Goal: Task Accomplishment & Management: Manage account settings

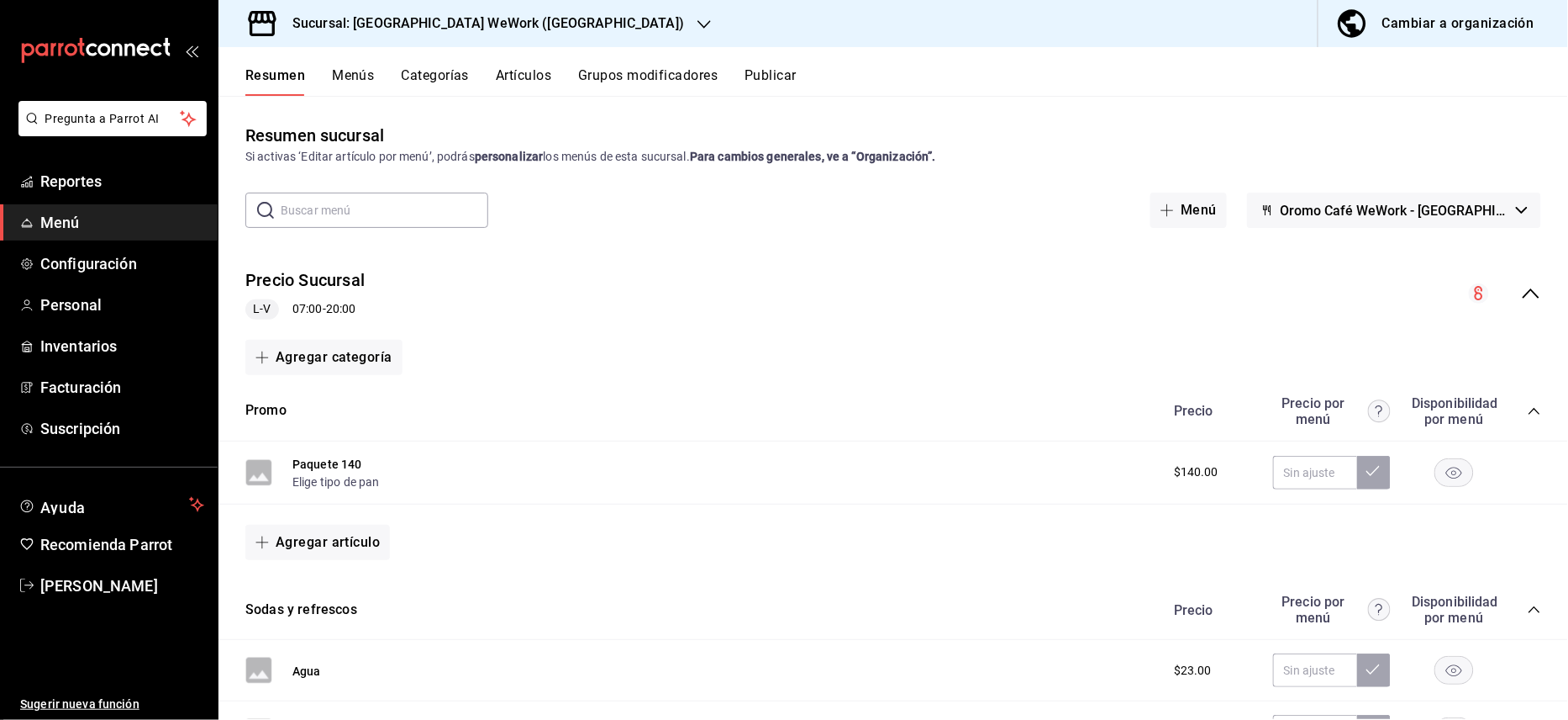
click at [572, 10] on div "Sucursal: [GEOGRAPHIC_DATA] WeWork ([GEOGRAPHIC_DATA])" at bounding box center [474, 24] width 486 height 47
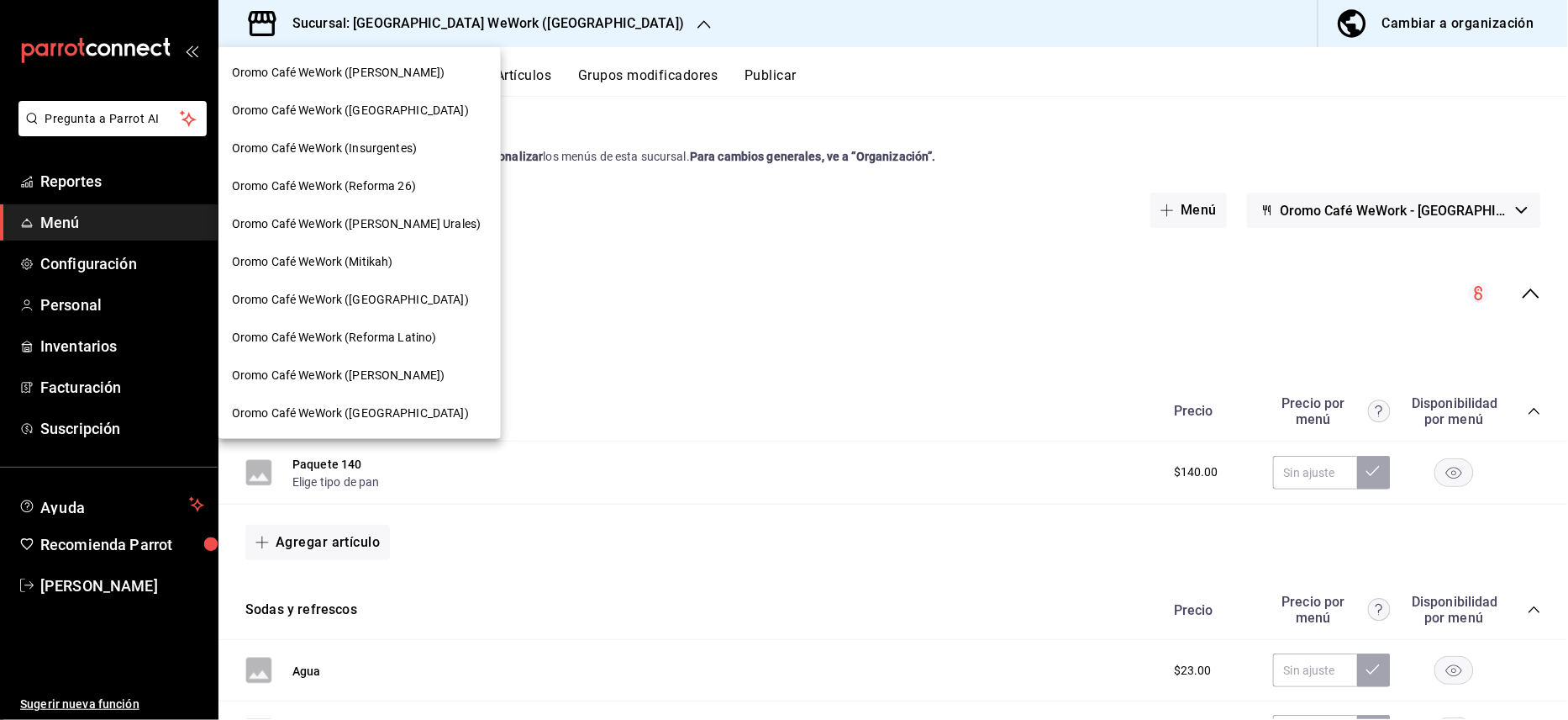
click at [406, 179] on span "Oromo Café WeWork (Reforma 26)" at bounding box center [324, 186] width 184 height 18
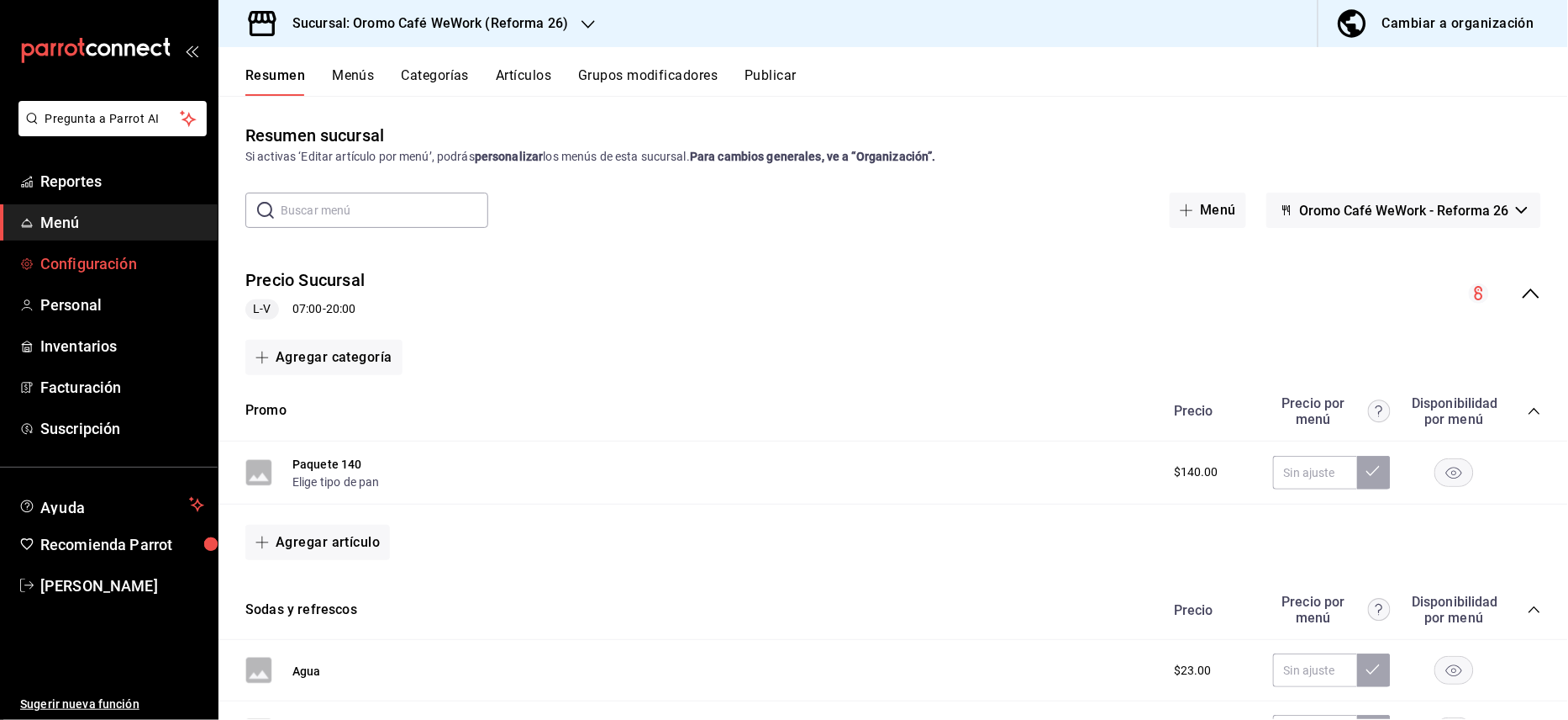
click at [115, 257] on span "Configuración" at bounding box center [122, 263] width 164 height 23
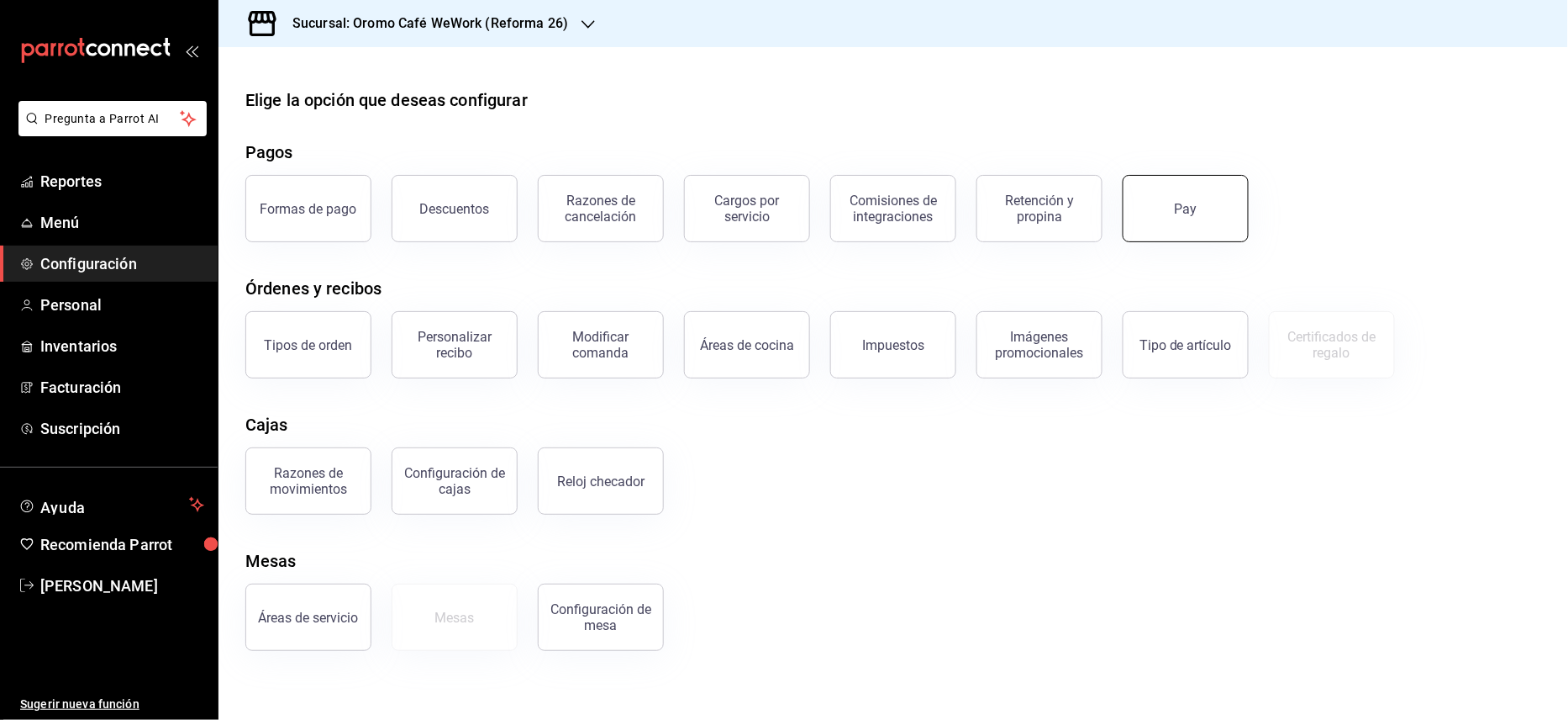
click at [1162, 207] on button "Pay" at bounding box center [1186, 208] width 126 height 68
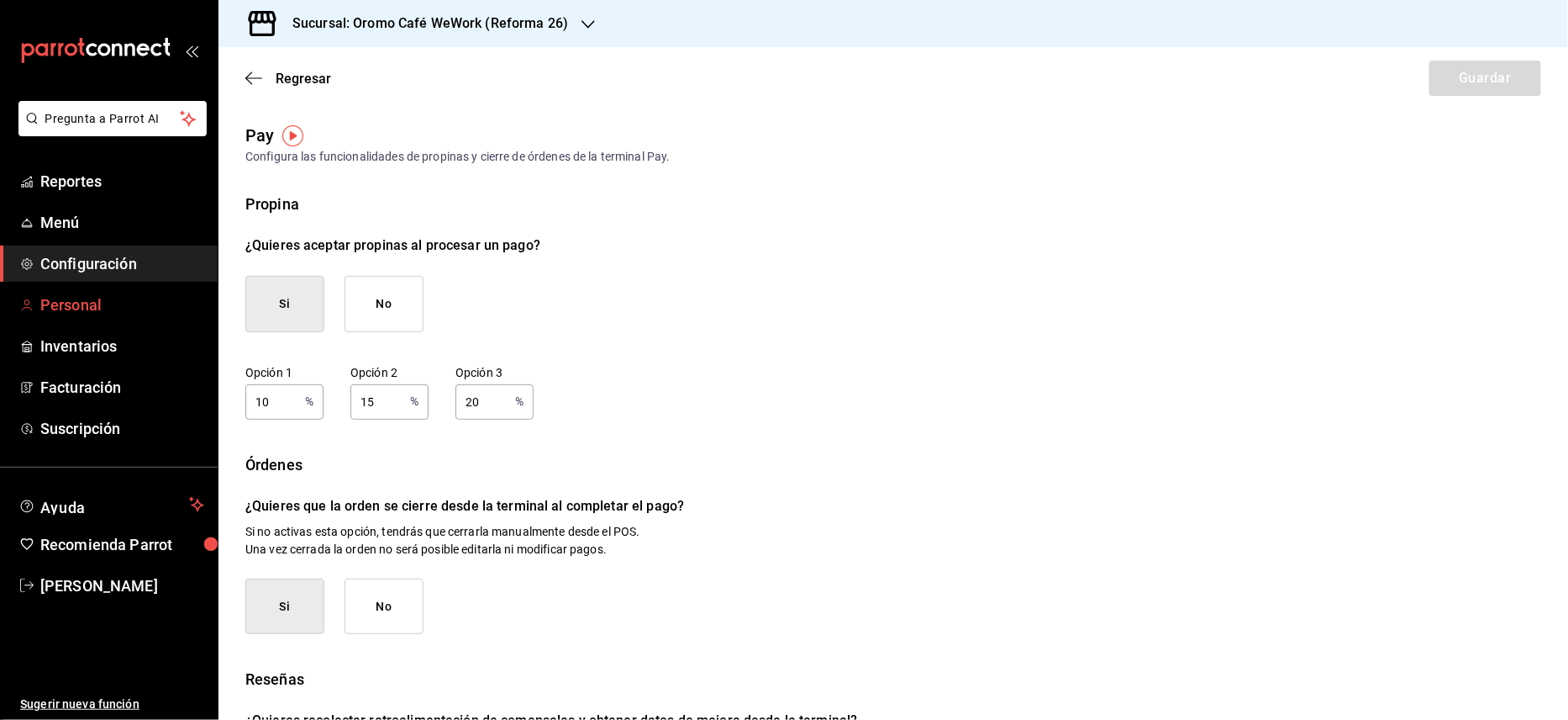
click at [108, 293] on span "Personal" at bounding box center [122, 305] width 164 height 23
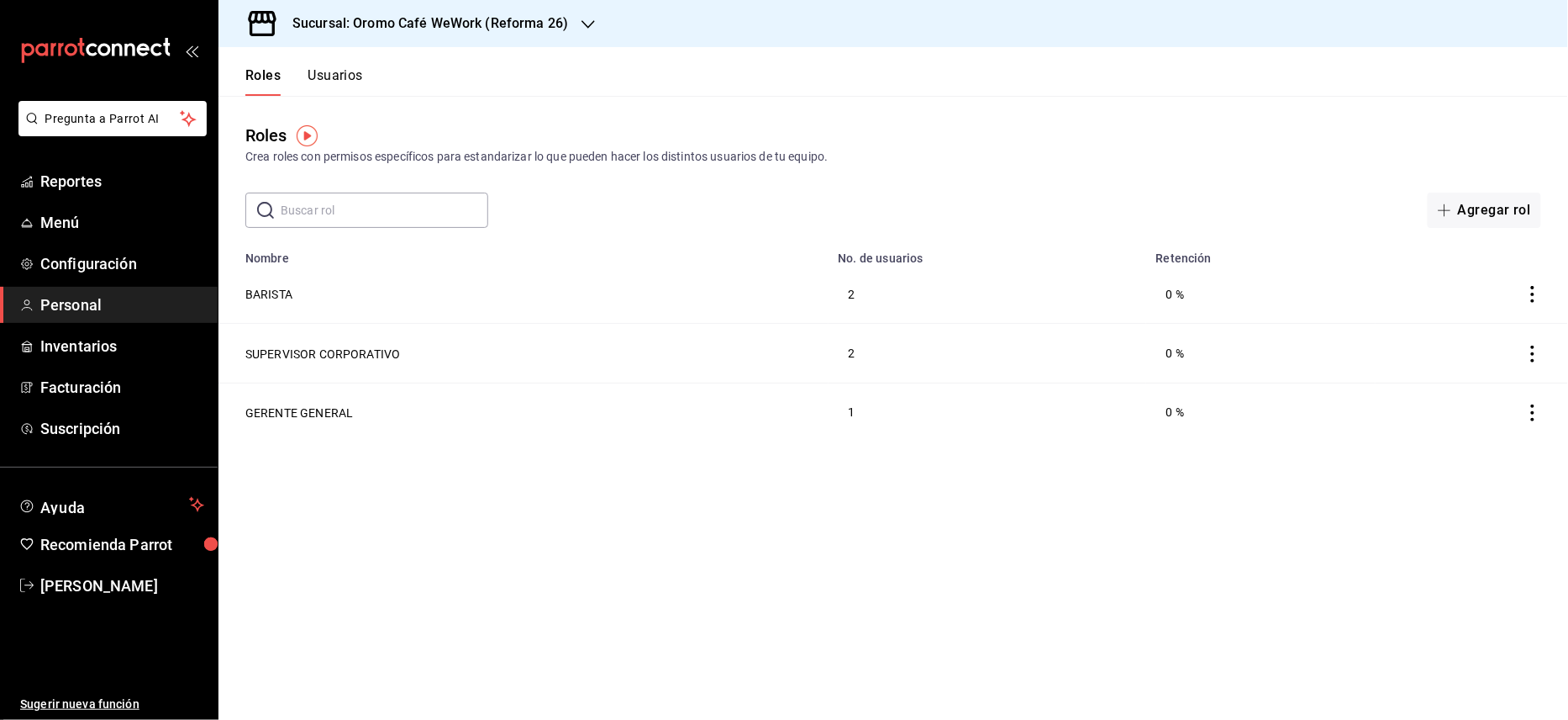
click at [340, 65] on div "Roles Usuarios" at bounding box center [291, 72] width 145 height 49
click at [344, 75] on button "Usuarios" at bounding box center [334, 82] width 55 height 29
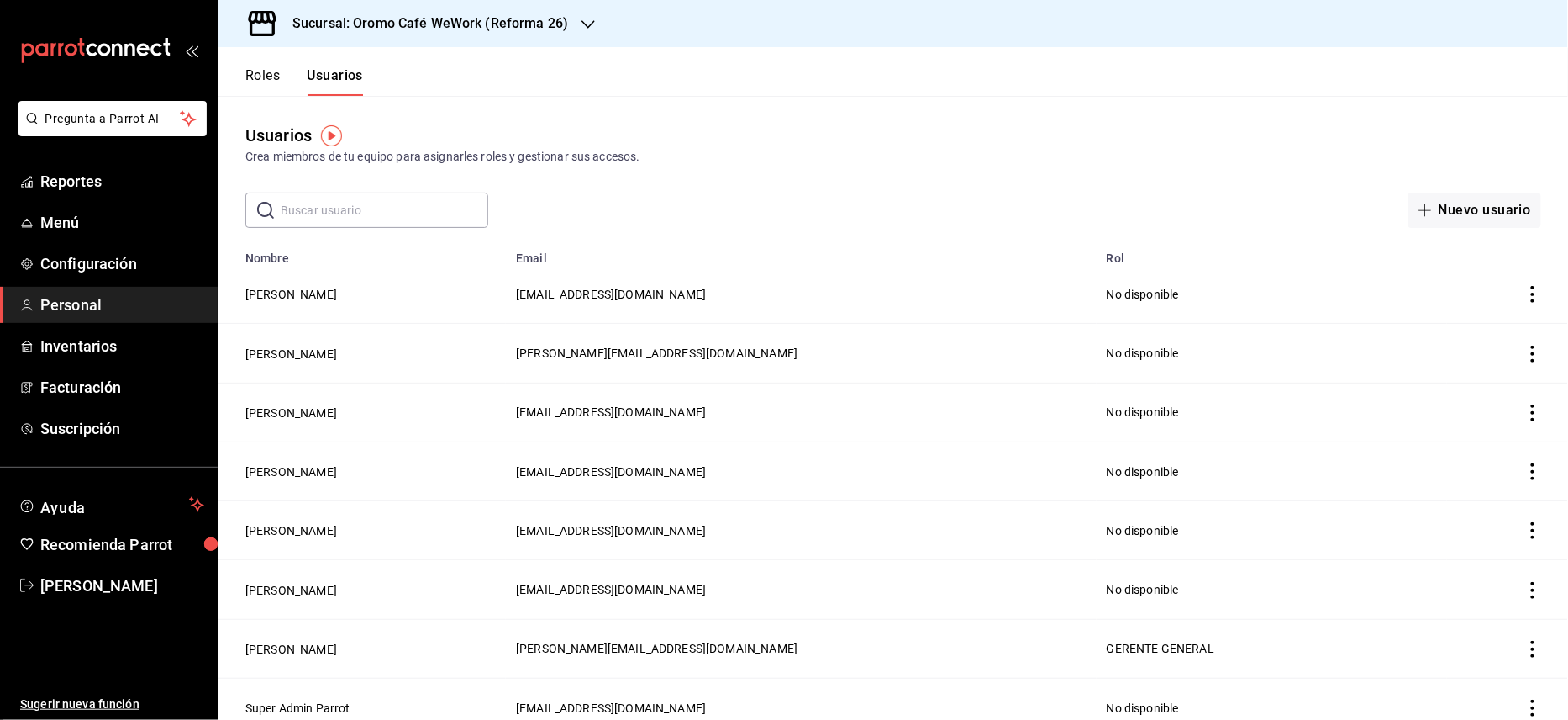
click at [408, 205] on input "text" at bounding box center [385, 210] width 207 height 33
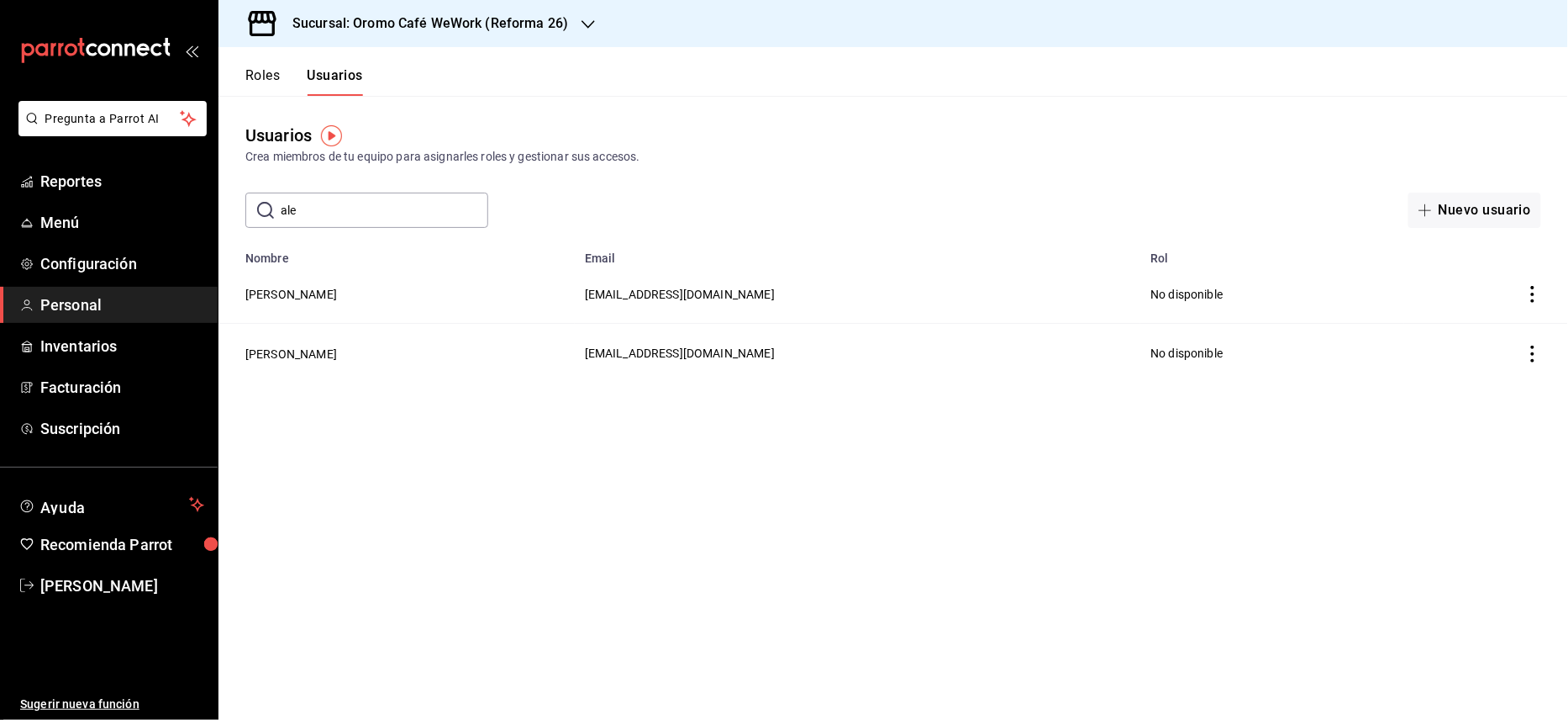
type input "[PERSON_NAME]"
click at [317, 297] on button "[PERSON_NAME]" at bounding box center [291, 294] width 91 height 17
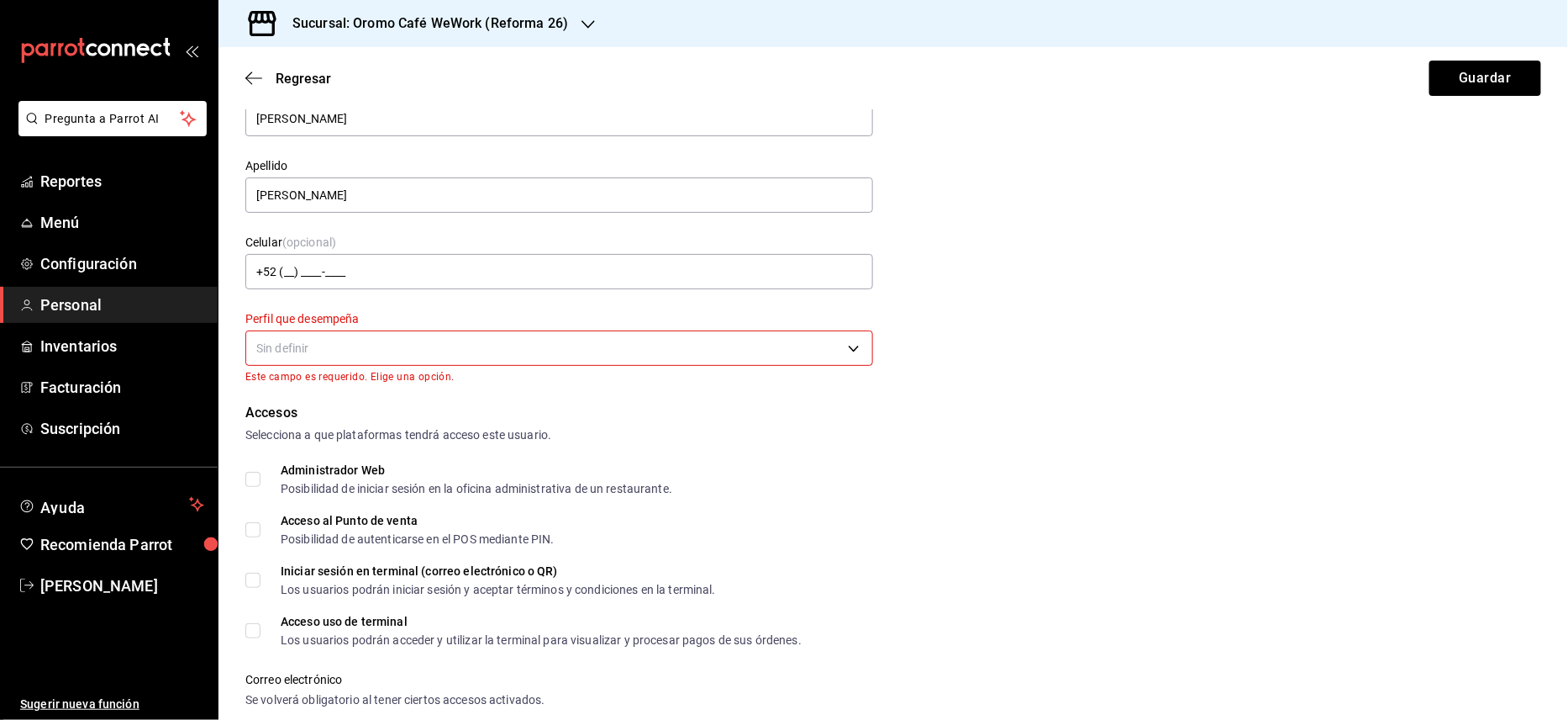
scroll to position [112, 0]
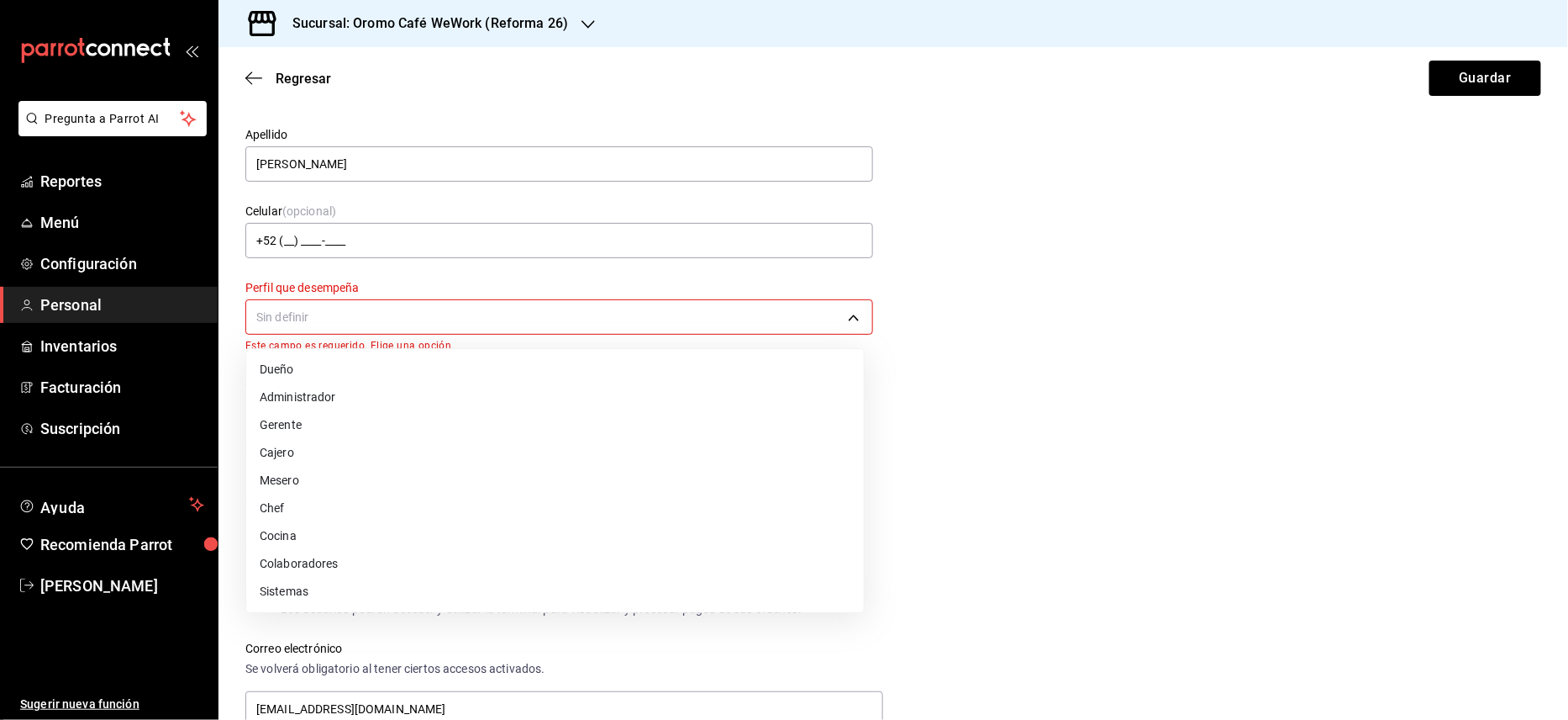
click at [825, 313] on body "Pregunta a Parrot AI Reportes Menú Configuración Personal Inventarios Facturaci…" at bounding box center [784, 360] width 1568 height 720
click at [317, 557] on li "Colaboradores" at bounding box center [556, 564] width 618 height 28
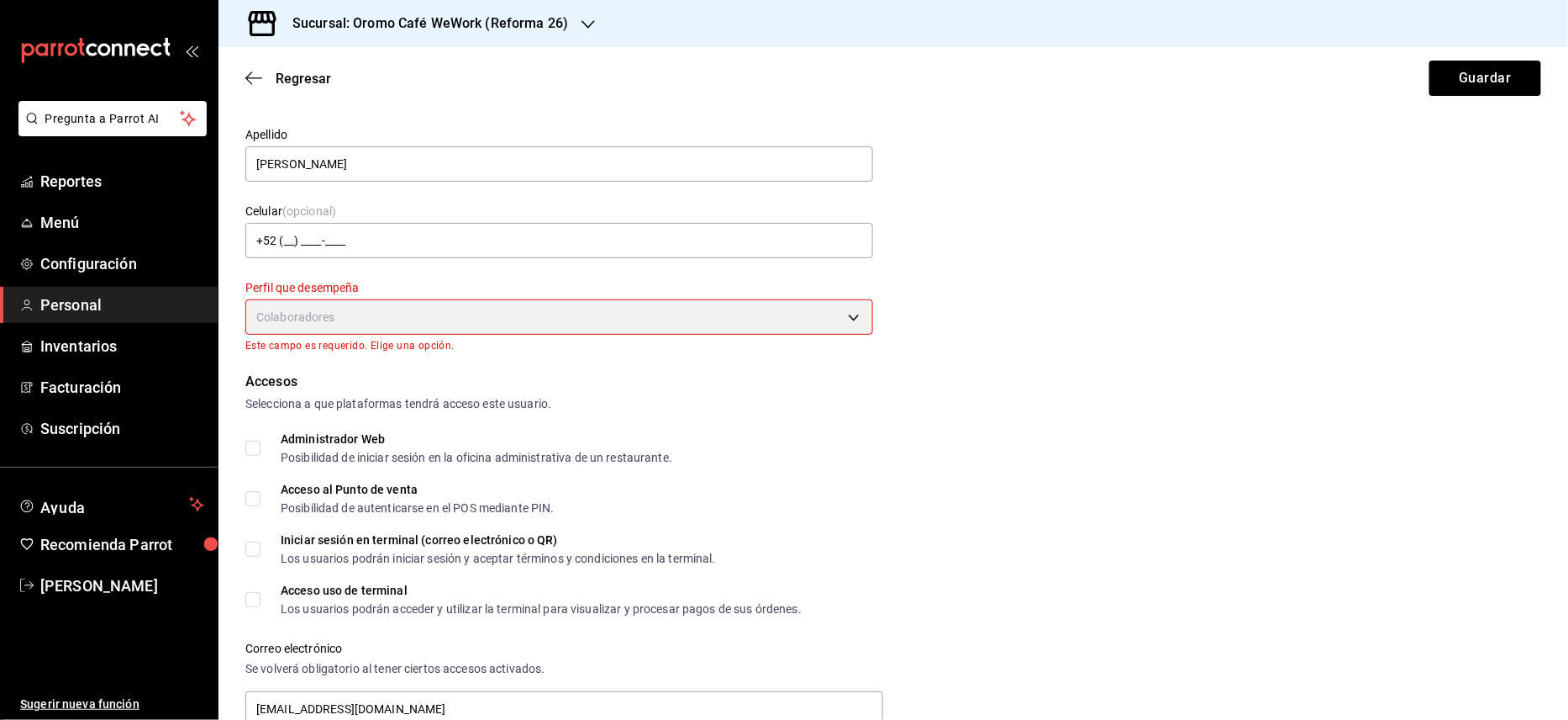
type input "STAFF"
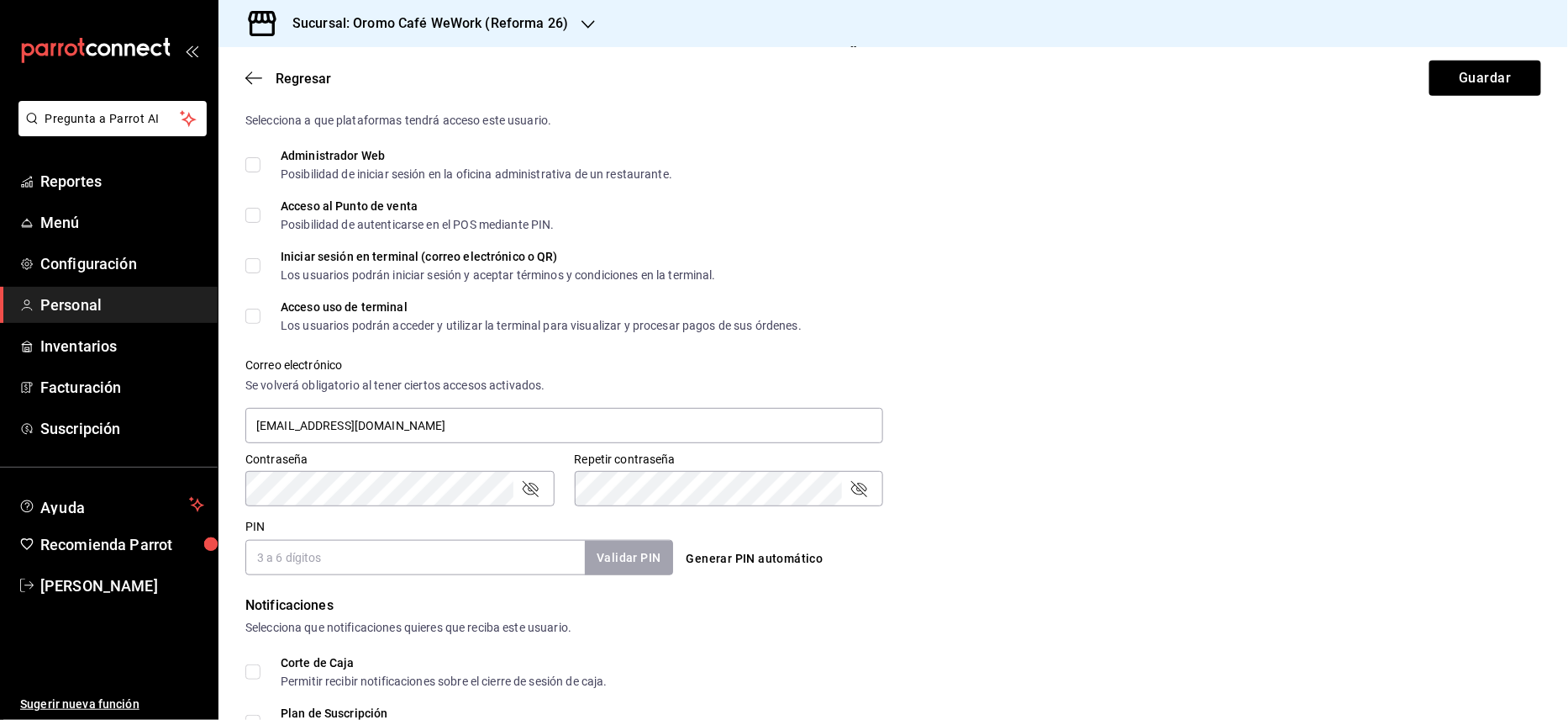
scroll to position [336, 0]
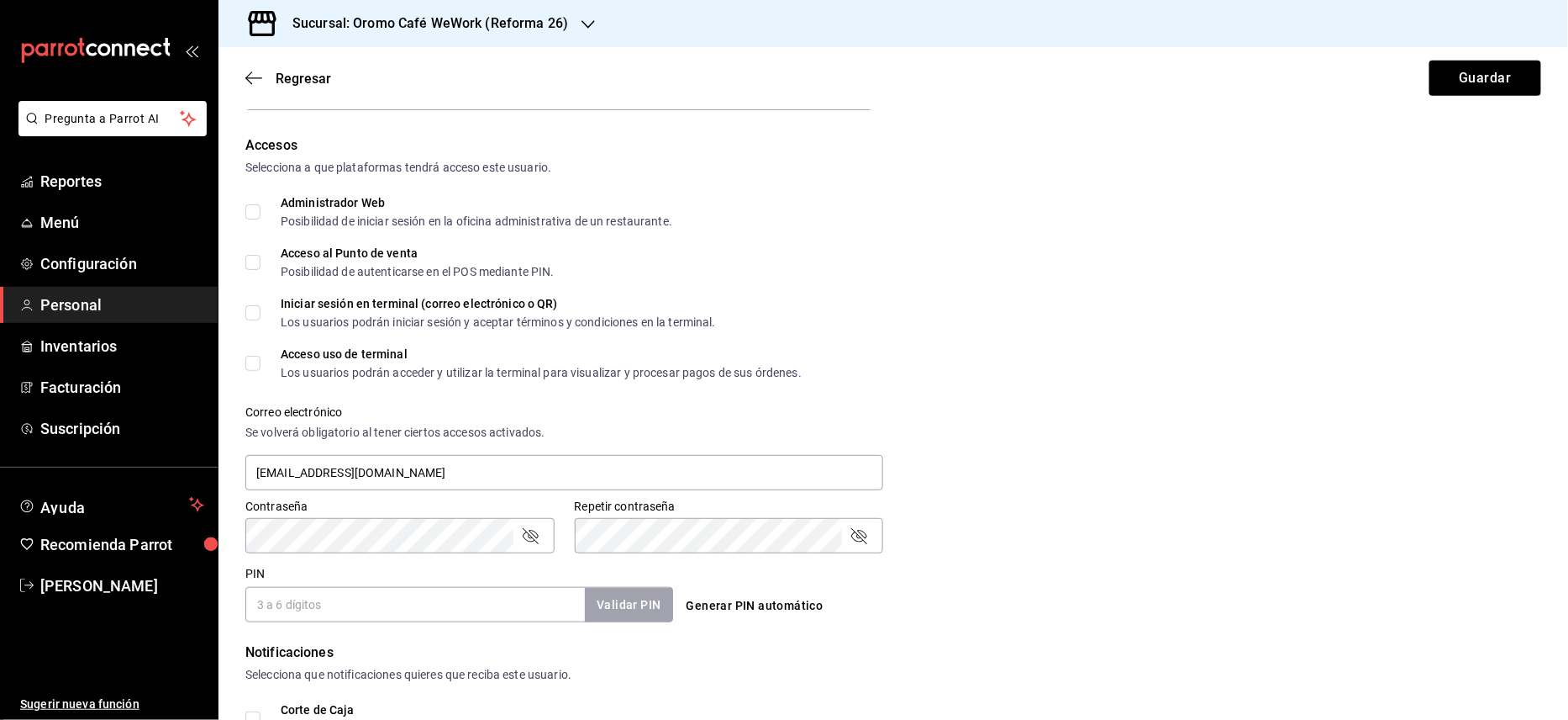
click at [257, 266] on input "Acceso al Punto de venta Posibilidad de autenticarse en el POS mediante PIN." at bounding box center [253, 262] width 15 height 15
checkbox input "true"
click at [266, 354] on span "Acceso uso de terminal Los usuarios podrán acceder y utilizar la terminal para …" at bounding box center [531, 363] width 542 height 30
click at [261, 356] on input "Acceso uso de terminal Los usuarios podrán acceder y utilizar la terminal para …" at bounding box center [253, 363] width 15 height 15
checkbox input "true"
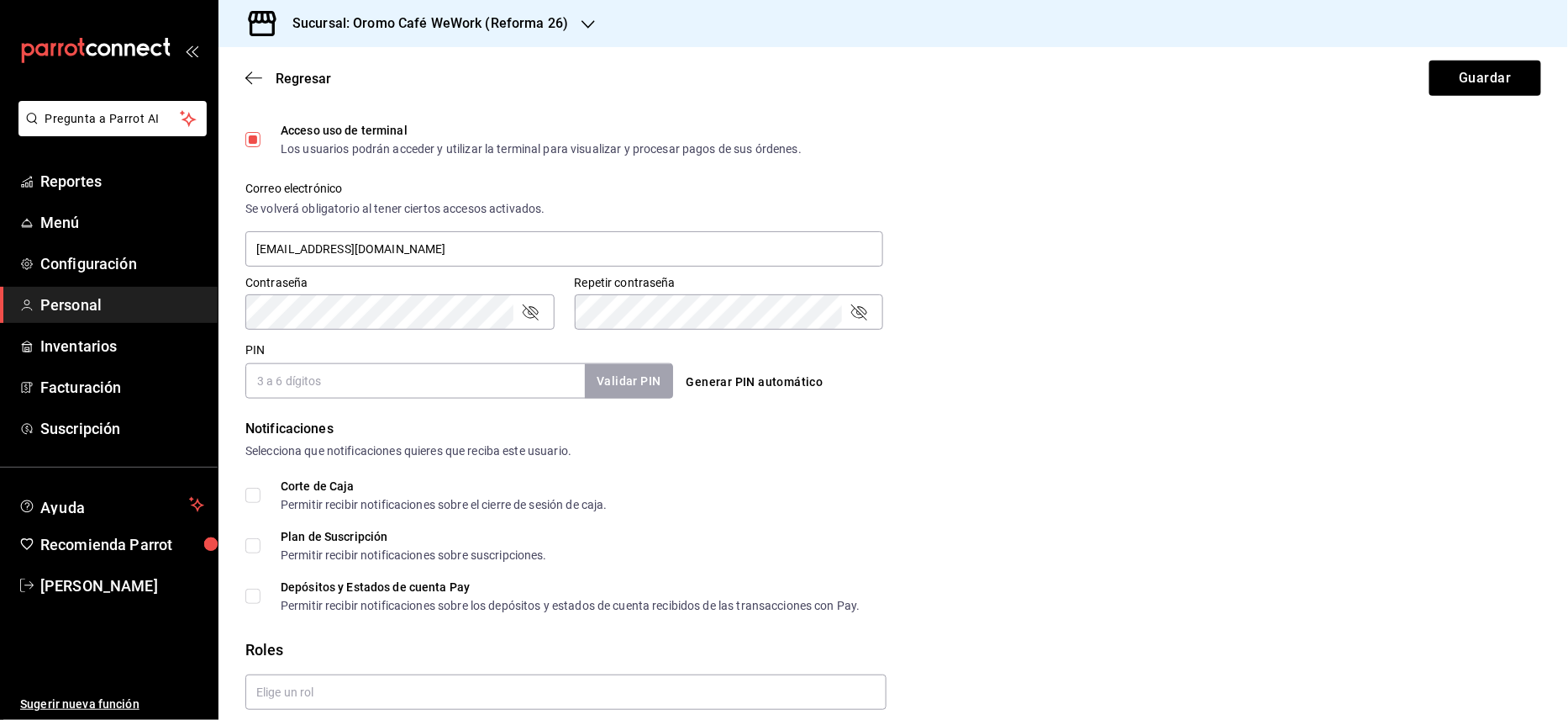
scroll to position [0, 0]
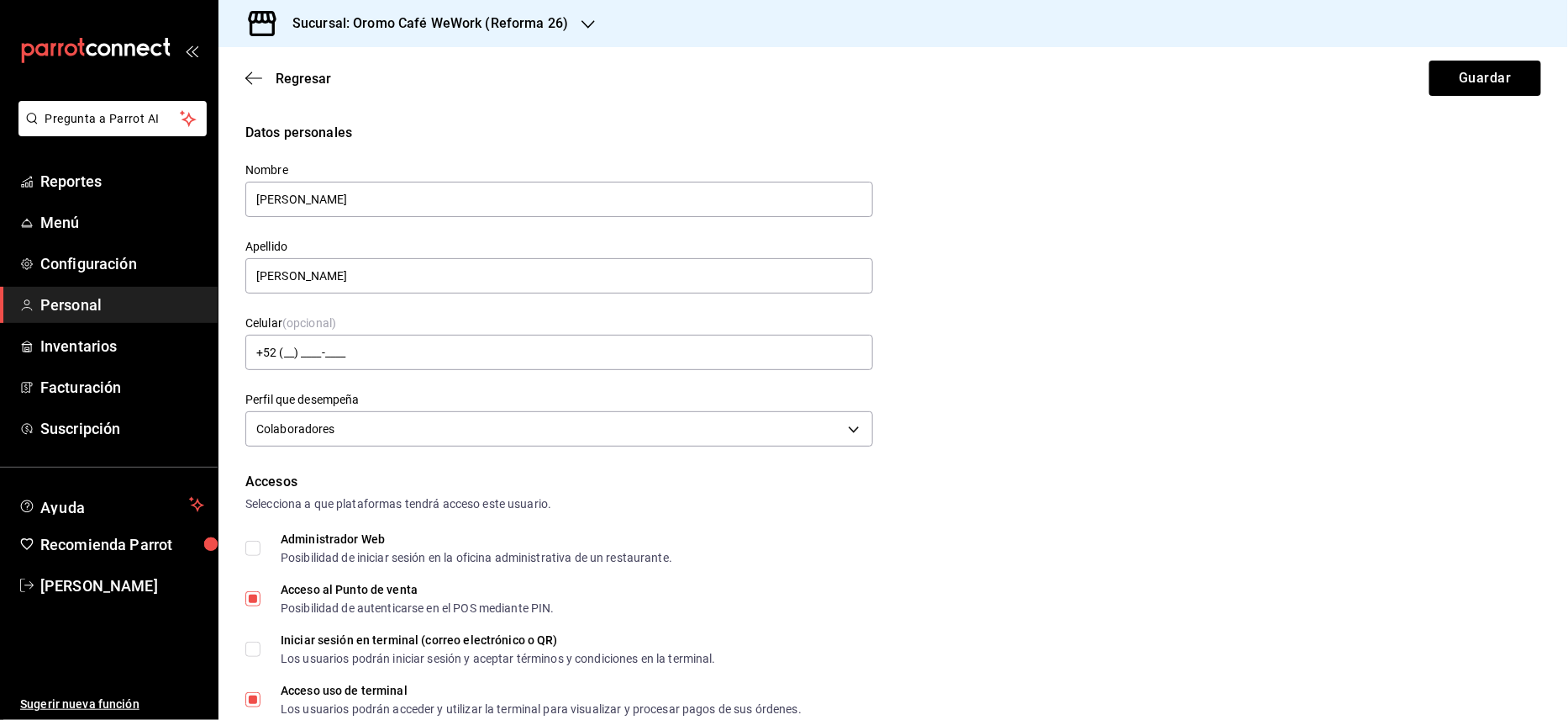
click at [582, 25] on icon "button" at bounding box center [588, 24] width 13 height 13
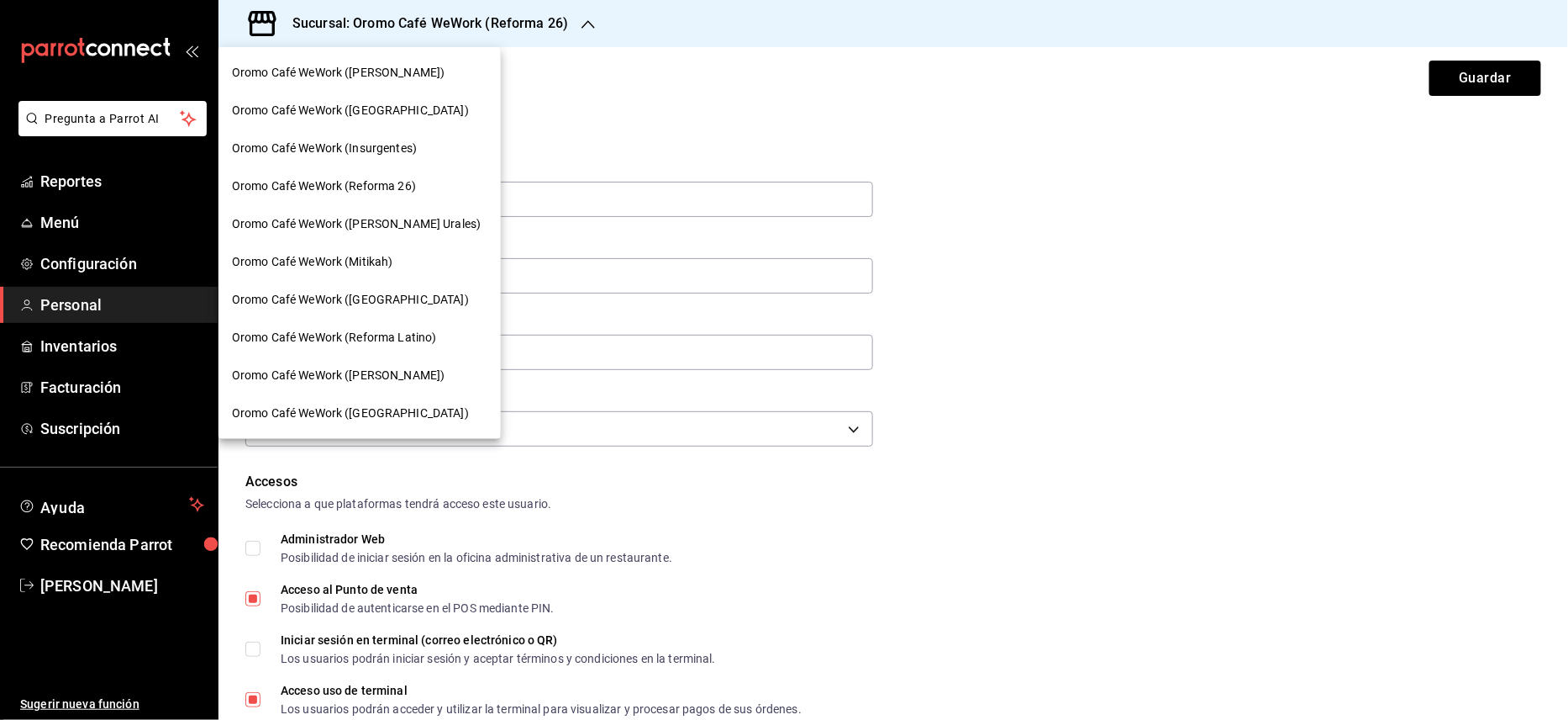
click at [384, 293] on span "Oromo Café WeWork ([GEOGRAPHIC_DATA])" at bounding box center [350, 299] width 237 height 18
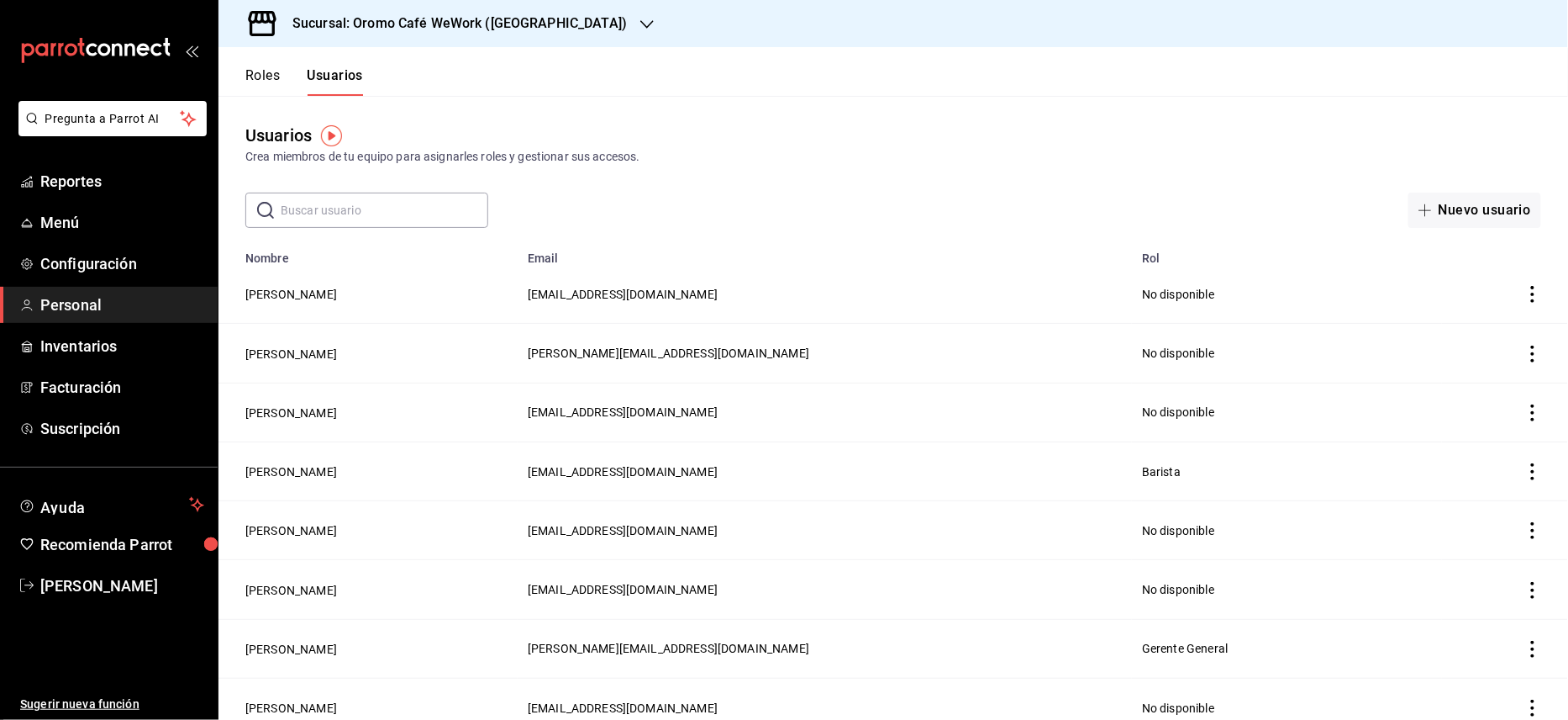
click at [415, 209] on input "text" at bounding box center [385, 210] width 207 height 33
type input "[PERSON_NAME]"
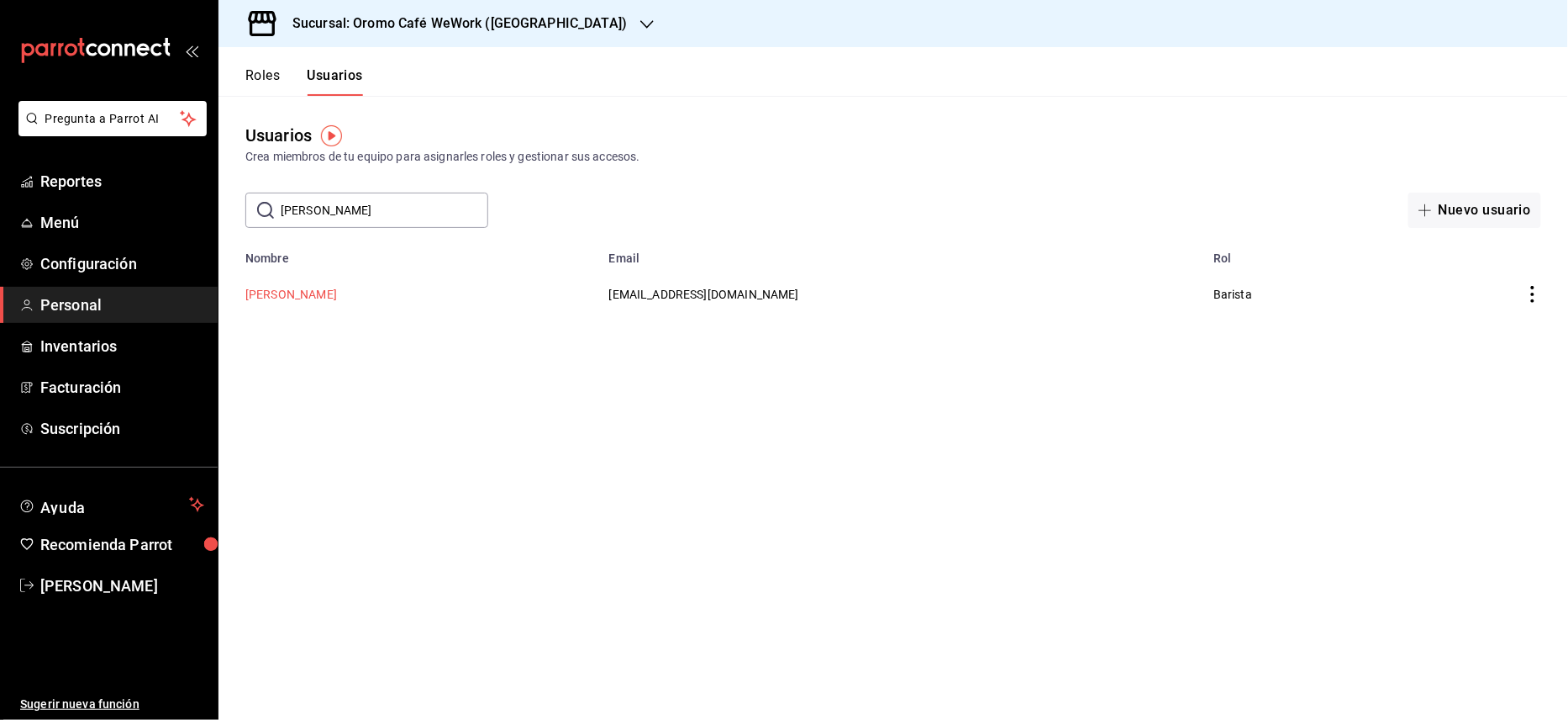
click at [303, 298] on button "[PERSON_NAME]" at bounding box center [291, 294] width 91 height 17
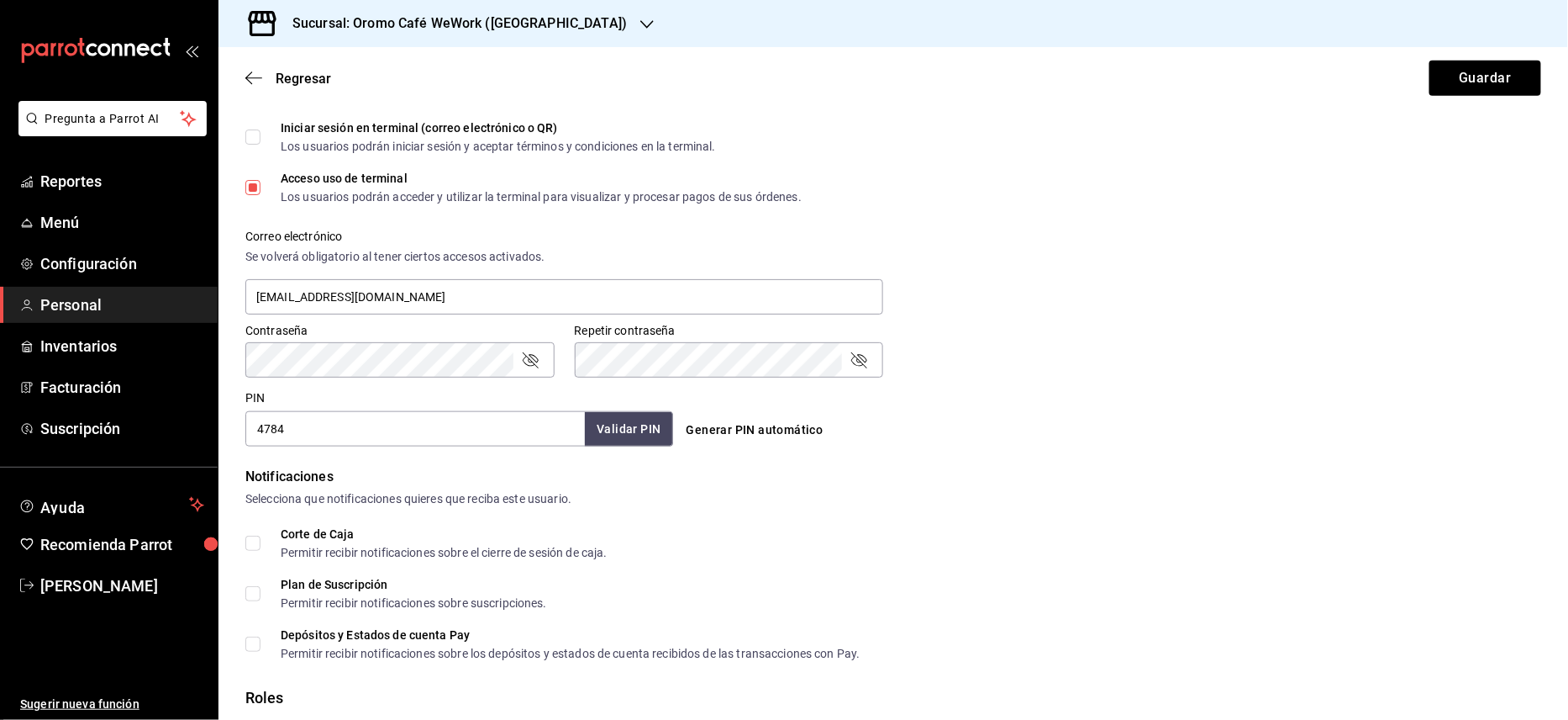
scroll to position [623, 0]
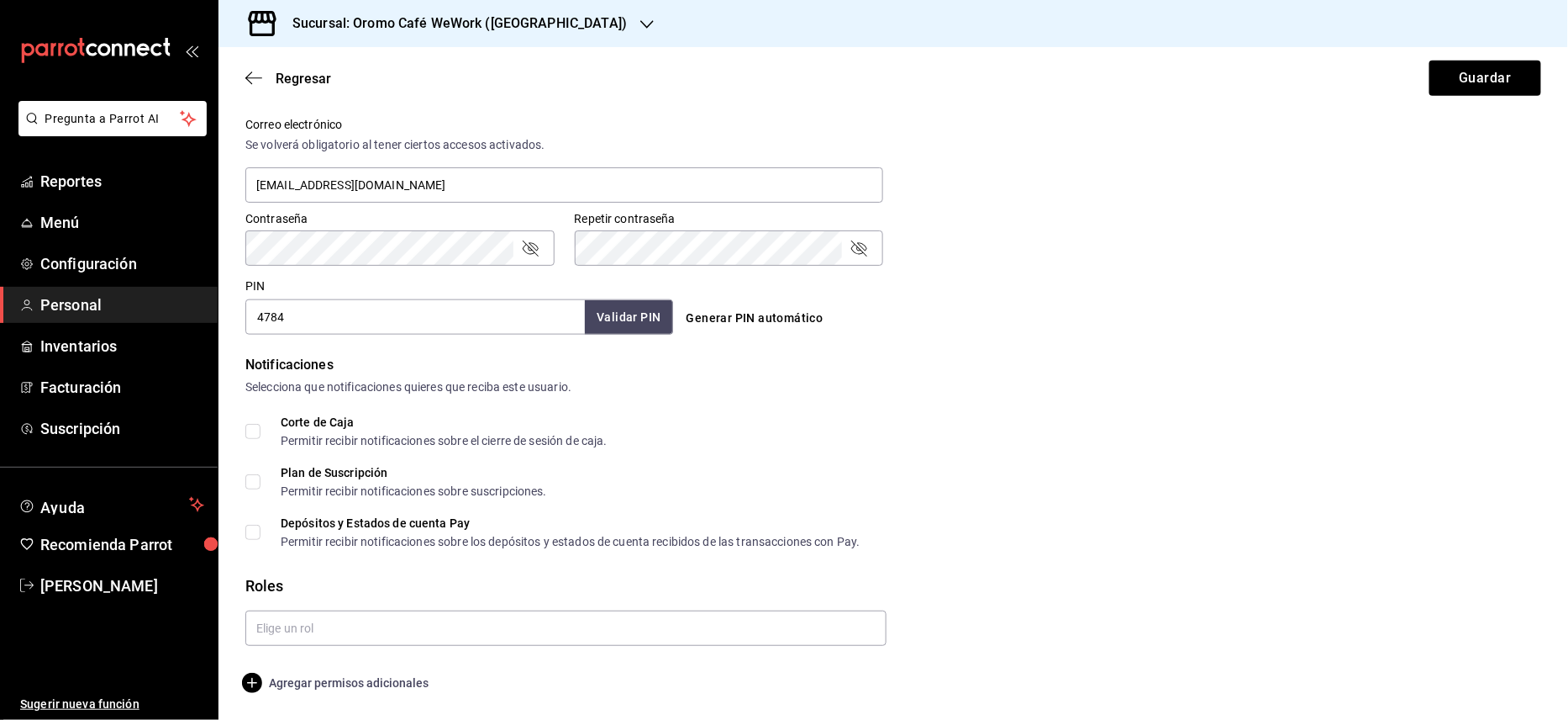
click at [382, 684] on span "Agregar permisos adicionales" at bounding box center [337, 682] width 183 height 20
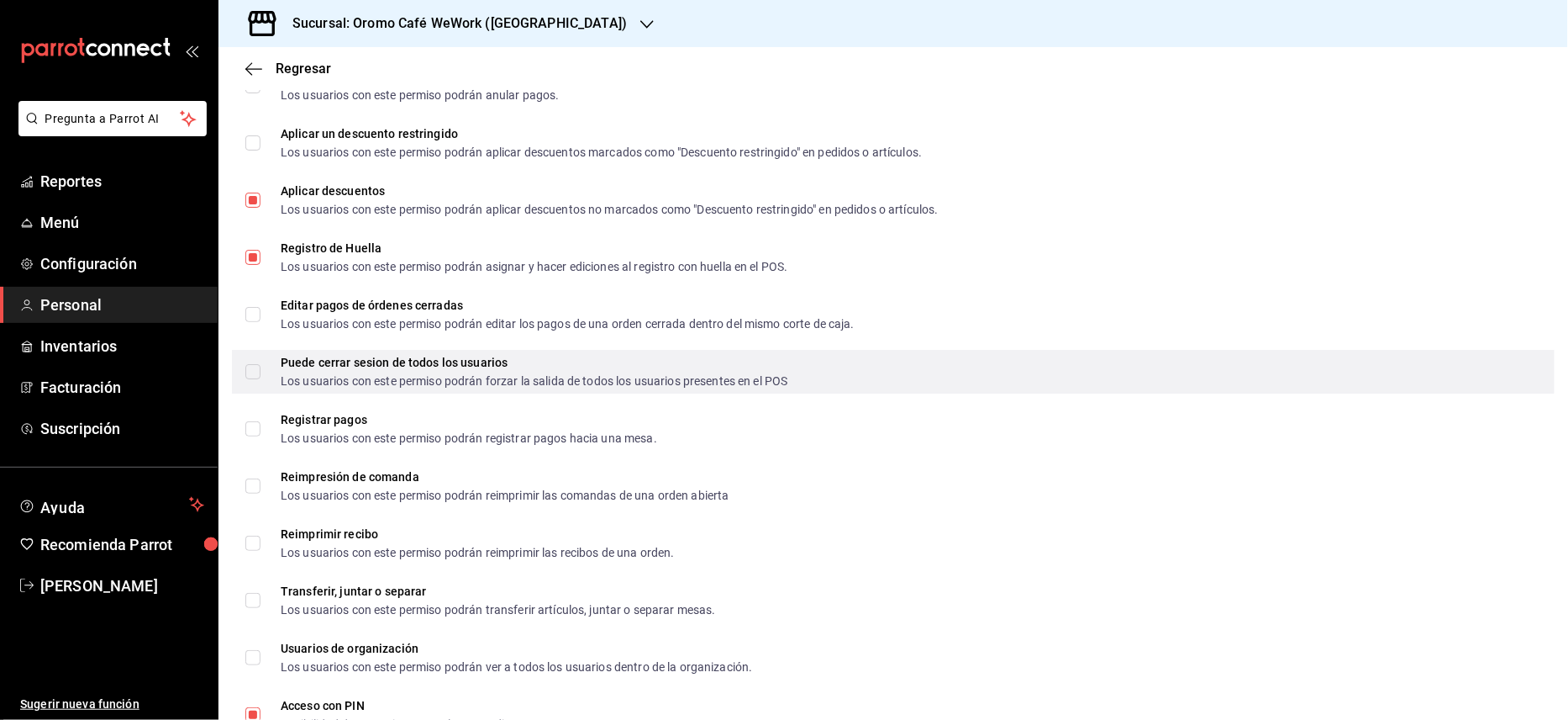
scroll to position [2193, 0]
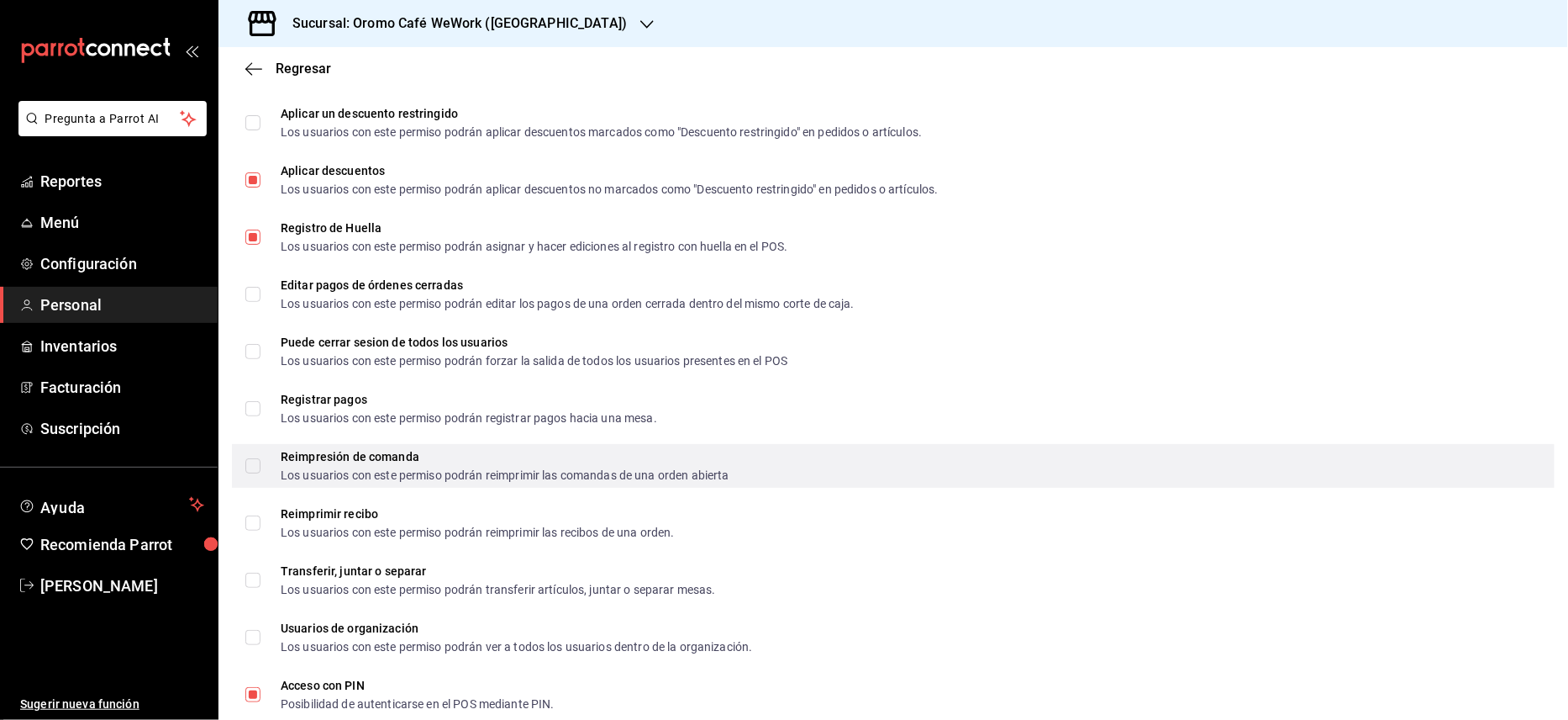
click at [252, 461] on input "Reimpresión de comanda Los usuarios con este permiso podrán reimprimir las coma…" at bounding box center [253, 465] width 15 height 15
checkbox input "true"
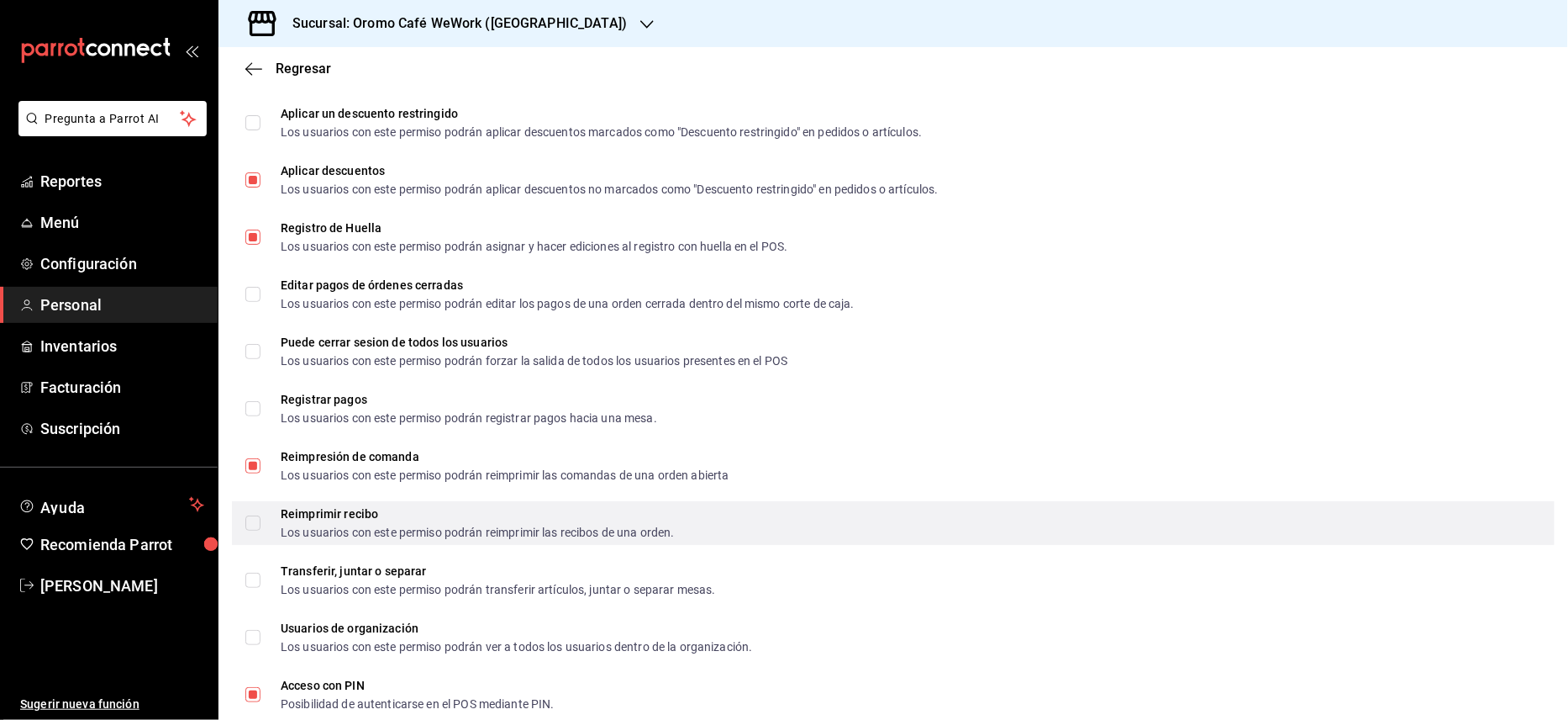
click at [250, 522] on input "Reimprimir recibo Los usuarios con este permiso podrán reimprimir las recibos d…" at bounding box center [253, 522] width 15 height 15
checkbox input "true"
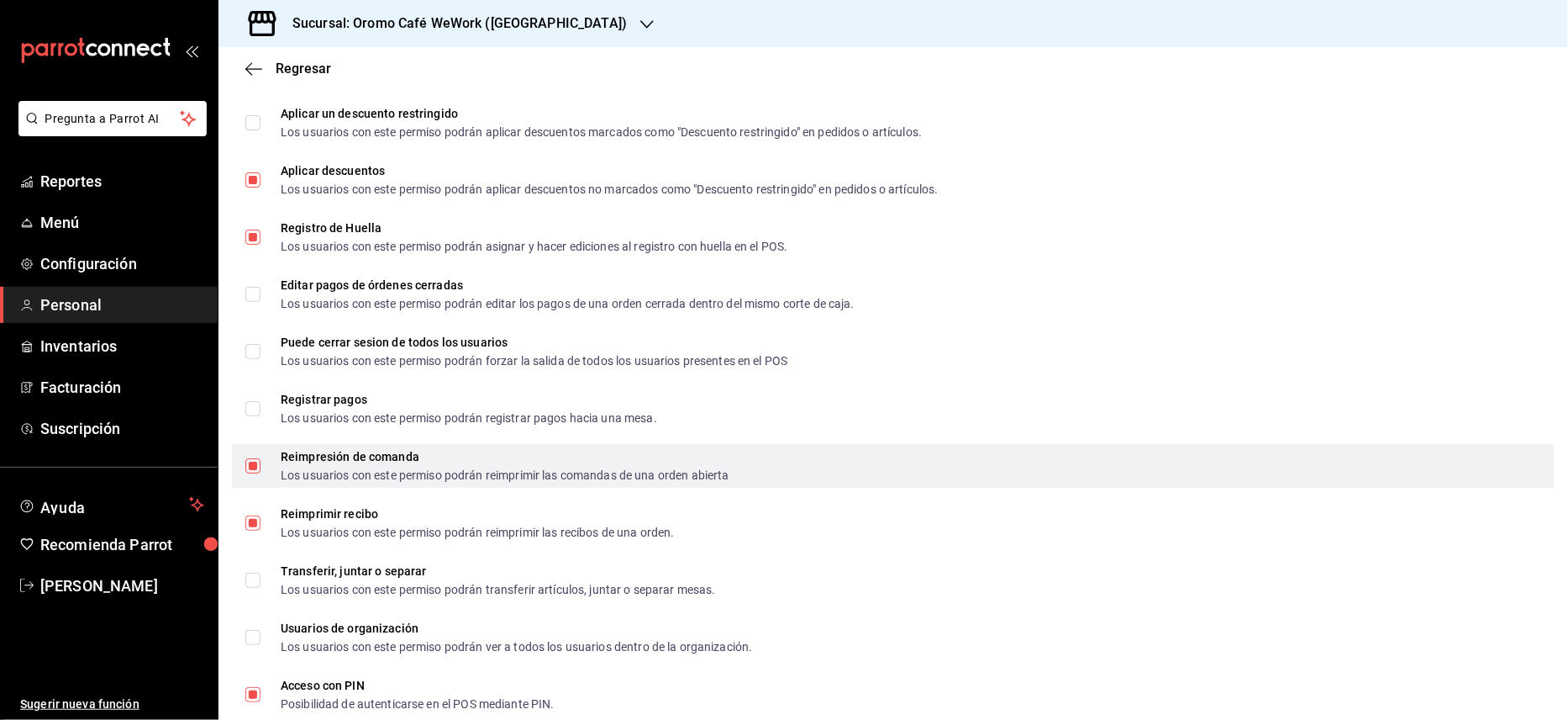
click at [255, 462] on input "Reimpresión de comanda Los usuarios con este permiso podrán reimprimir las coma…" at bounding box center [253, 465] width 15 height 15
click at [254, 464] on input "Reimpresión de comanda Los usuarios con este permiso podrán reimprimir las coma…" at bounding box center [253, 465] width 15 height 15
checkbox input "true"
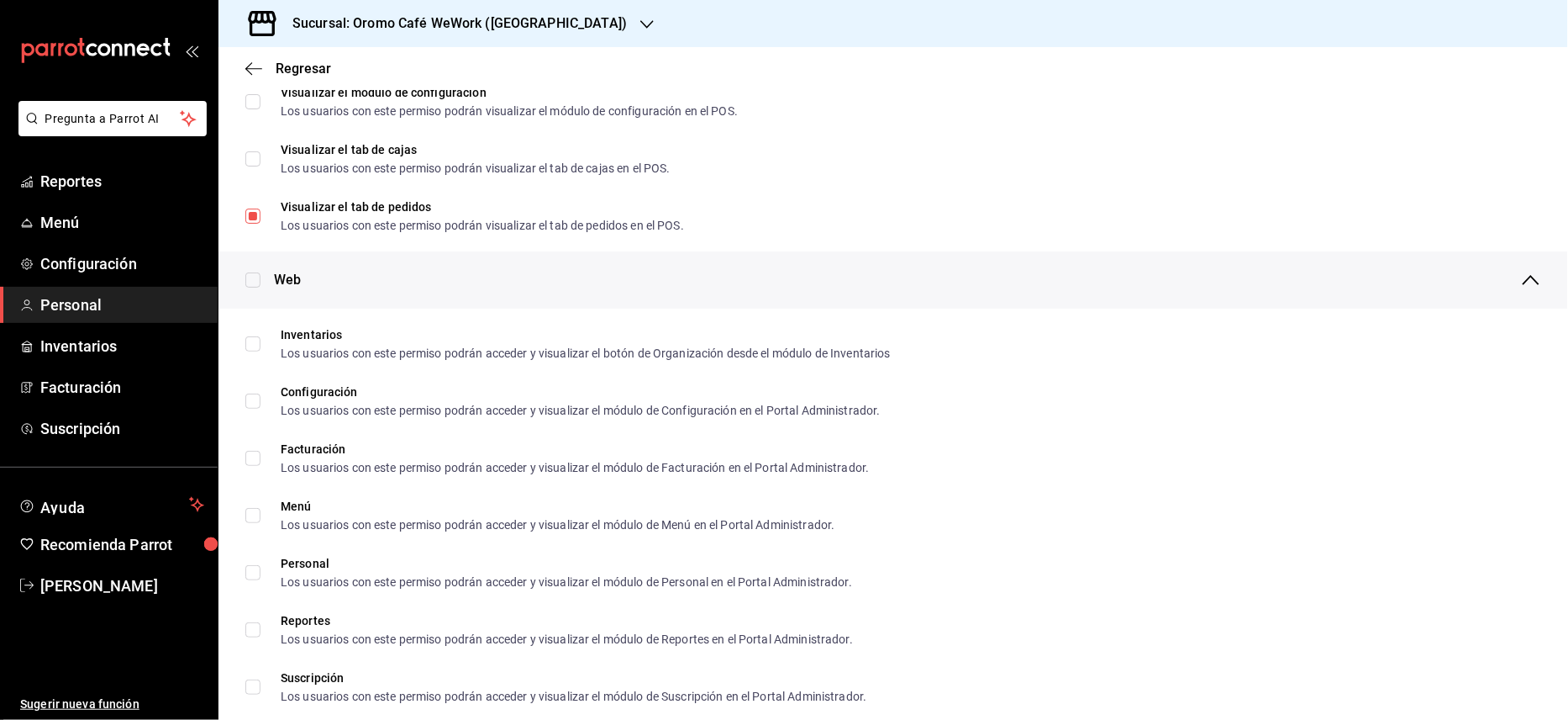
scroll to position [102, 0]
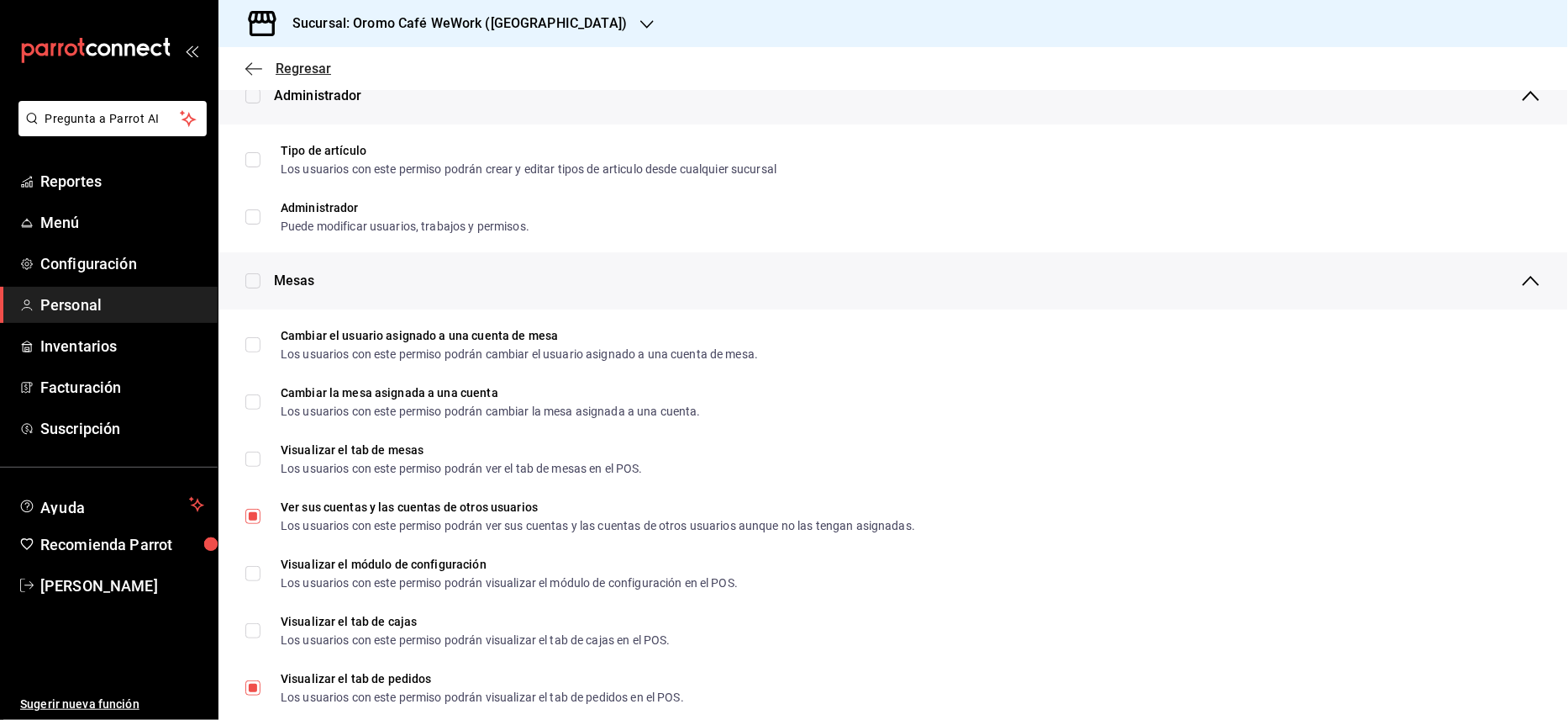
click at [307, 71] on span "Regresar" at bounding box center [303, 68] width 55 height 16
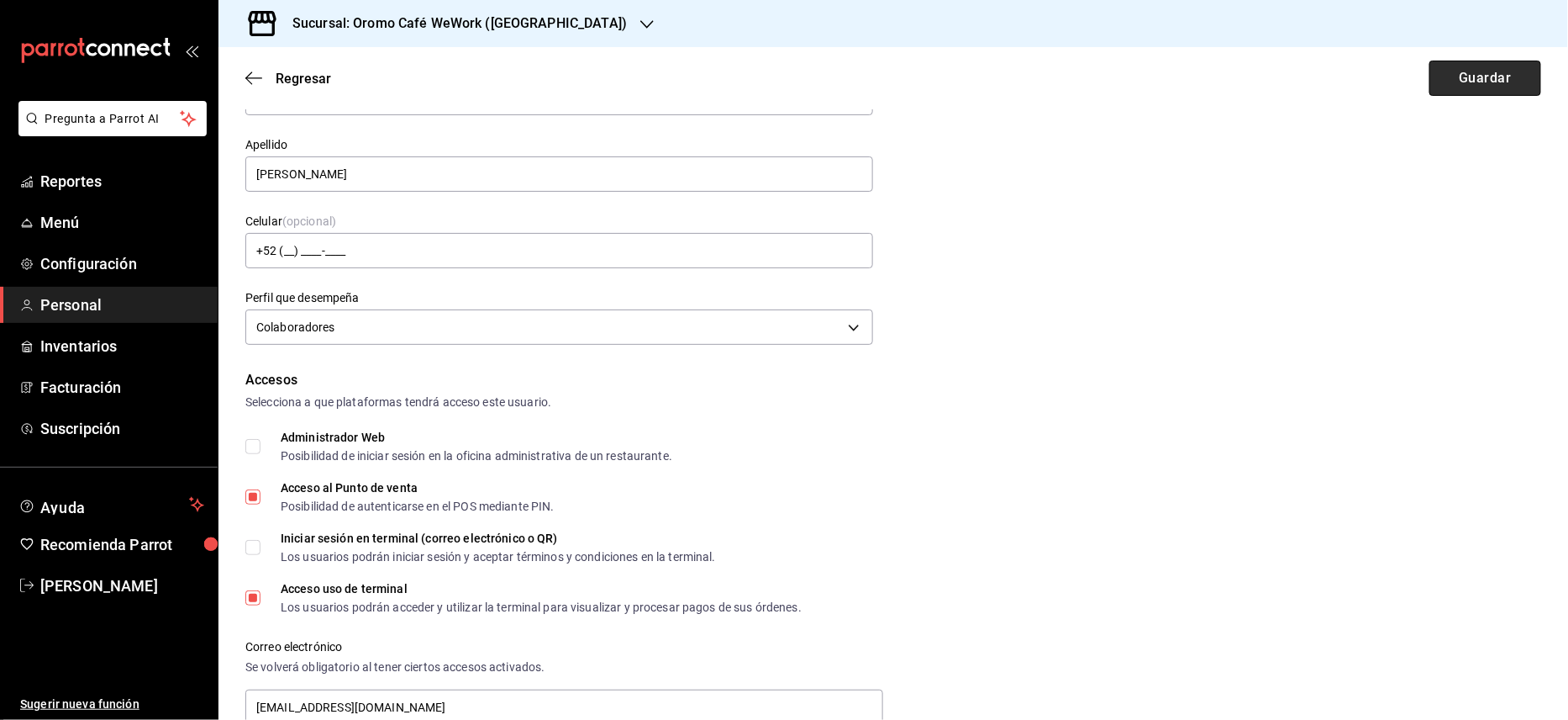
click at [1487, 77] on button "Guardar" at bounding box center [1485, 78] width 111 height 35
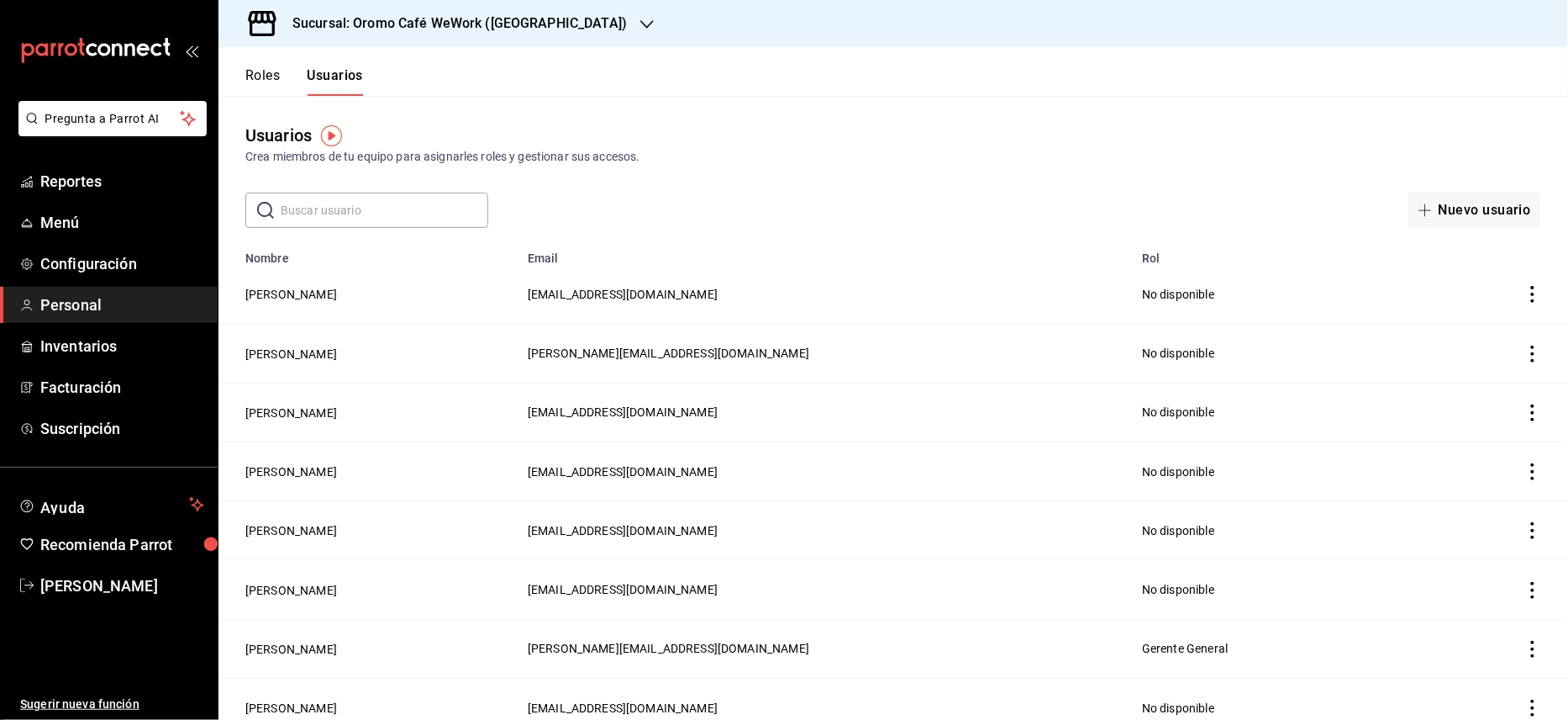
click at [388, 216] on input "text" at bounding box center [385, 210] width 207 height 33
click at [435, 28] on h3 "Sucursal: Oromo Café WeWork ([GEOGRAPHIC_DATA])" at bounding box center [453, 23] width 348 height 20
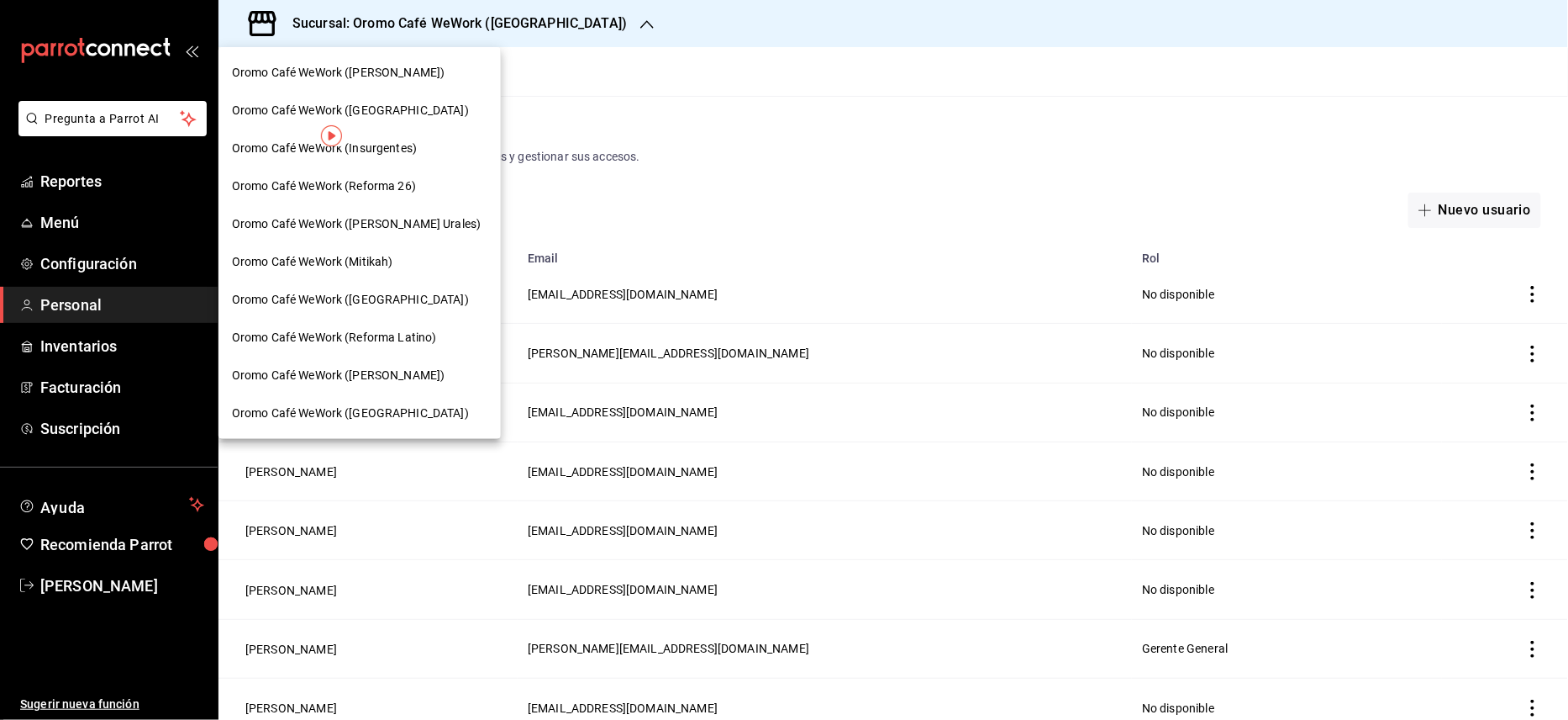
click at [702, 155] on div at bounding box center [784, 360] width 1568 height 720
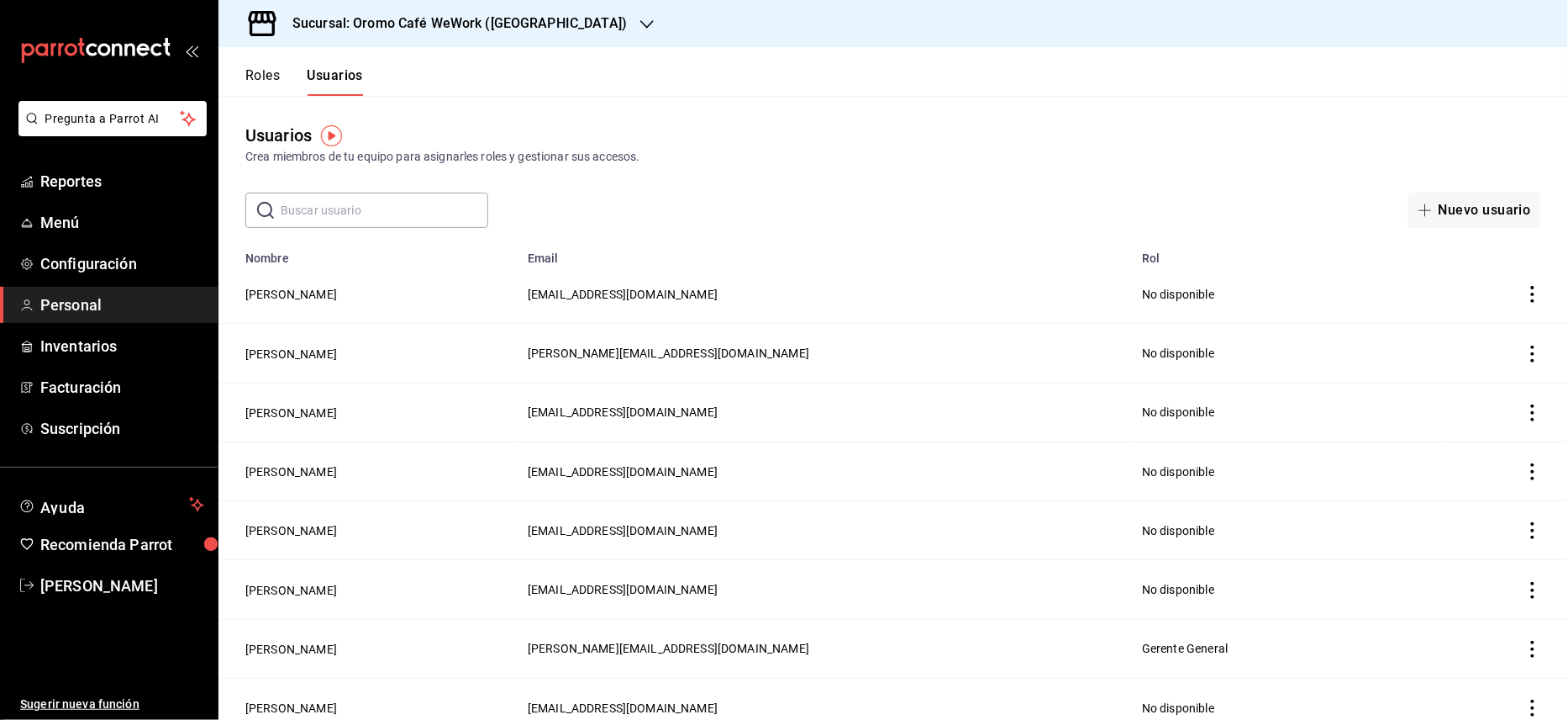
click at [350, 206] on input "text" at bounding box center [385, 210] width 207 height 33
click at [370, 208] on input "text" at bounding box center [385, 210] width 207 height 33
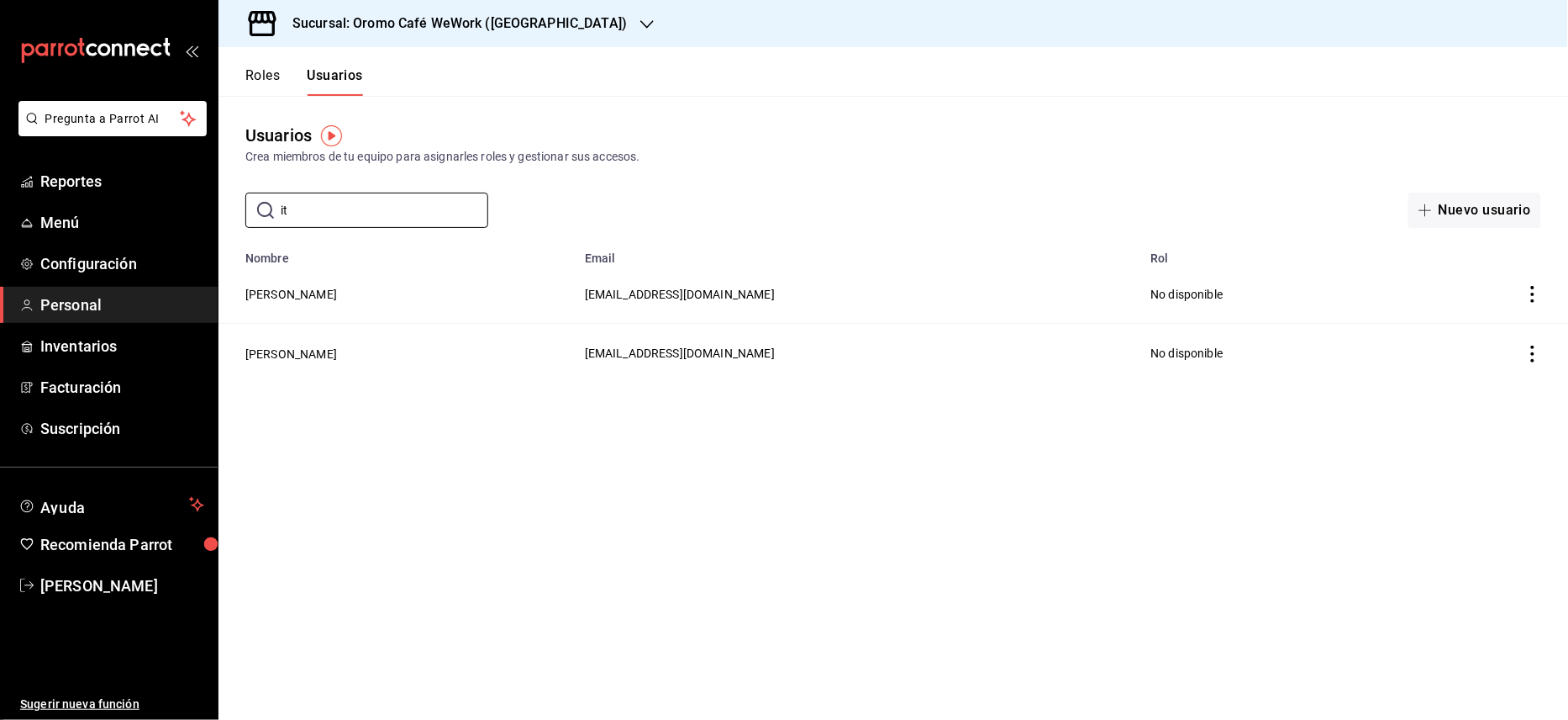
type input "it"
click at [318, 364] on td "[PERSON_NAME]" at bounding box center [397, 353] width 356 height 59
click at [337, 355] on button "[PERSON_NAME]" at bounding box center [291, 353] width 91 height 17
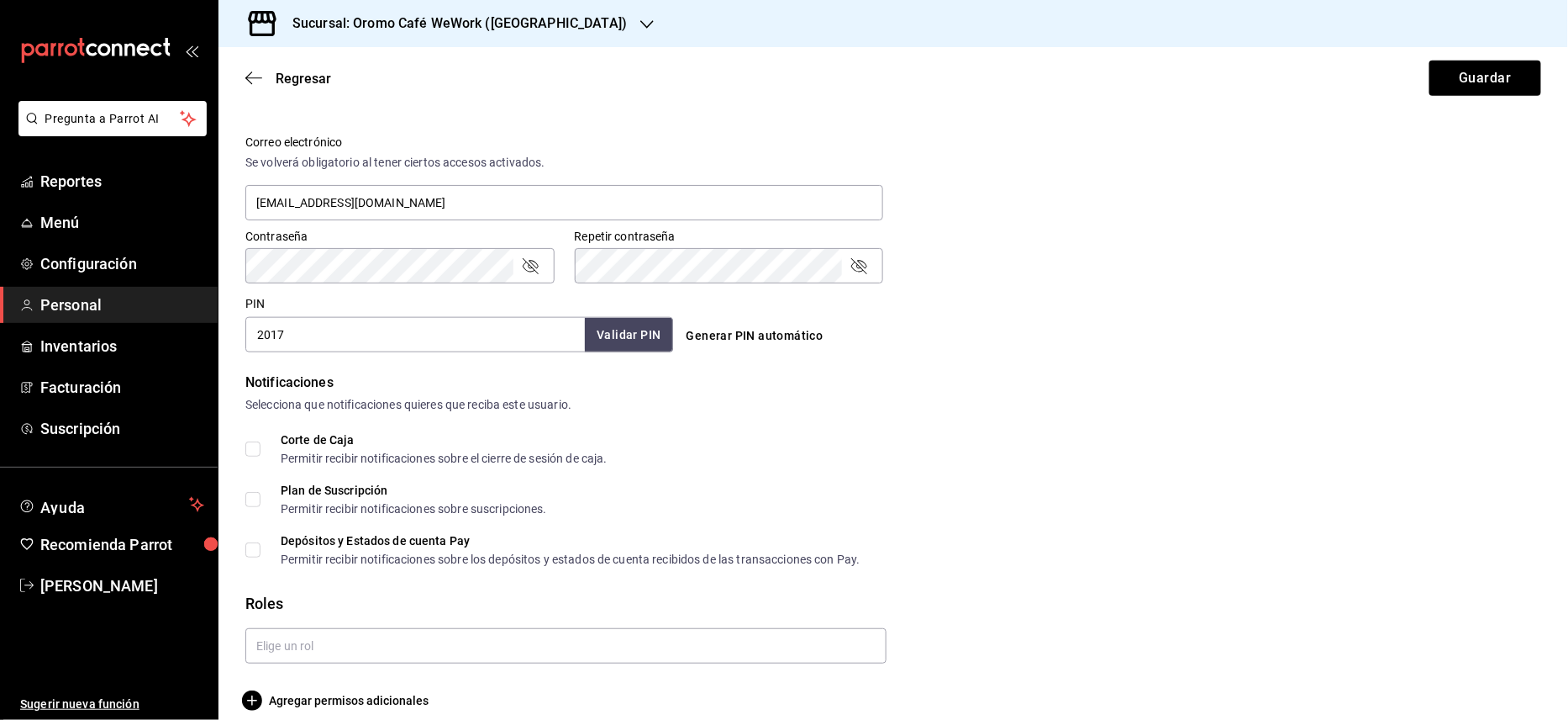
scroll to position [623, 0]
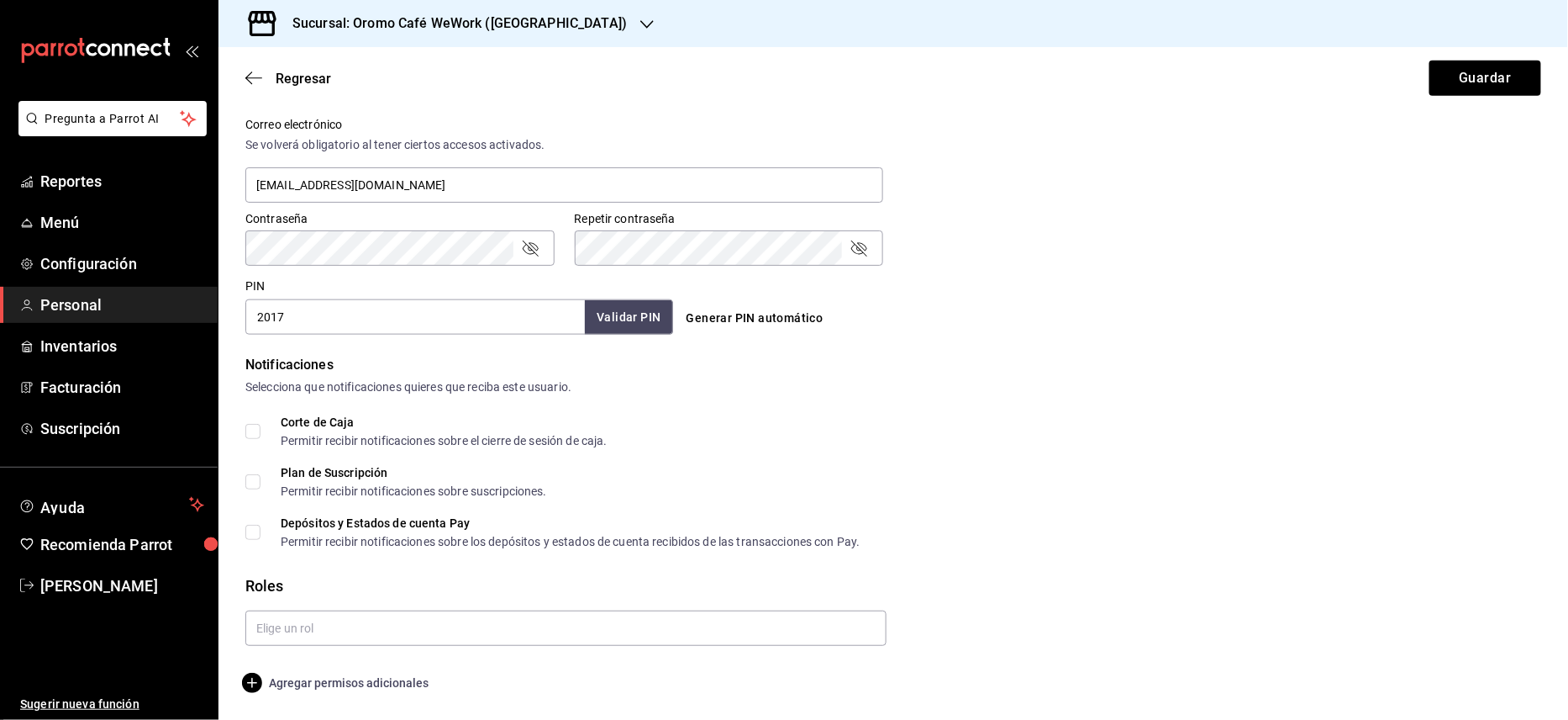
click at [327, 686] on span "Agregar permisos adicionales" at bounding box center [337, 682] width 183 height 20
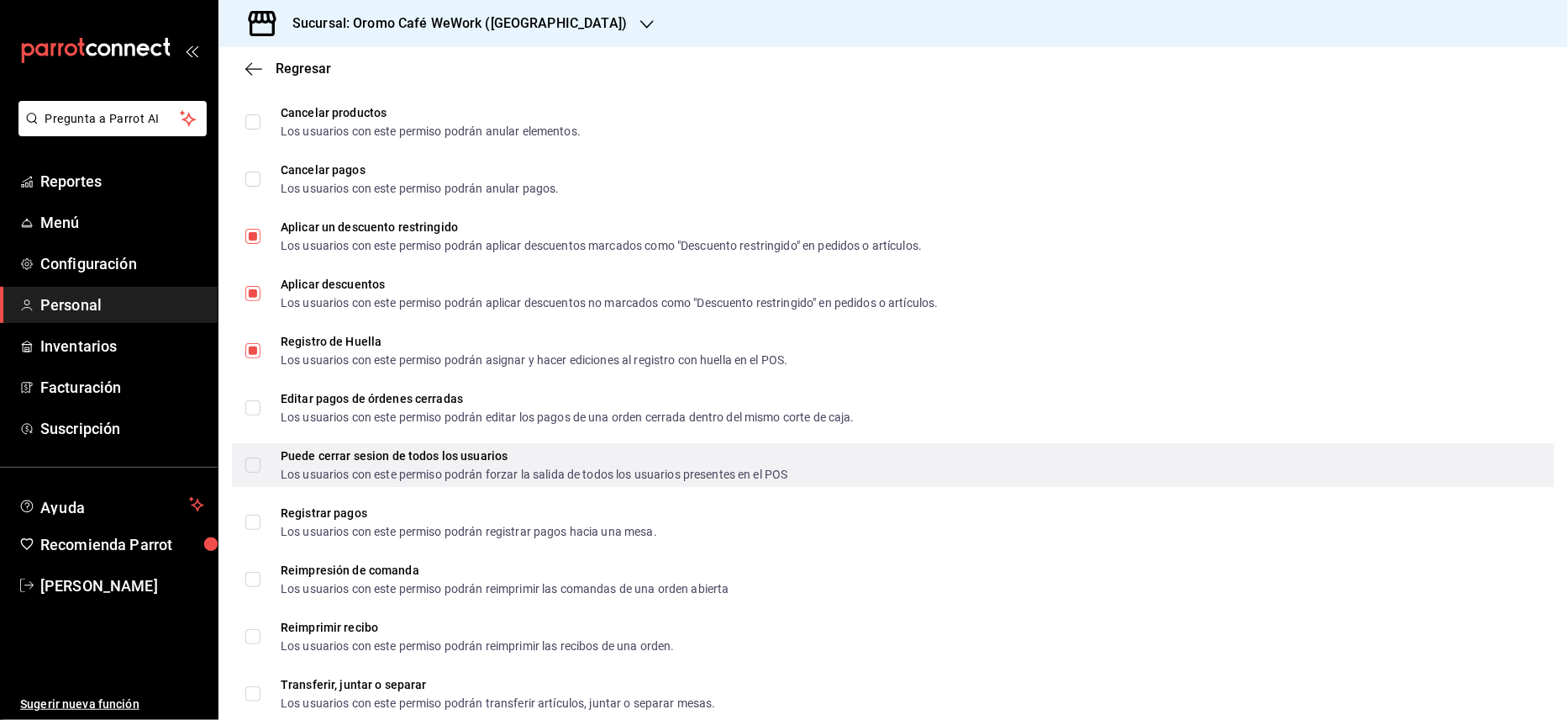
scroll to position [2081, 0]
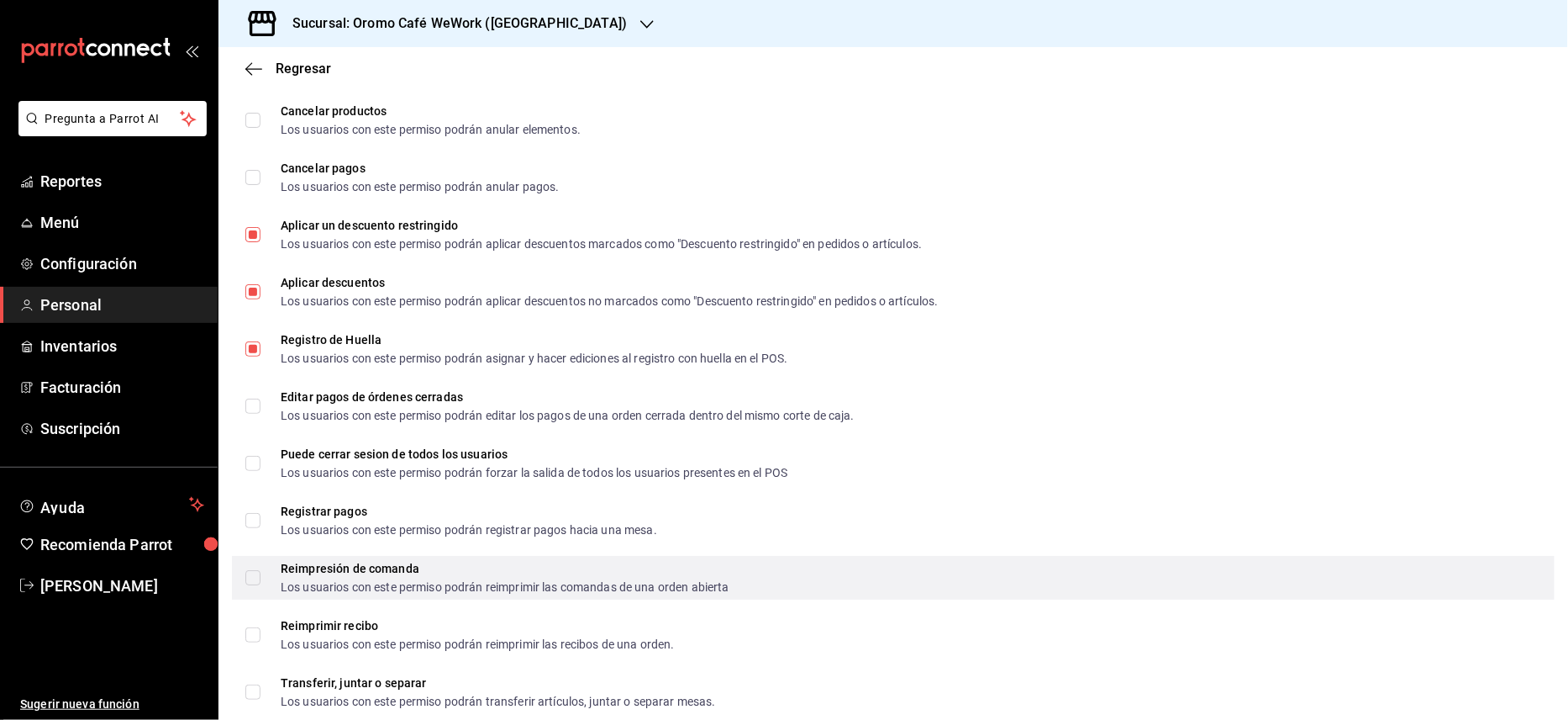
click at [257, 570] on input "Reimpresión de comanda Los usuarios con este permiso podrán reimprimir las coma…" at bounding box center [253, 577] width 15 height 15
checkbox input "true"
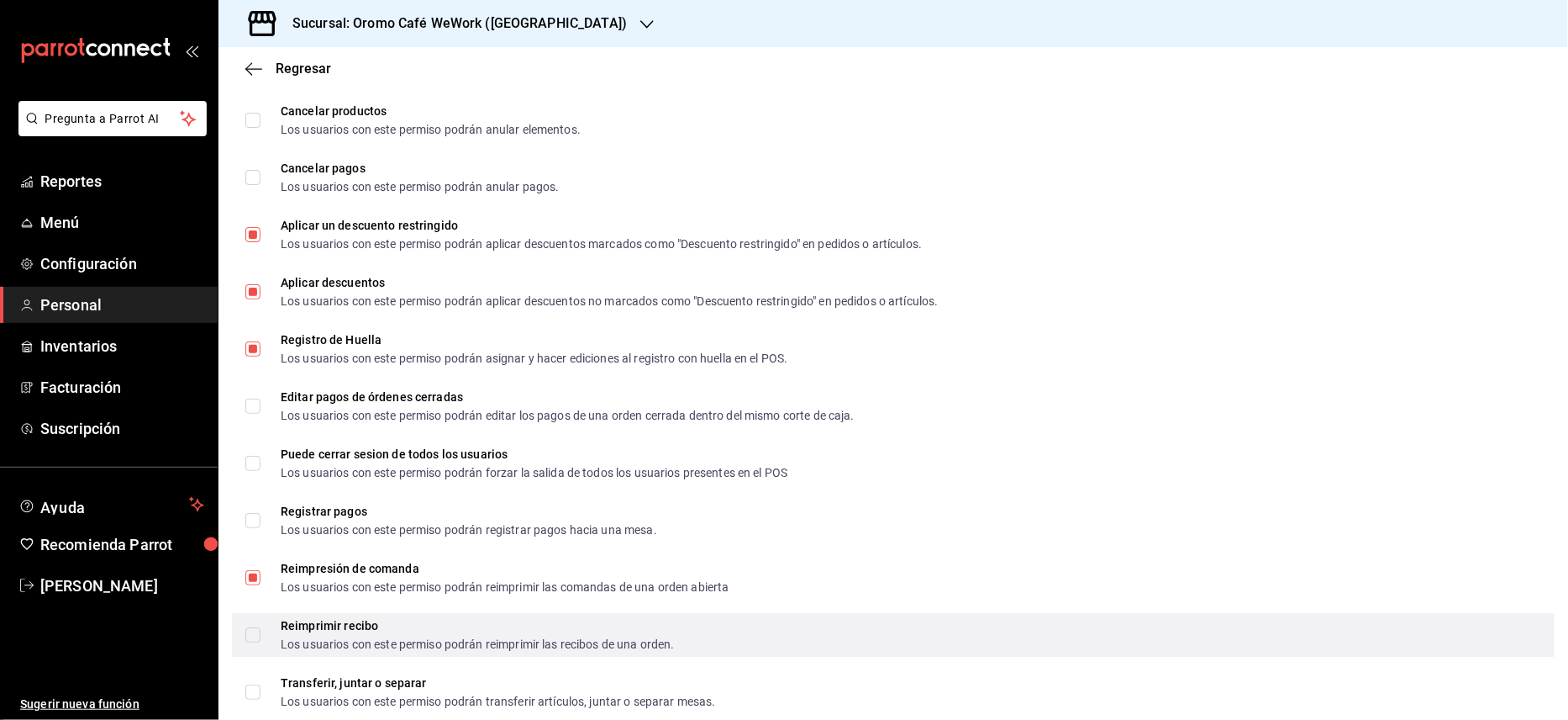
drag, startPoint x: 267, startPoint y: 637, endPoint x: 286, endPoint y: 623, distance: 23.6
click at [266, 637] on span "Reimprimir recibo Los usuarios con este permiso podrán reimprimir las recibos d…" at bounding box center [468, 635] width 414 height 30
click at [261, 637] on input "Reimprimir recibo Los usuarios con este permiso podrán reimprimir las recibos d…" at bounding box center [253, 634] width 15 height 15
click at [259, 636] on input "Reimprimir recibo Los usuarios con este permiso podrán reimprimir las recibos d…" at bounding box center [253, 634] width 15 height 15
checkbox input "true"
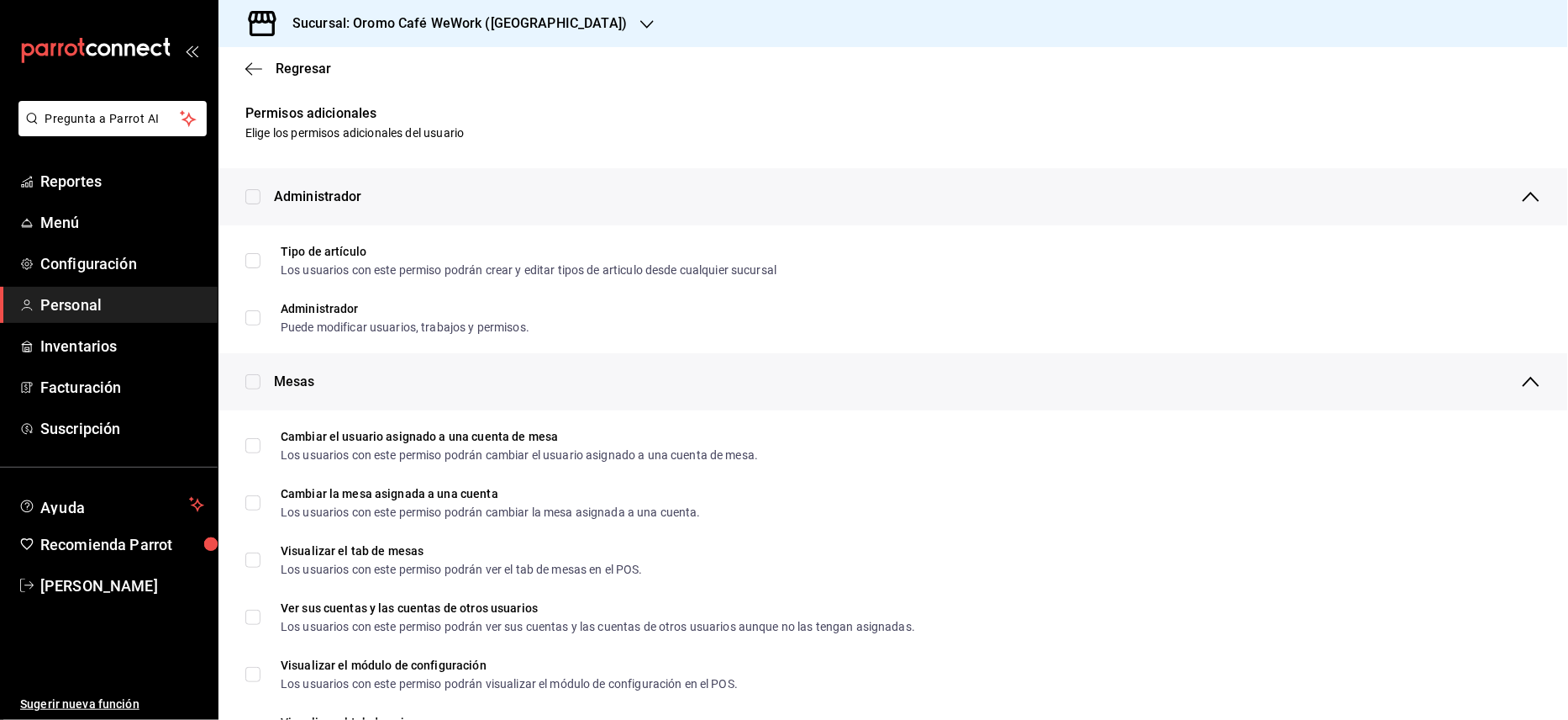
scroll to position [0, 0]
click at [246, 68] on icon "button" at bounding box center [249, 68] width 7 height 12
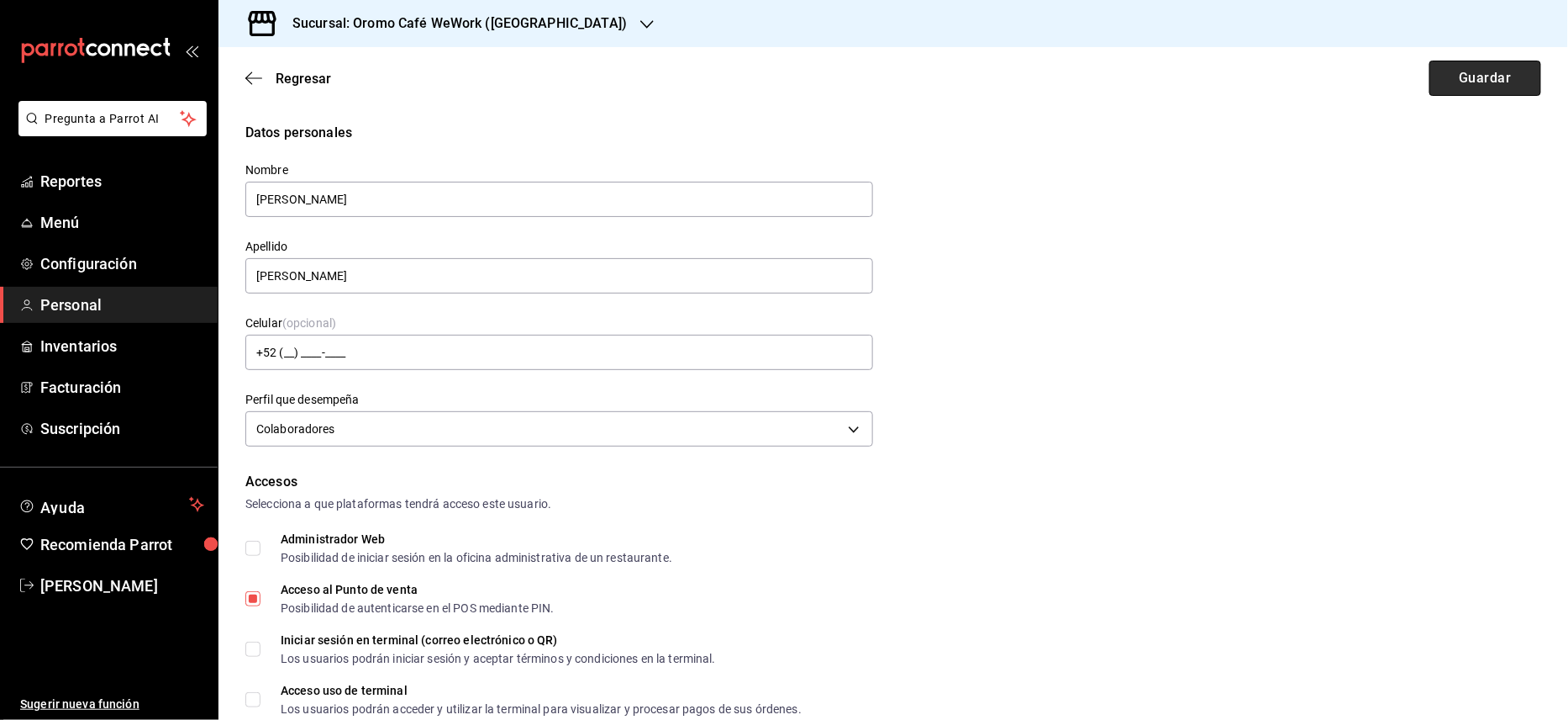
click at [1467, 83] on button "Guardar" at bounding box center [1485, 78] width 111 height 35
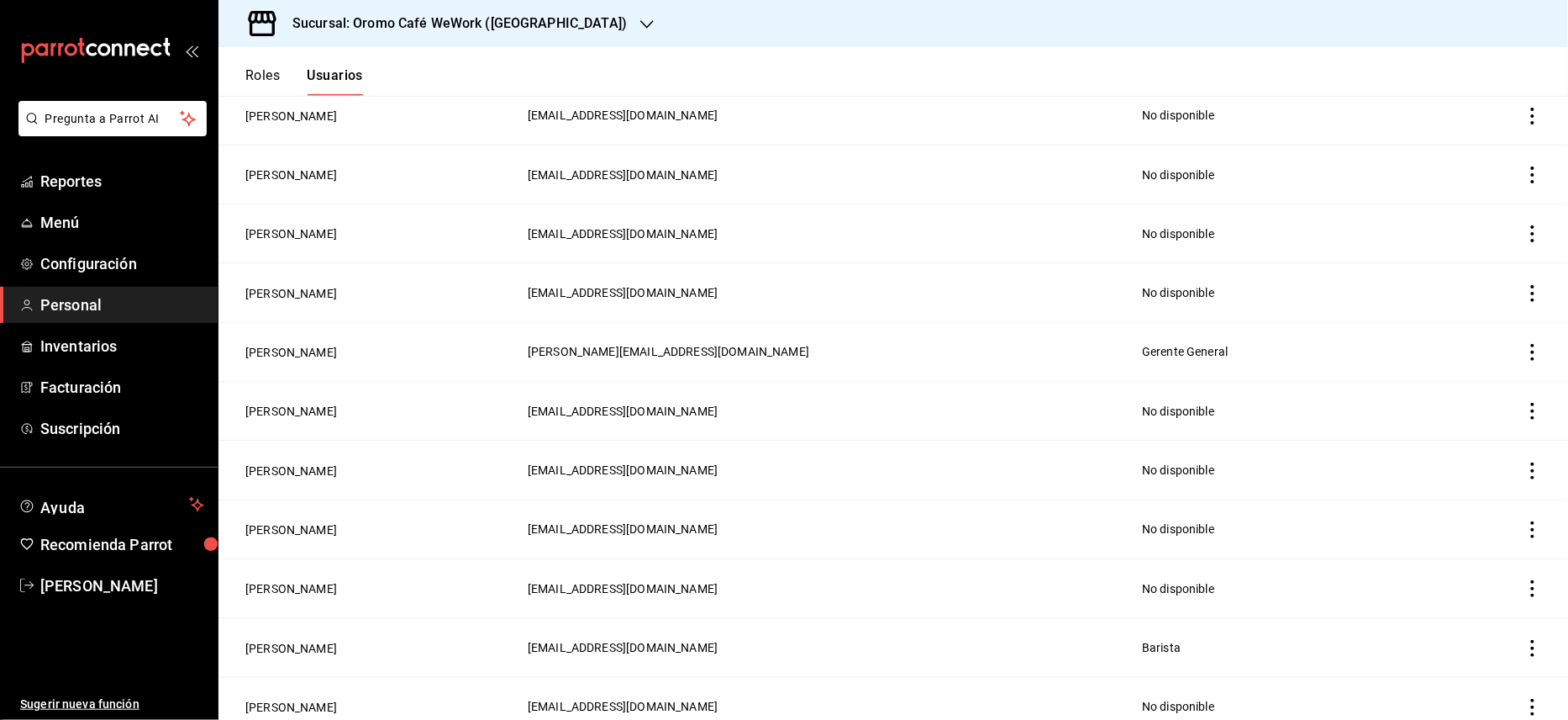
scroll to position [448, 0]
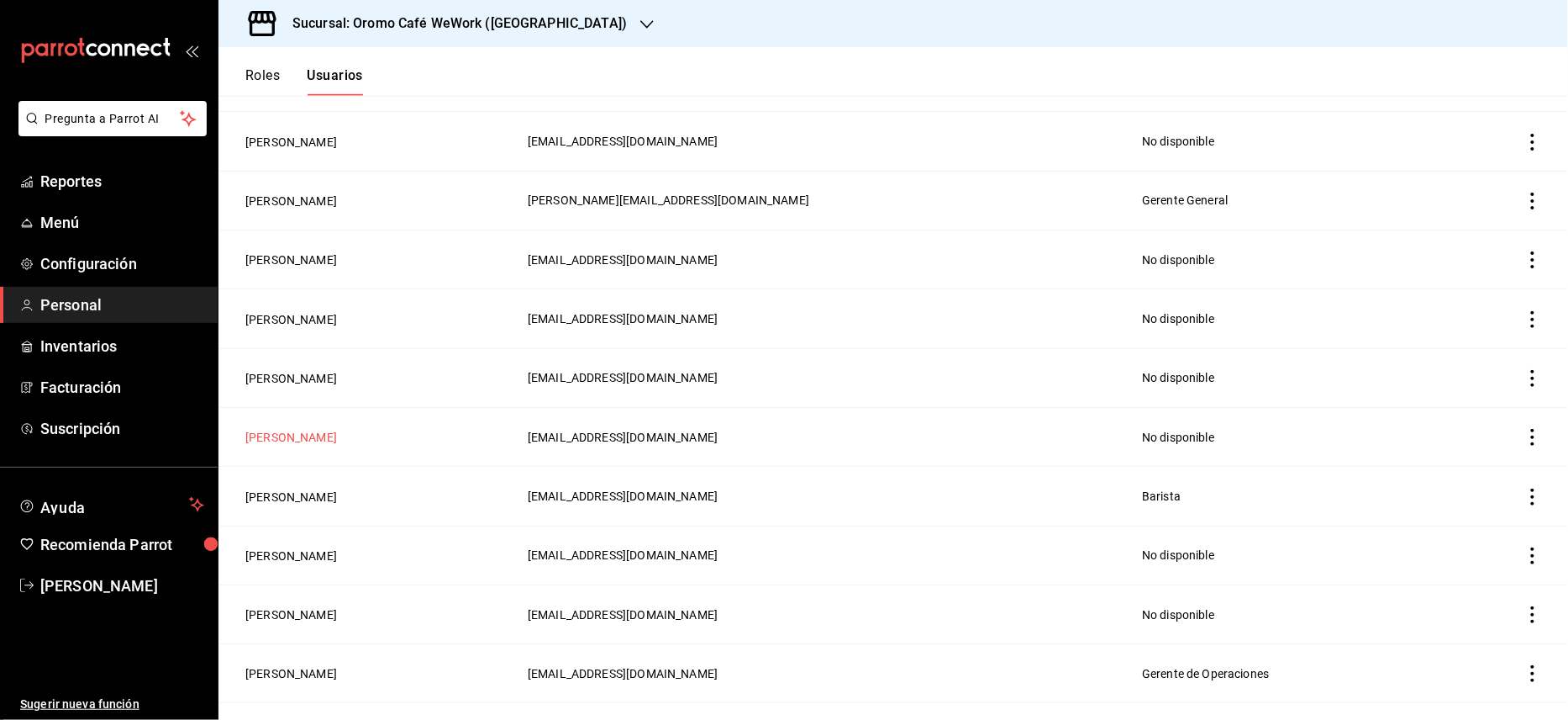
click at [337, 439] on button "[PERSON_NAME]" at bounding box center [291, 436] width 91 height 17
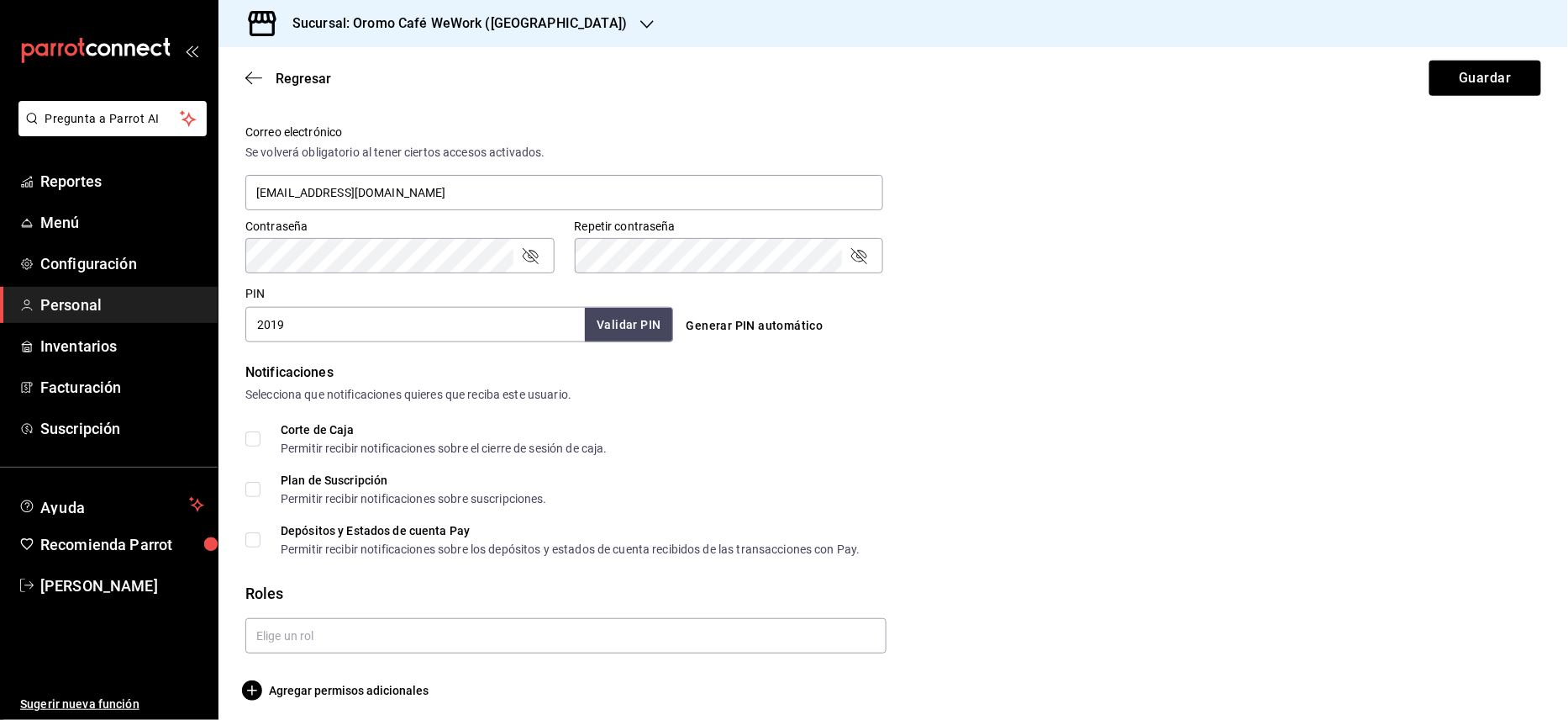
scroll to position [623, 0]
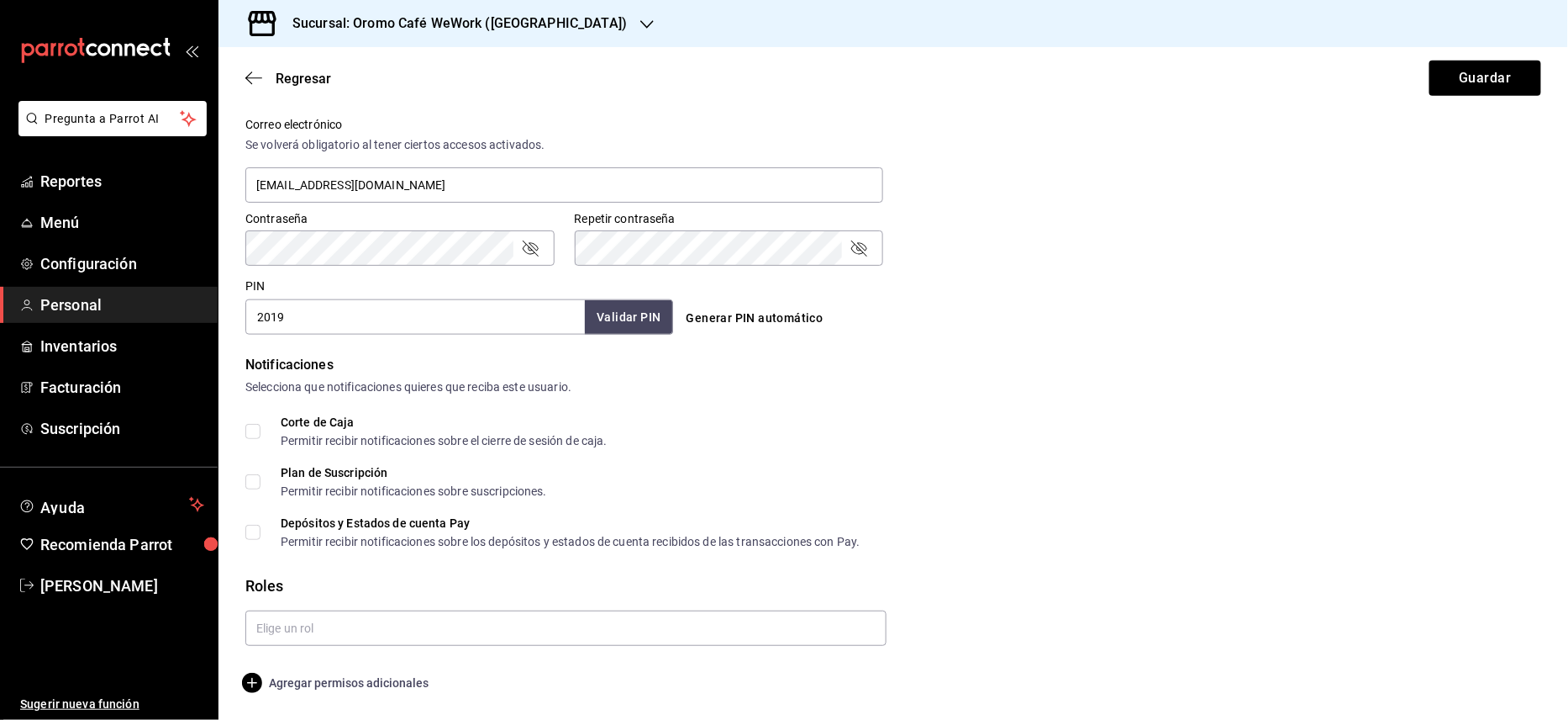
click at [378, 686] on span "Agregar permisos adicionales" at bounding box center [337, 682] width 183 height 20
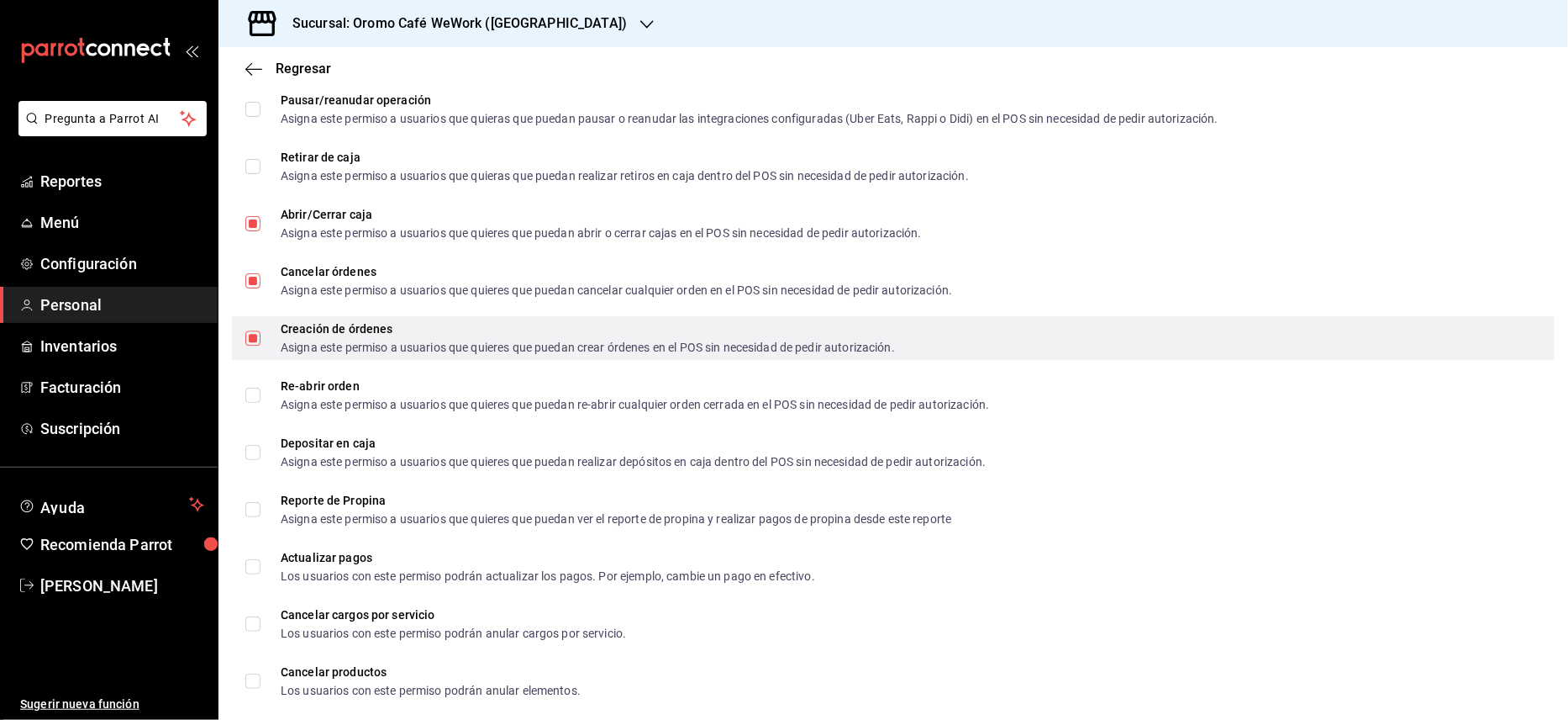
scroll to position [1632, 0]
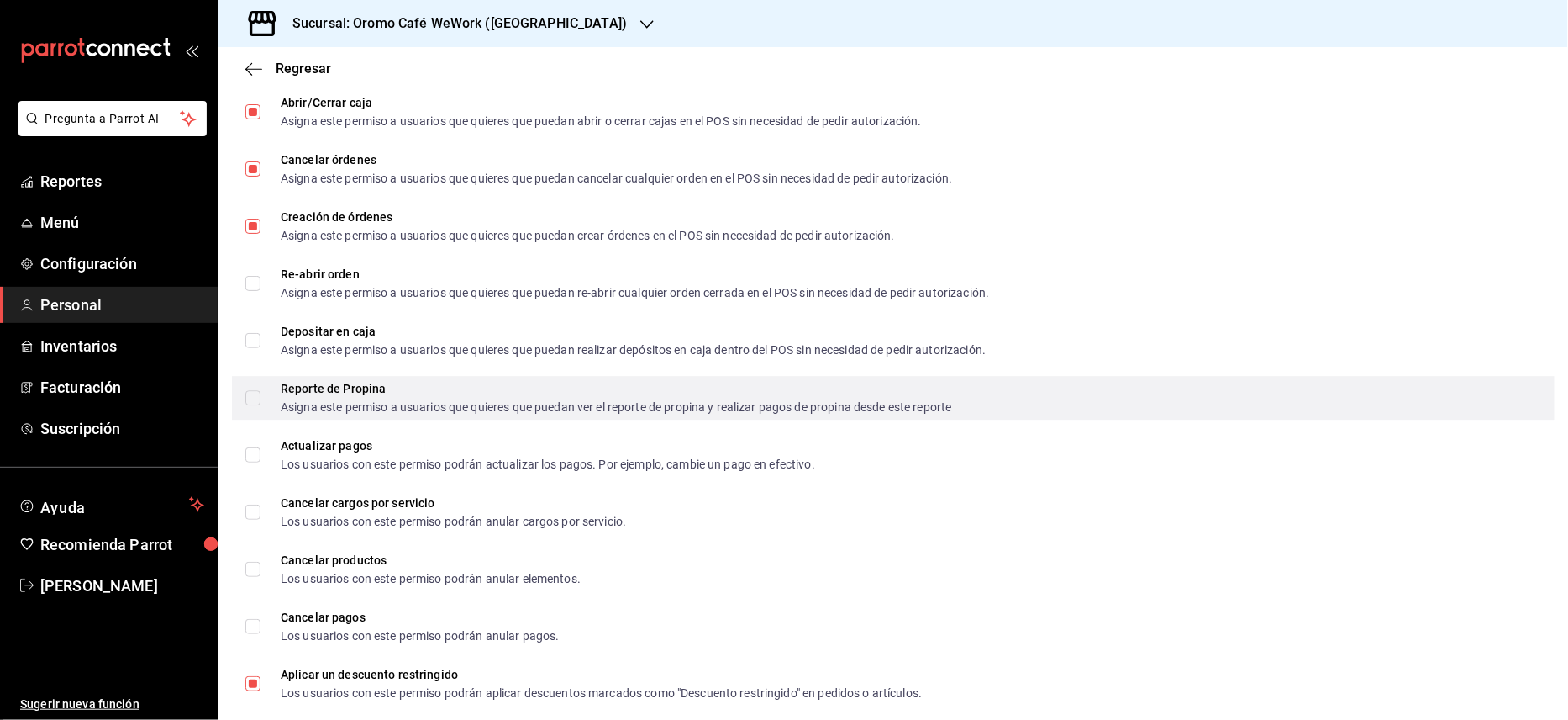
click at [256, 397] on input "Reporte de Propina Asigna este permiso a usuarios que quieres que puedan ver el…" at bounding box center [253, 397] width 15 height 15
checkbox input "true"
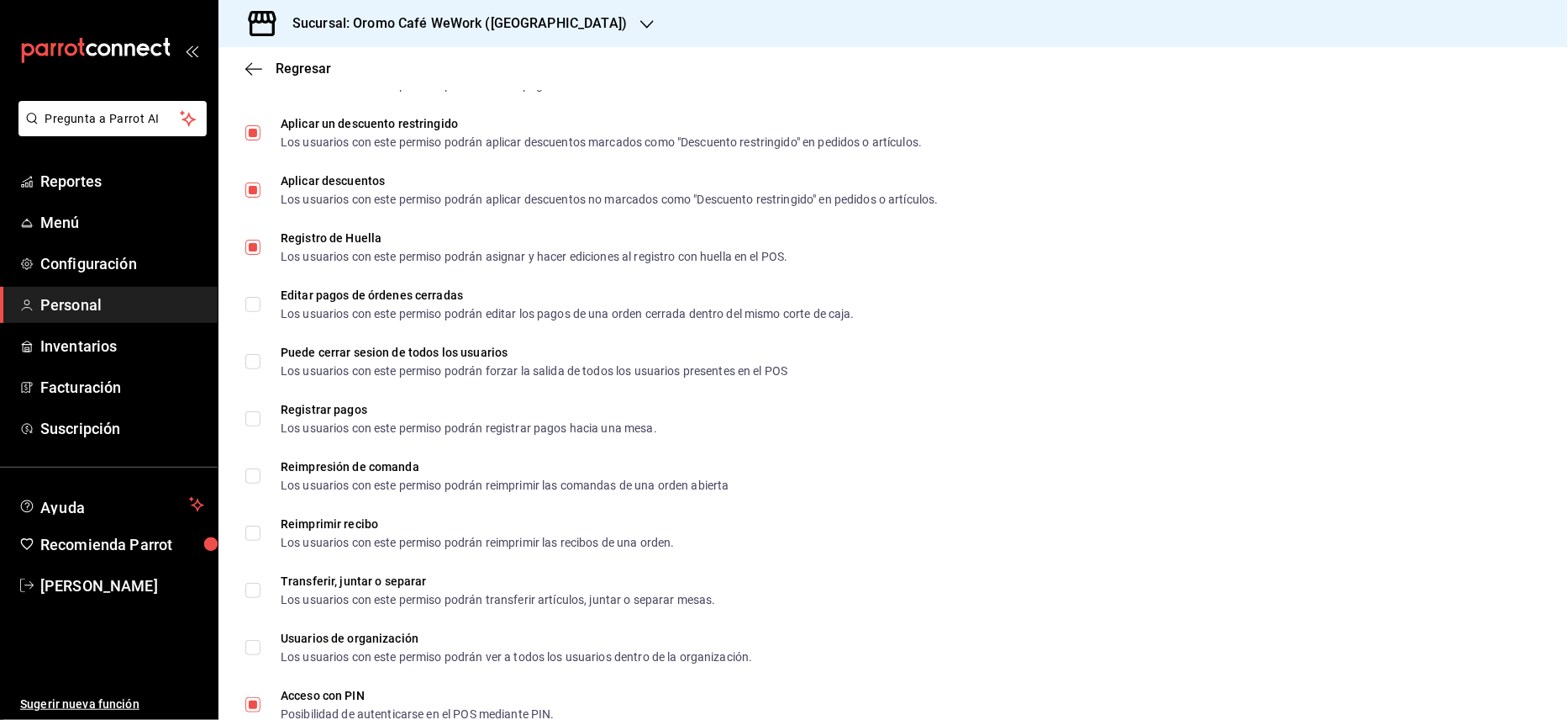
scroll to position [2193, 0]
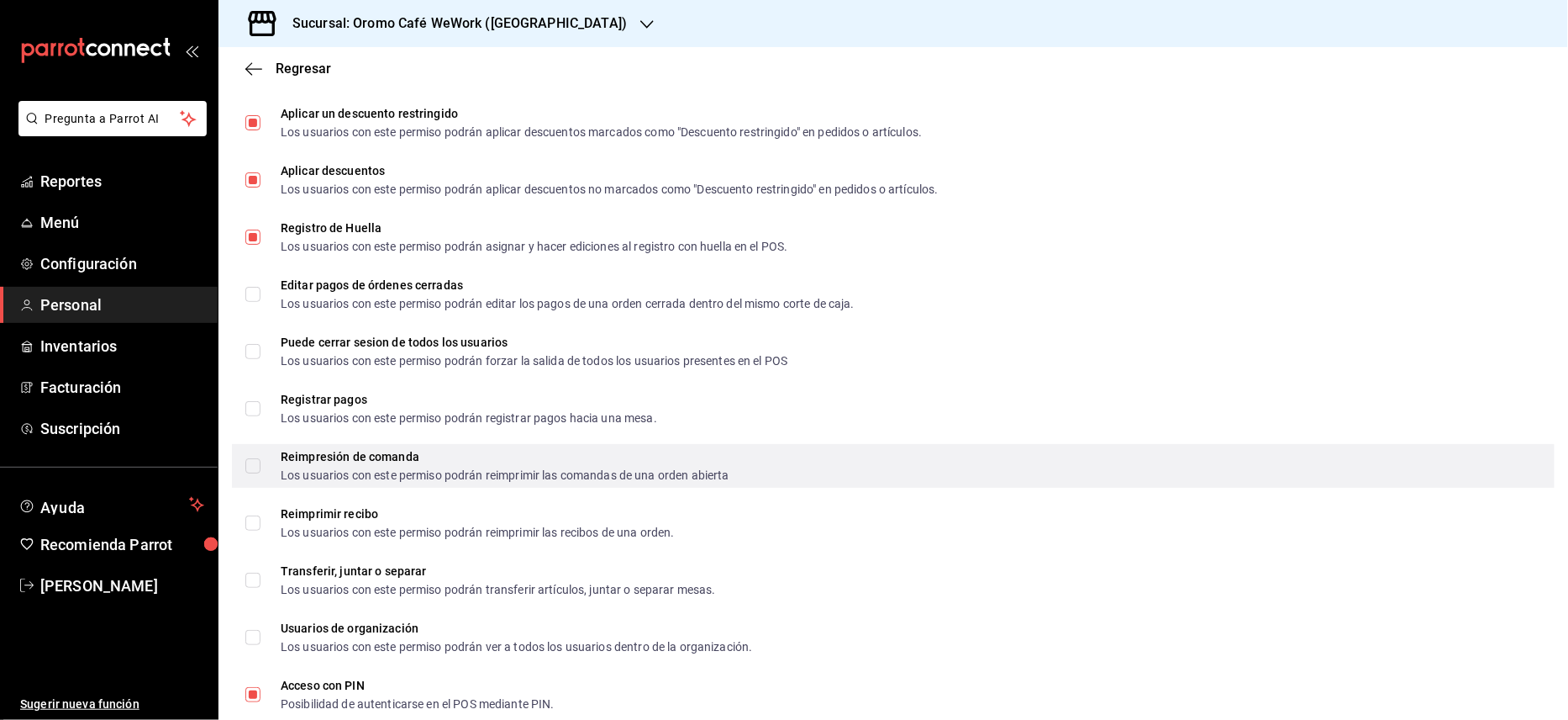
click at [264, 451] on span "Reimpresión de comanda Los usuarios con este permiso podrán reimprimir las coma…" at bounding box center [495, 465] width 469 height 30
click at [261, 458] on input "Reimpresión de comanda Los usuarios con este permiso podrán reimprimir las coma…" at bounding box center [253, 465] width 15 height 15
click at [256, 464] on input "Reimpresión de comanda Los usuarios con este permiso podrán reimprimir las coma…" at bounding box center [253, 465] width 15 height 15
checkbox input "true"
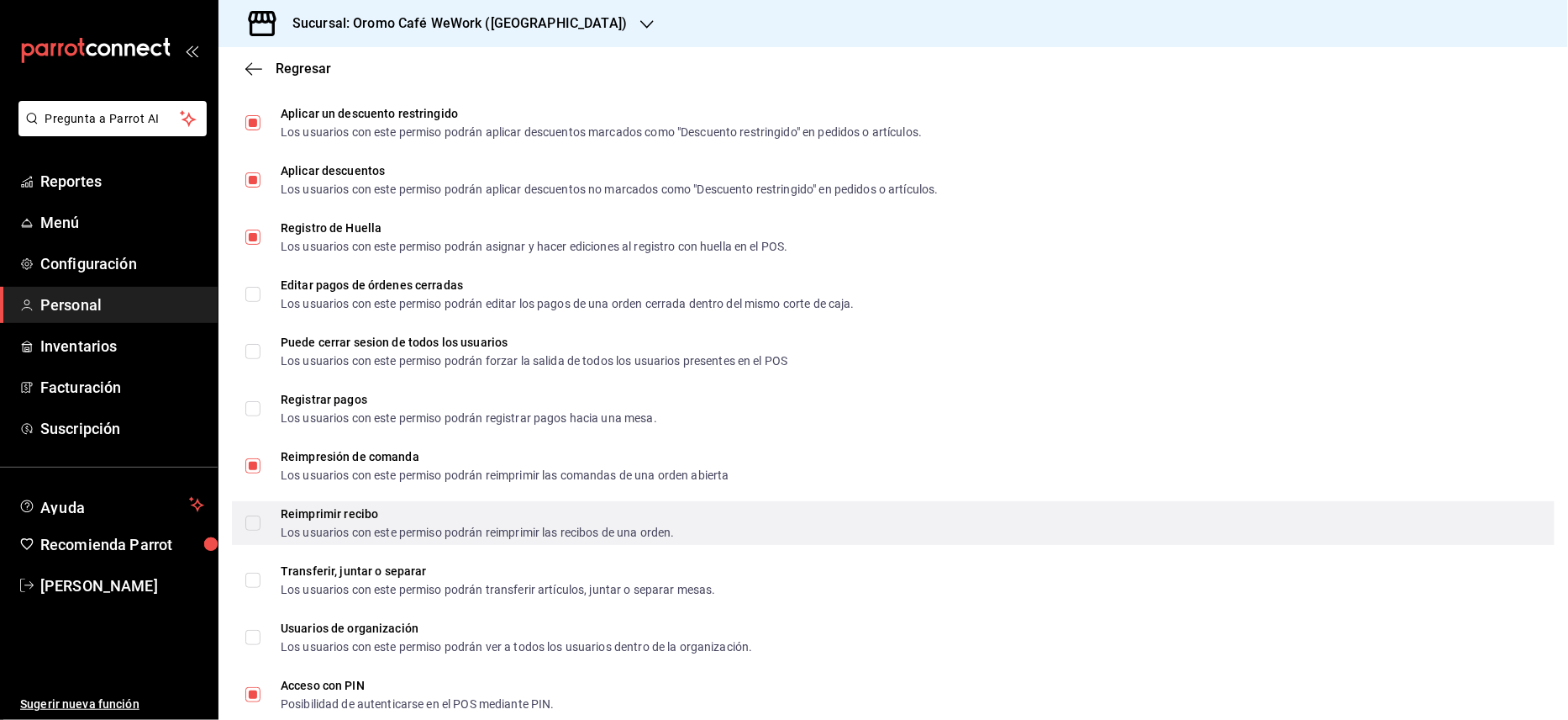
click at [254, 515] on input "Reimprimir recibo Los usuarios con este permiso podrán reimprimir las recibos d…" at bounding box center [253, 522] width 15 height 15
checkbox input "true"
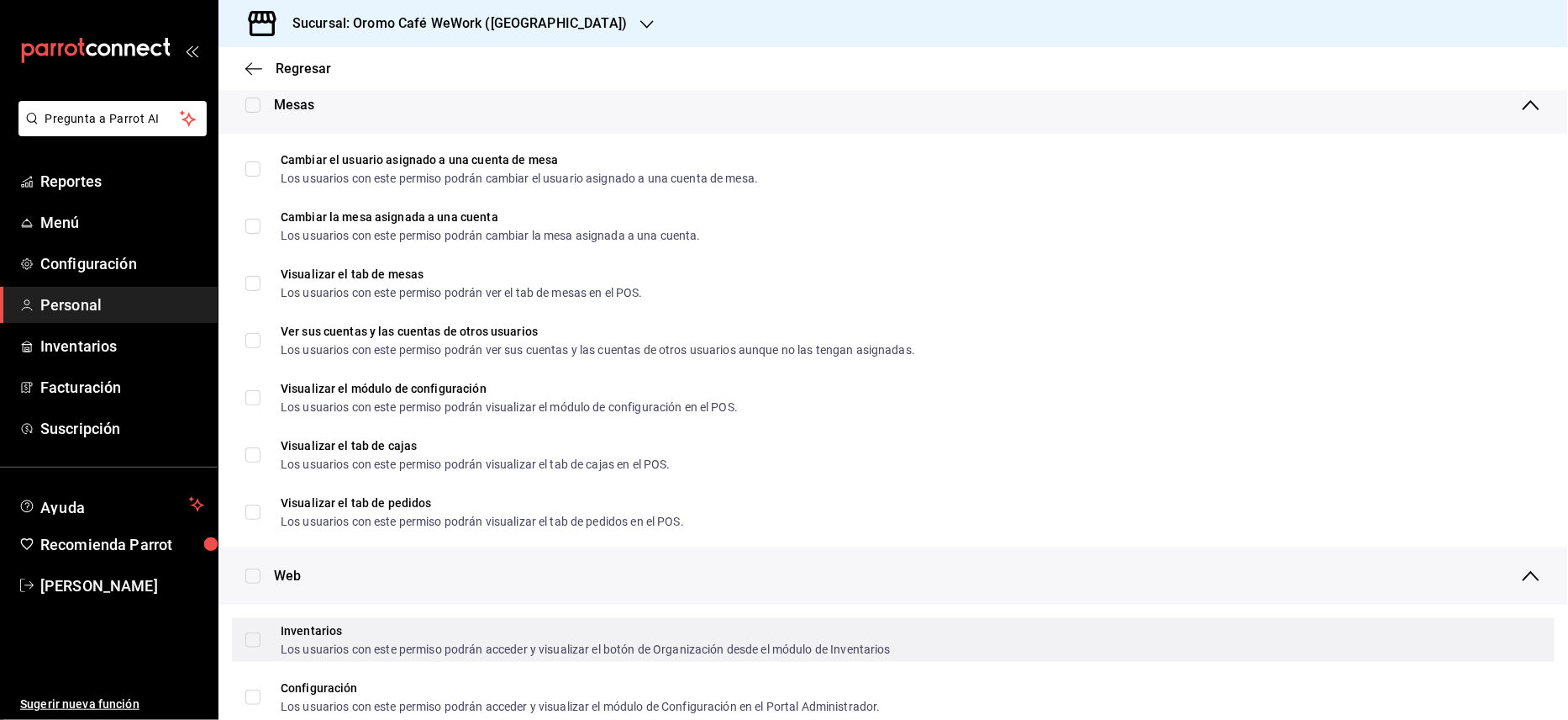
scroll to position [0, 0]
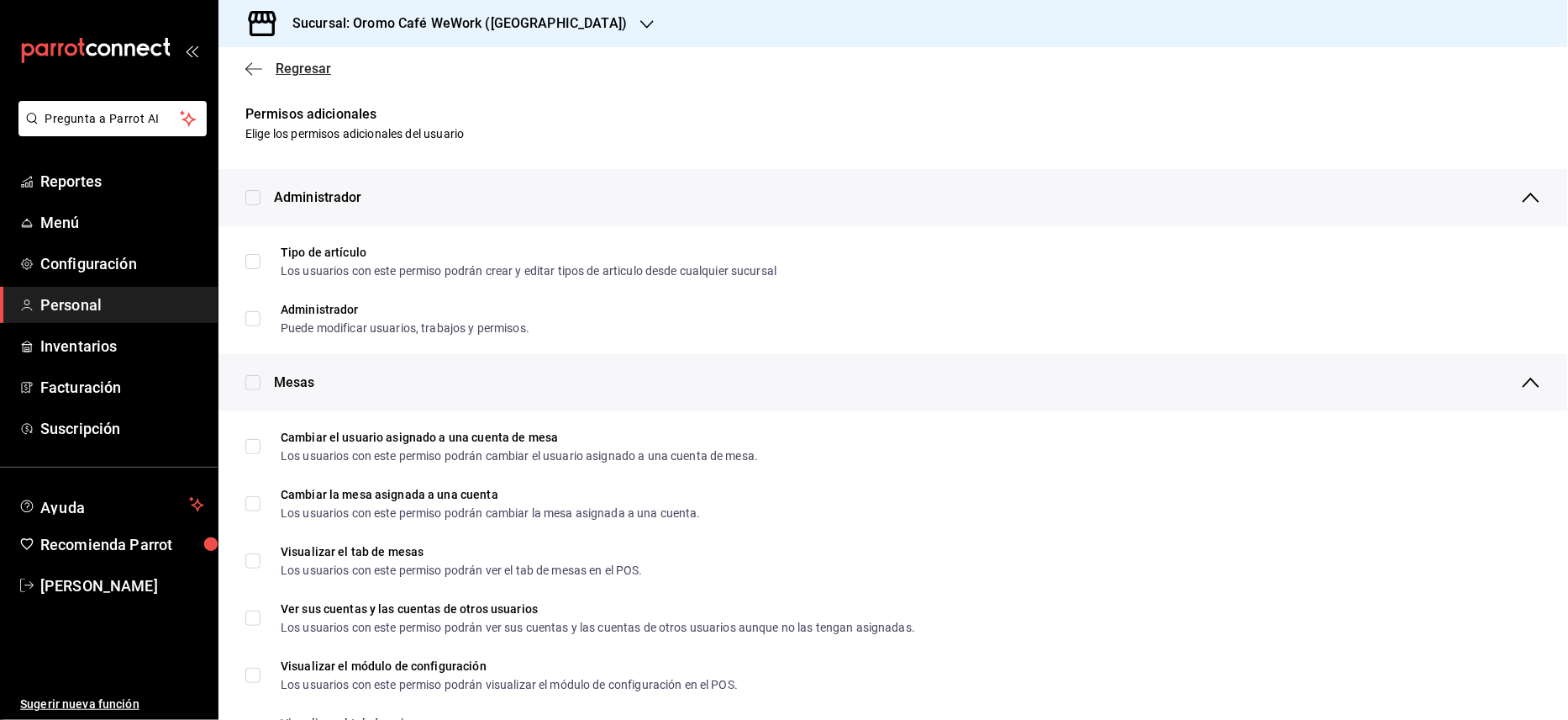
click at [300, 69] on span "Regresar" at bounding box center [303, 68] width 55 height 16
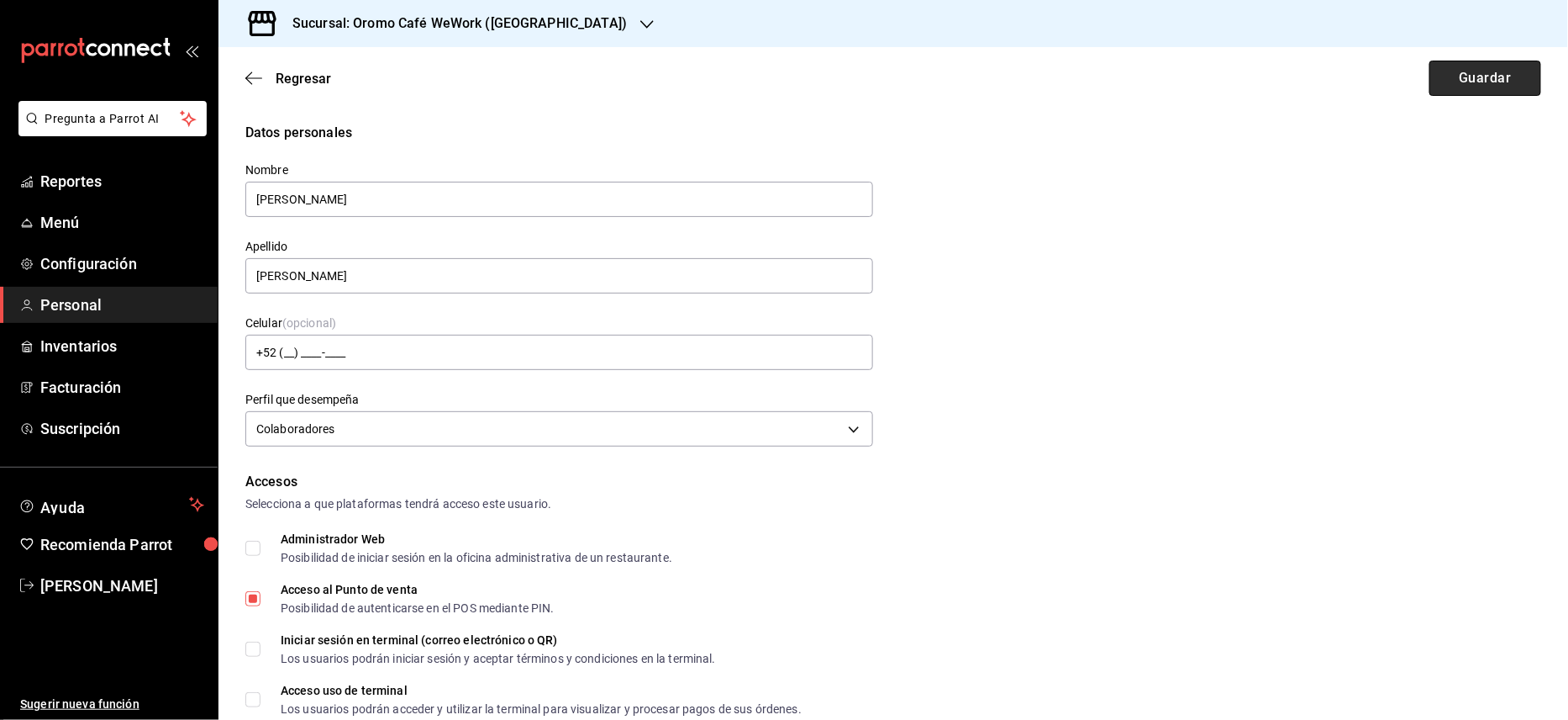
click at [1474, 83] on button "Guardar" at bounding box center [1485, 78] width 111 height 35
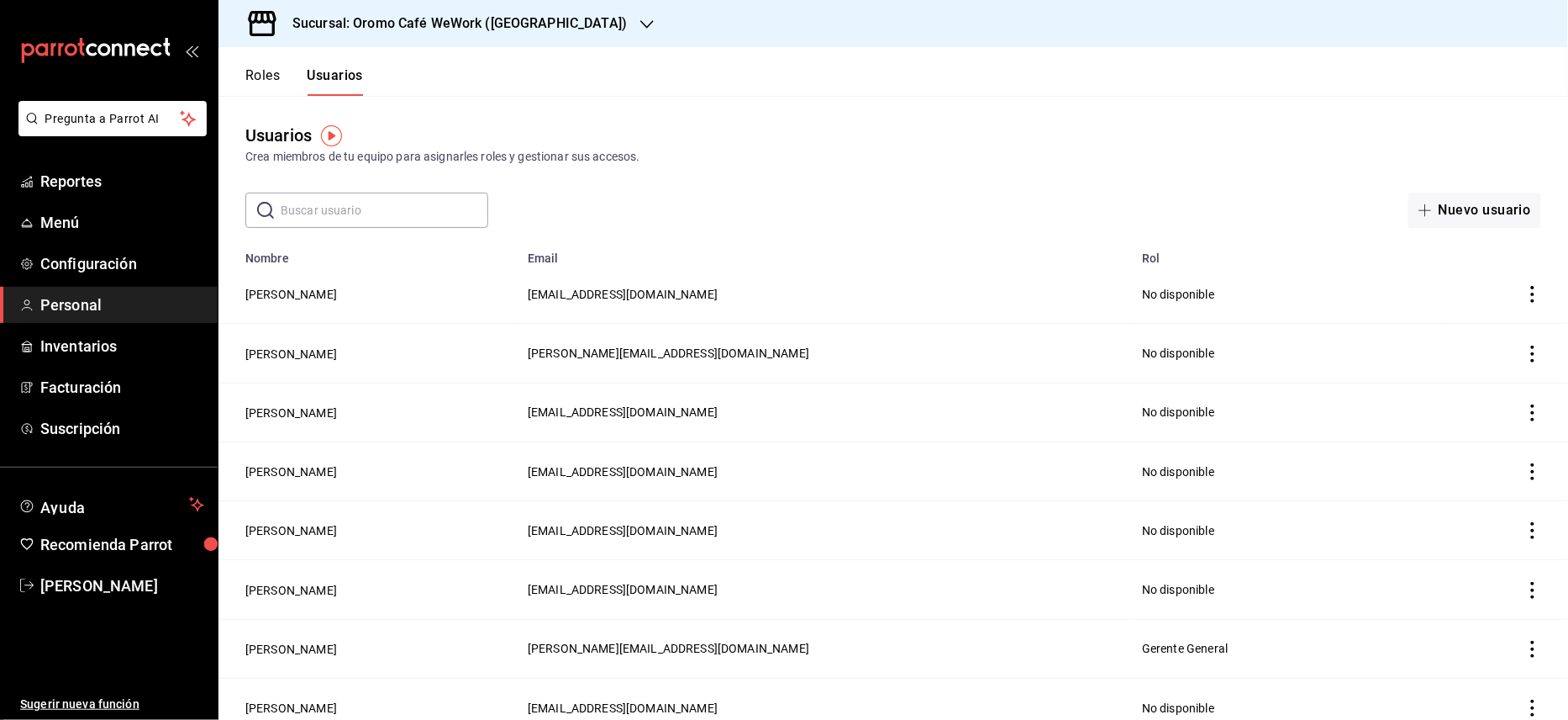
click at [448, 212] on input "text" at bounding box center [385, 210] width 207 height 33
type input "[PERSON_NAME]"
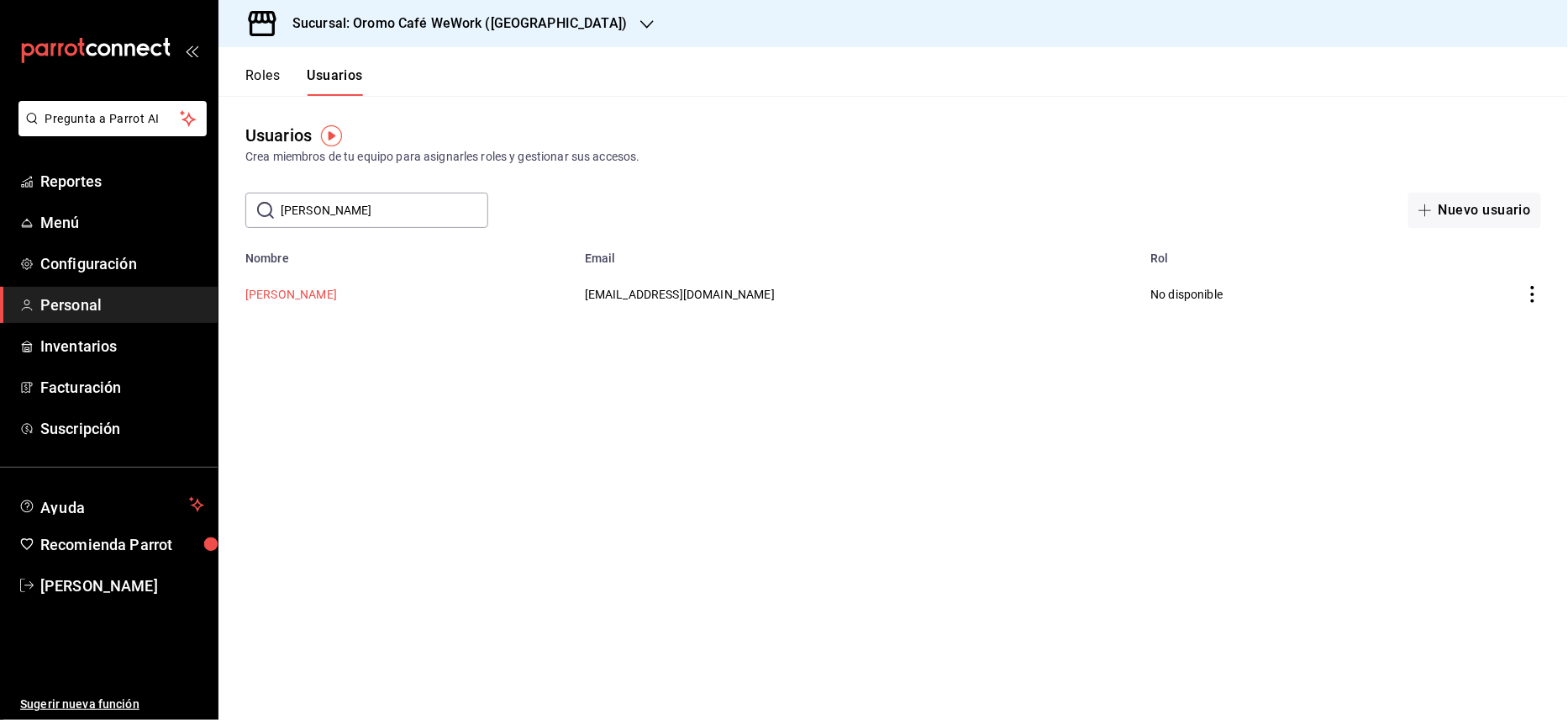
click at [337, 303] on button "[PERSON_NAME]" at bounding box center [291, 294] width 91 height 17
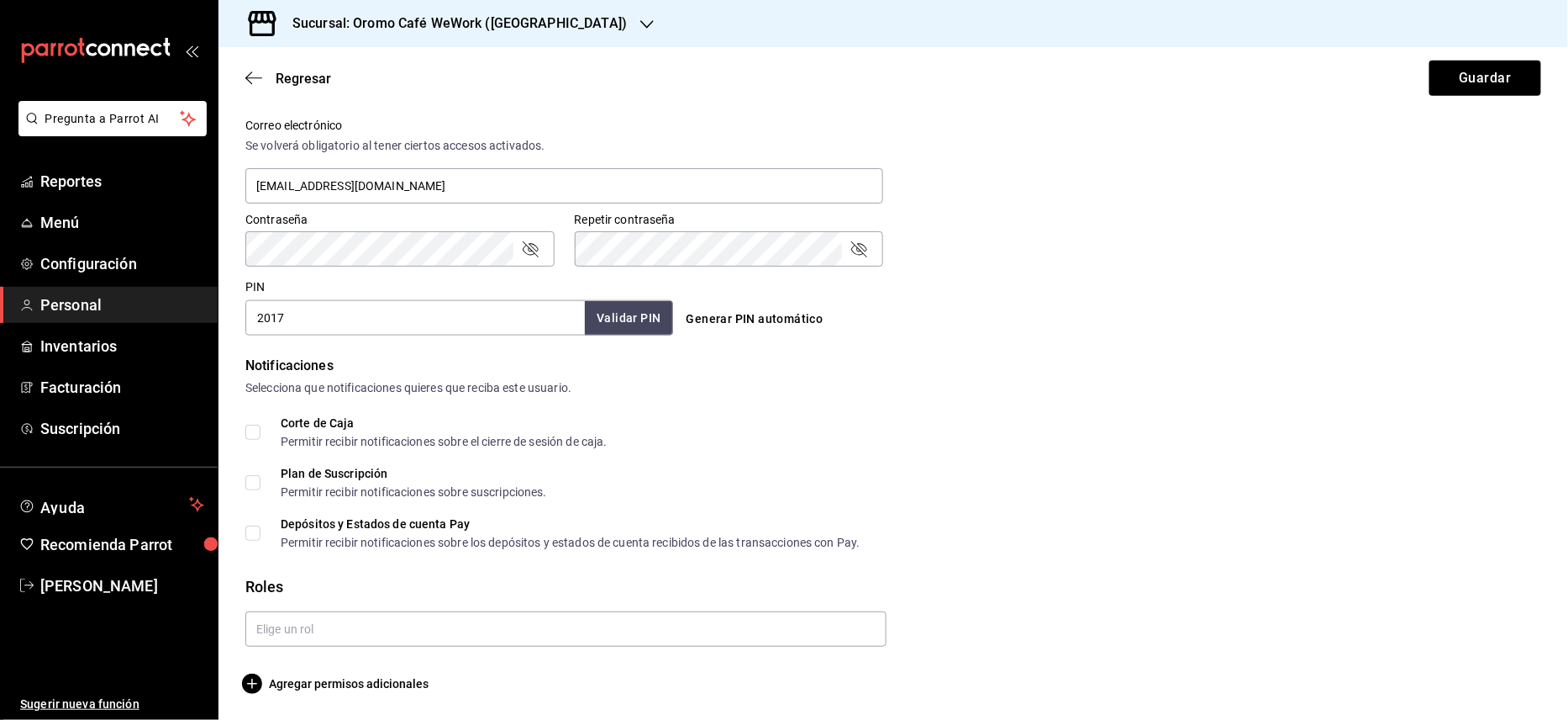
scroll to position [623, 0]
click at [516, 623] on input "text" at bounding box center [566, 628] width 641 height 35
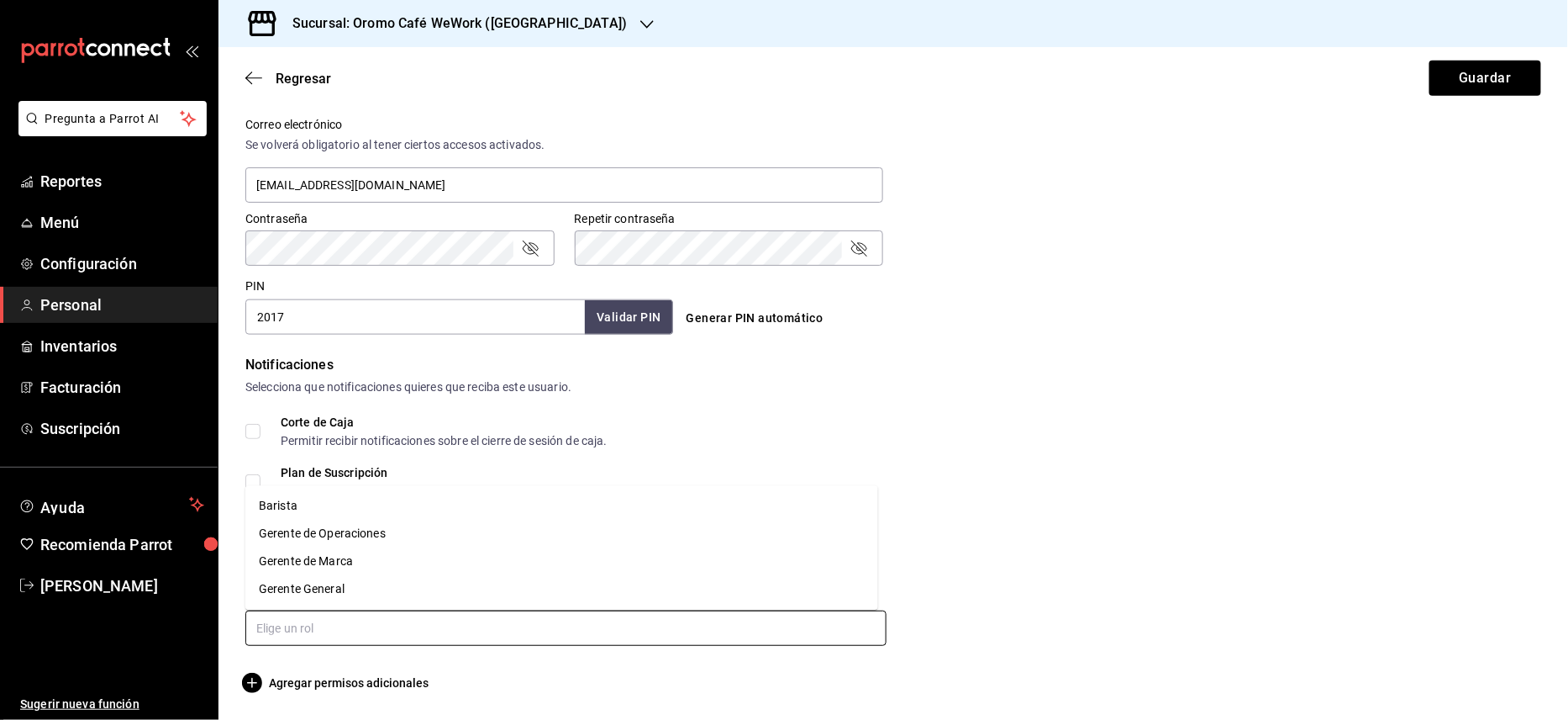
click at [309, 508] on li "Barista" at bounding box center [562, 506] width 633 height 28
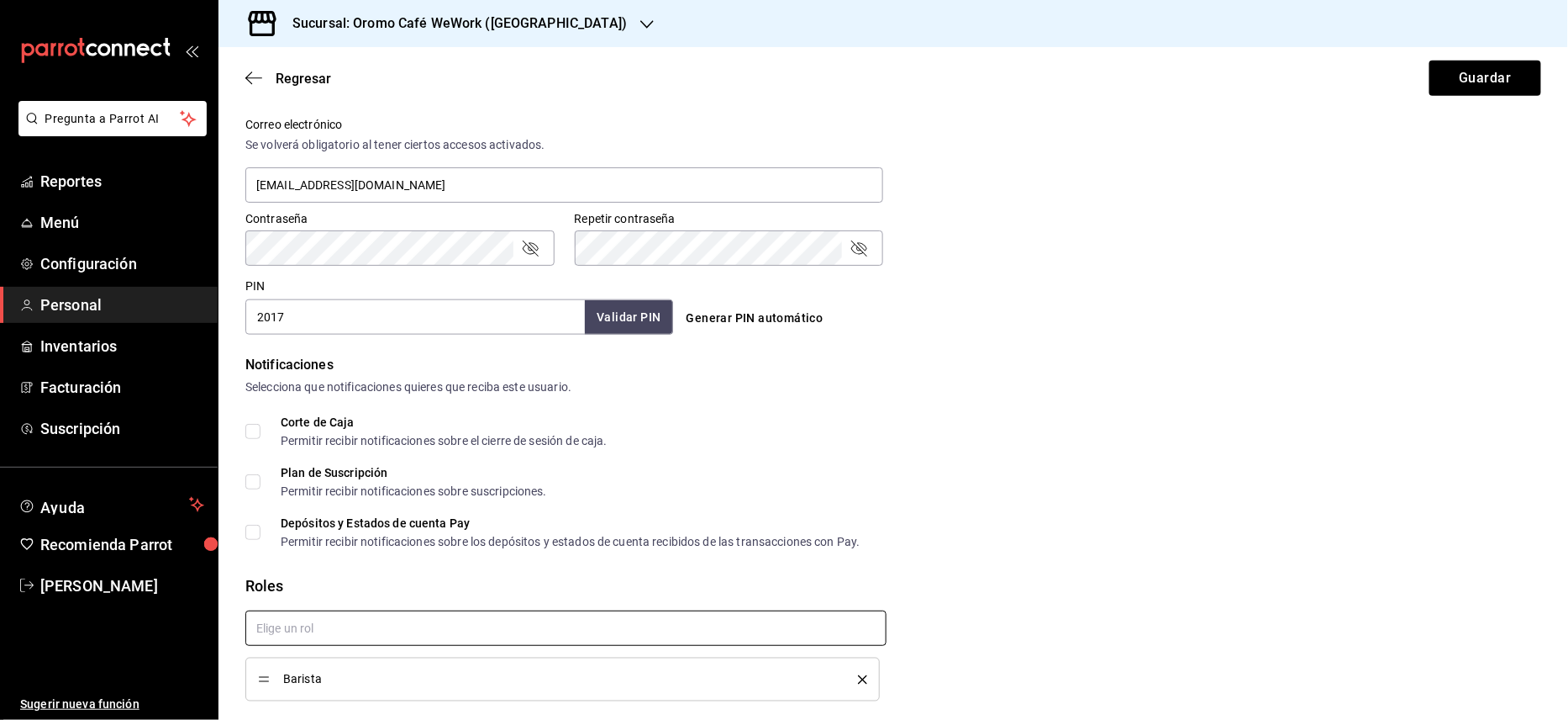
checkbox input "true"
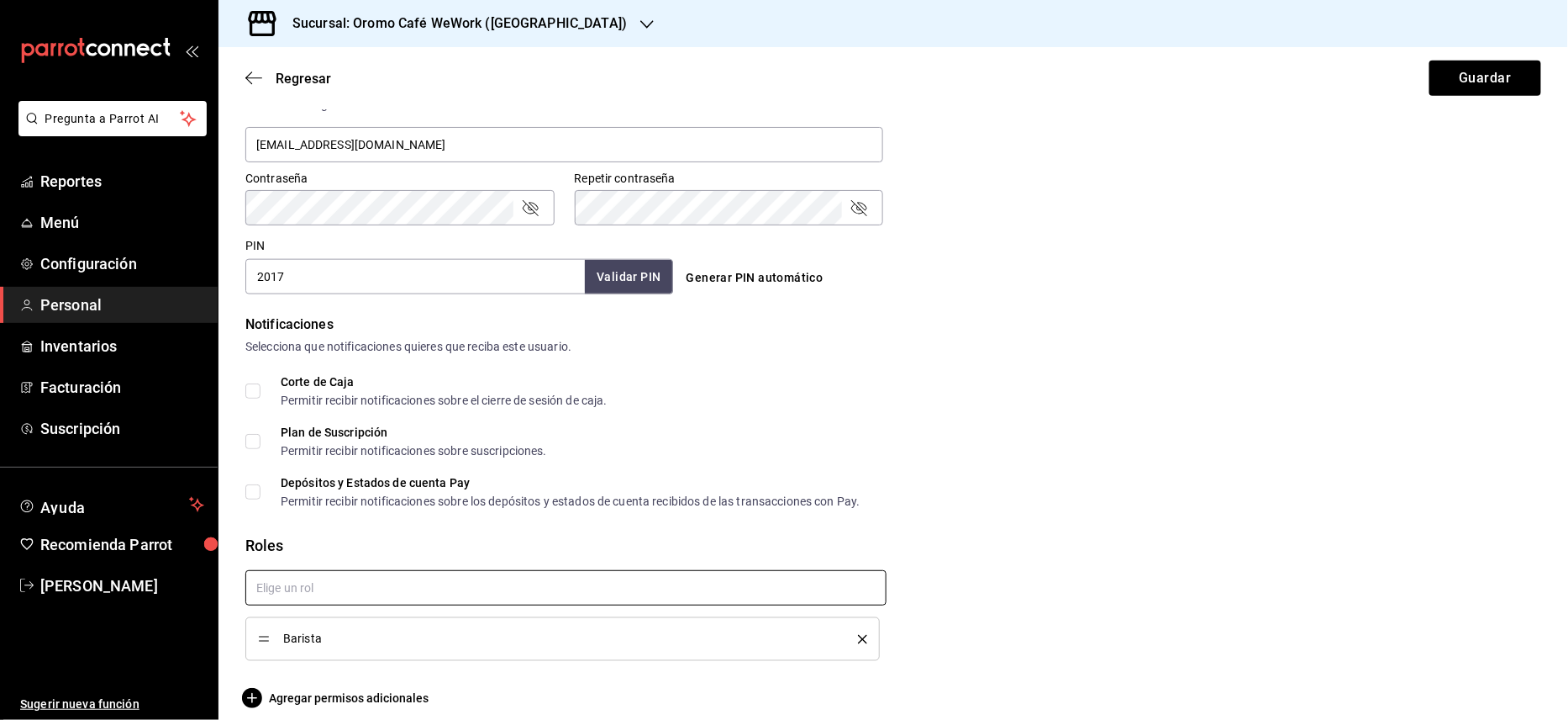
scroll to position [680, 0]
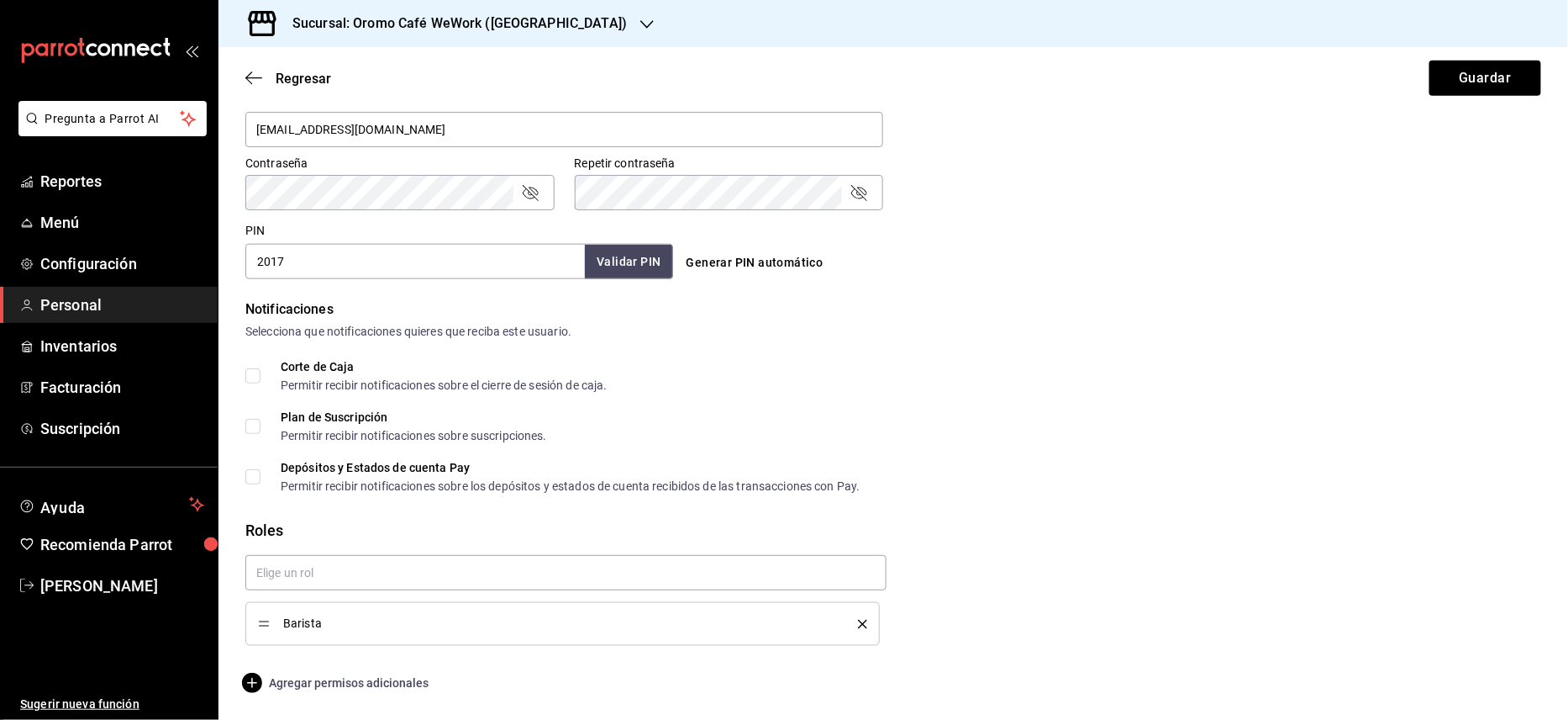
click at [290, 684] on span "Agregar permisos adicionales" at bounding box center [337, 682] width 183 height 20
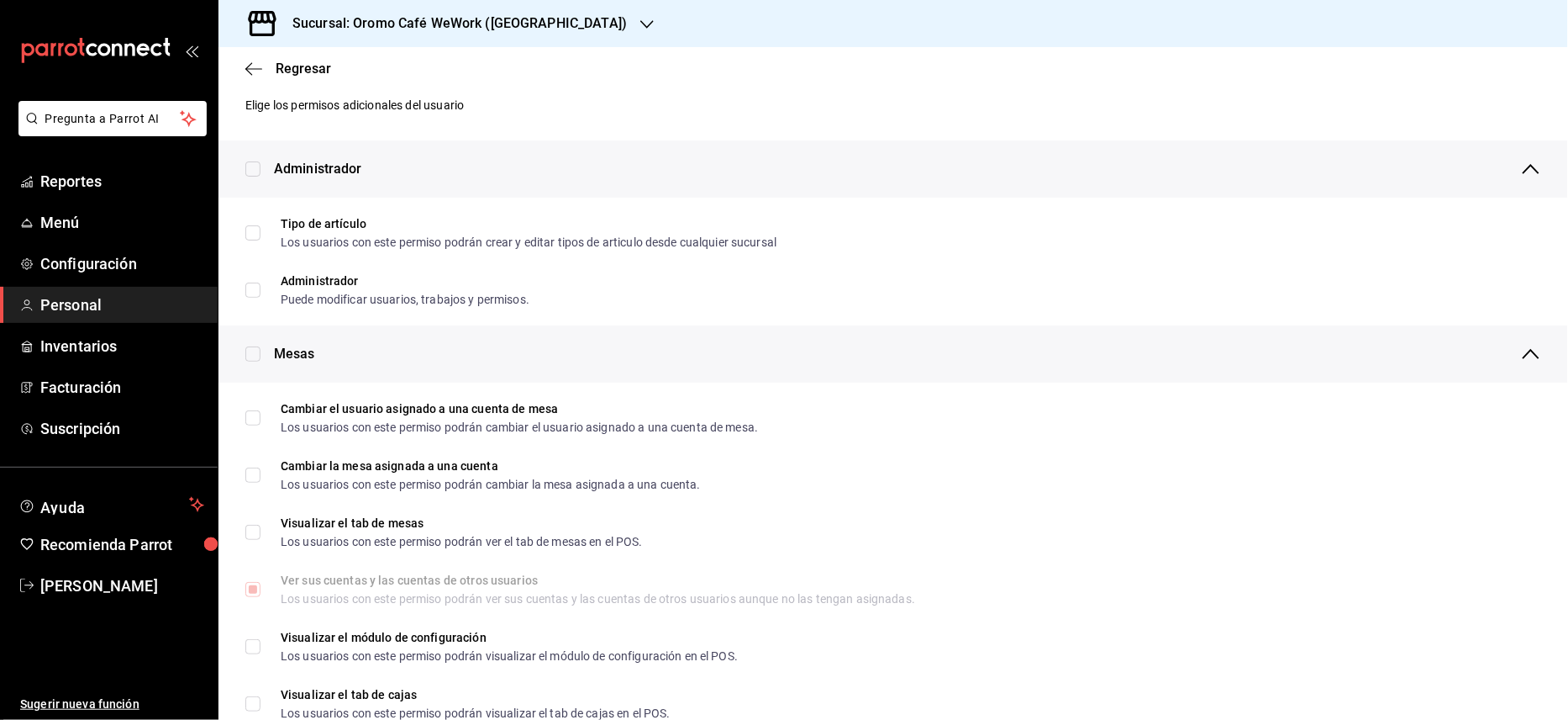
scroll to position [0, 0]
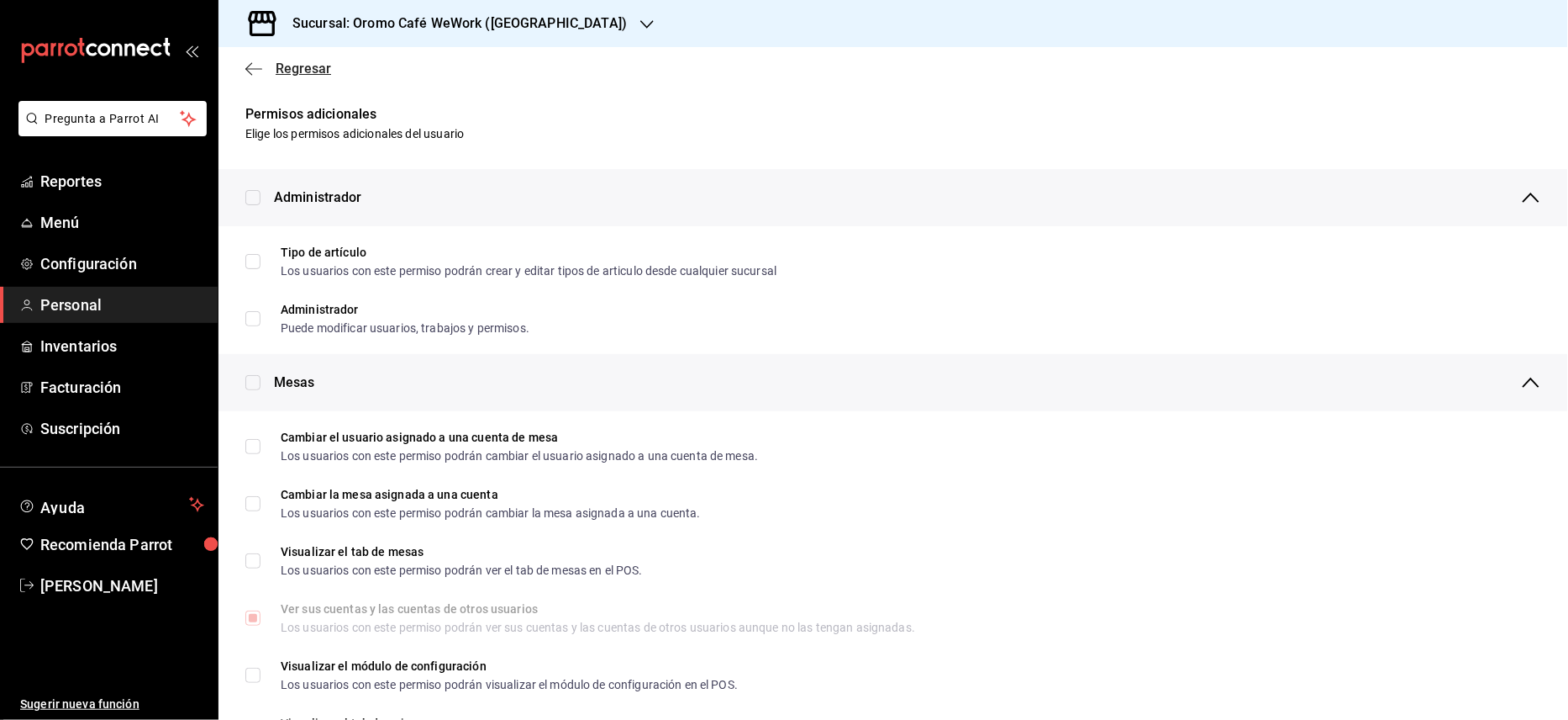
click at [277, 69] on span "Regresar" at bounding box center [303, 68] width 55 height 16
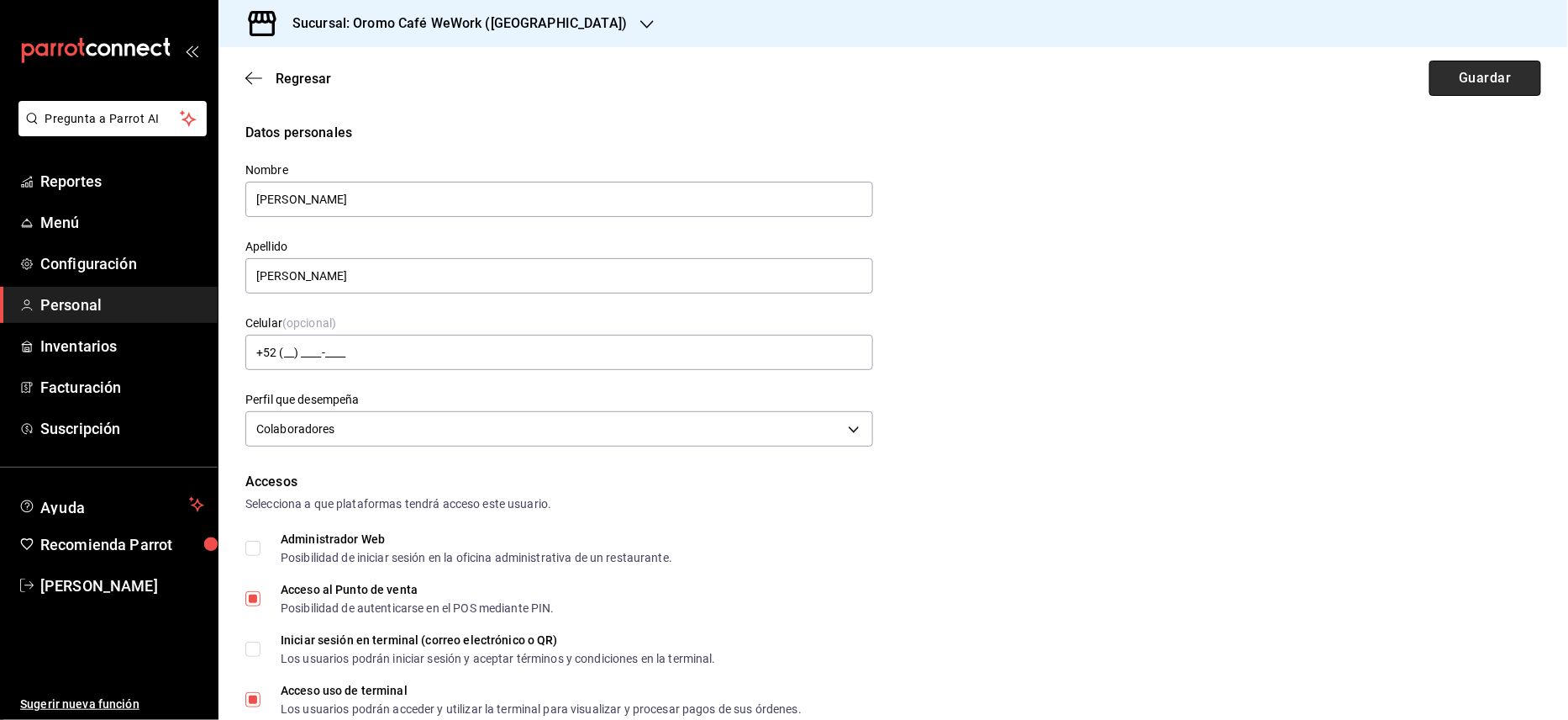
click at [1430, 68] on button "Guardar" at bounding box center [1485, 78] width 111 height 35
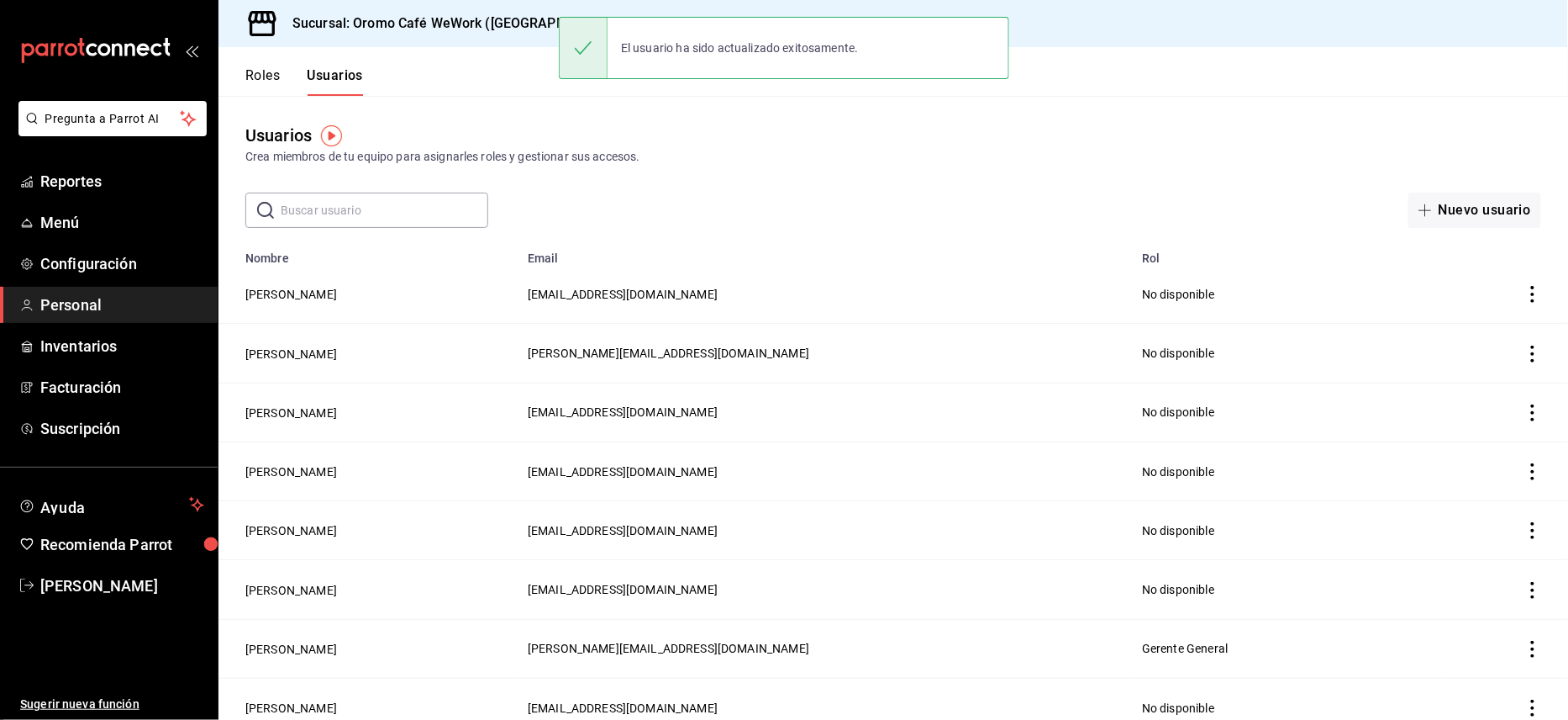
click at [428, 216] on input "text" at bounding box center [385, 210] width 207 height 33
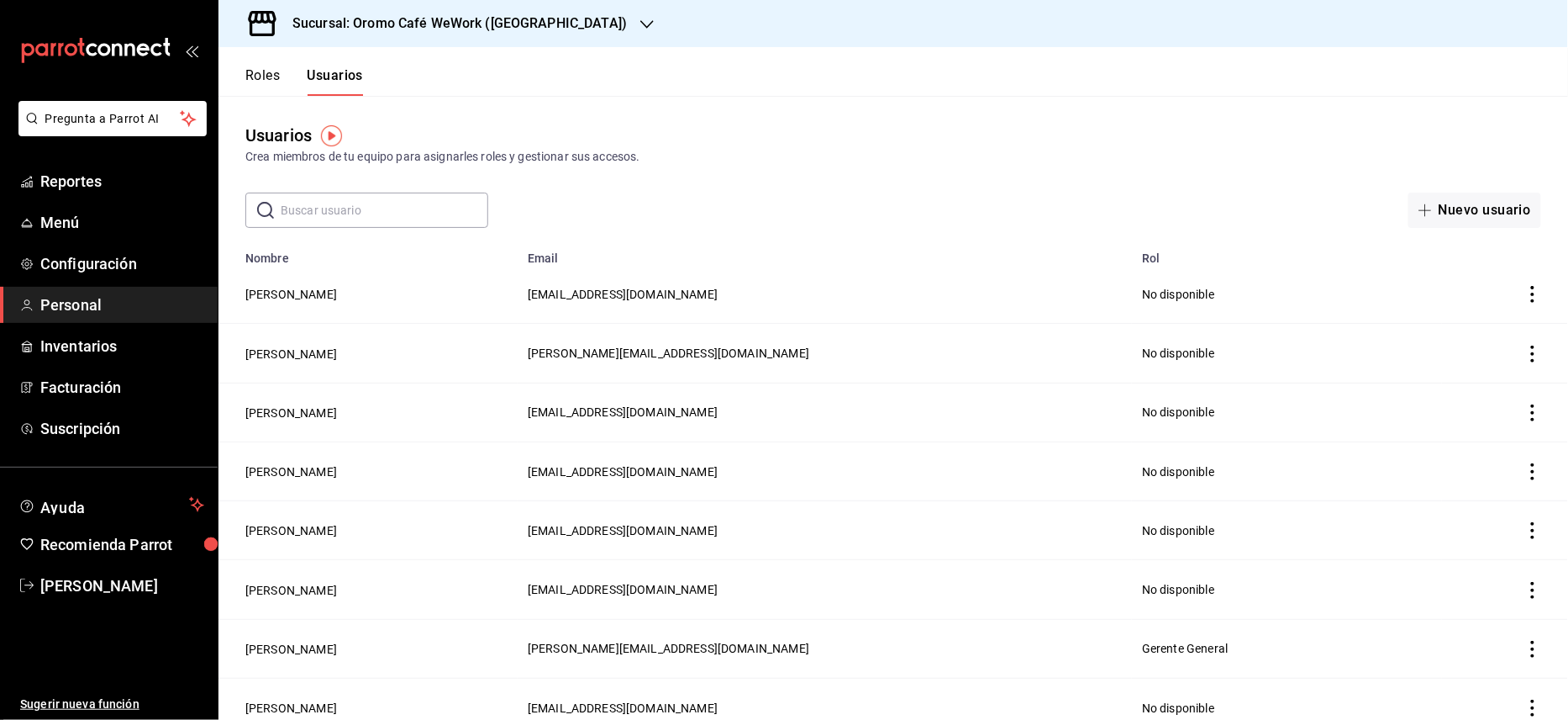
click at [424, 209] on input "text" at bounding box center [385, 210] width 207 height 33
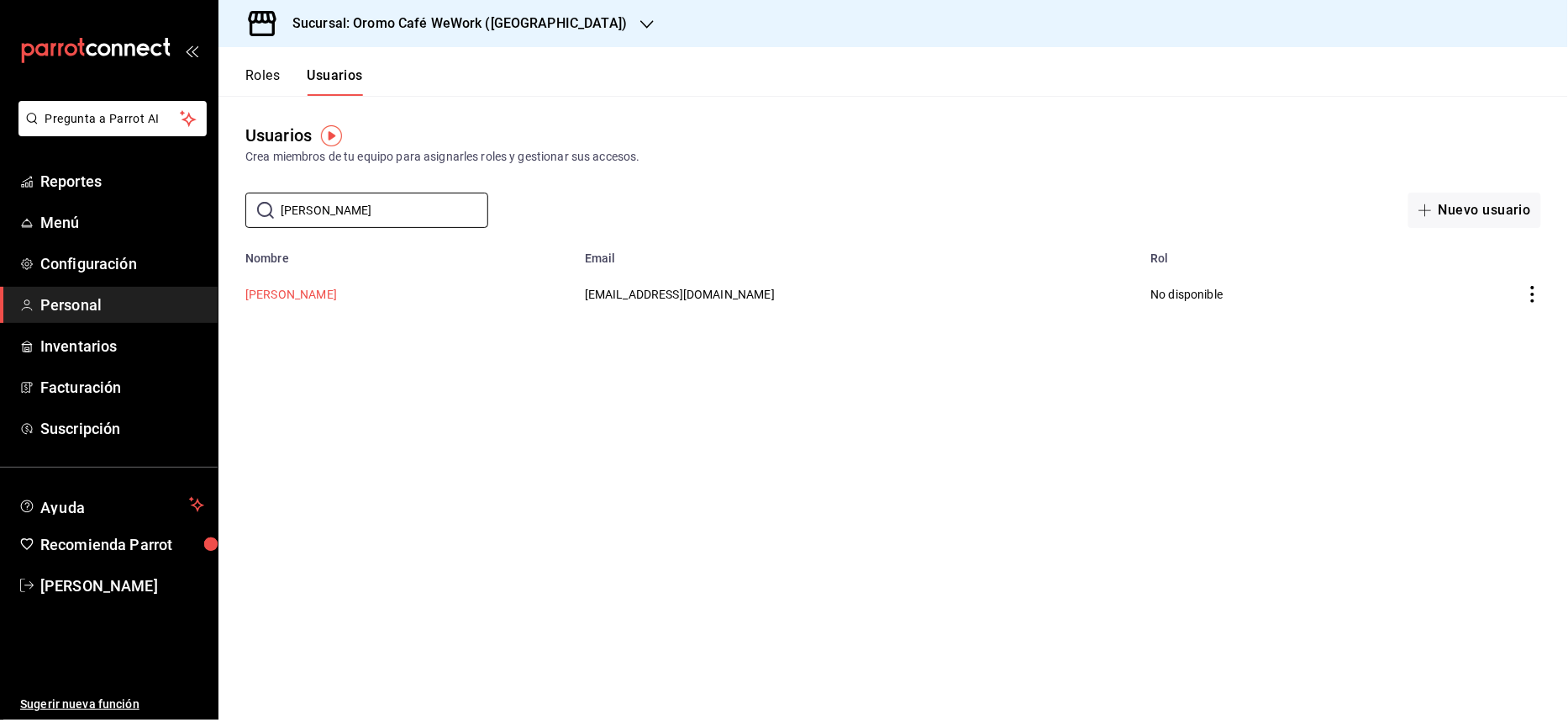
type input "[PERSON_NAME]"
click at [337, 287] on button "[PERSON_NAME]" at bounding box center [291, 294] width 91 height 17
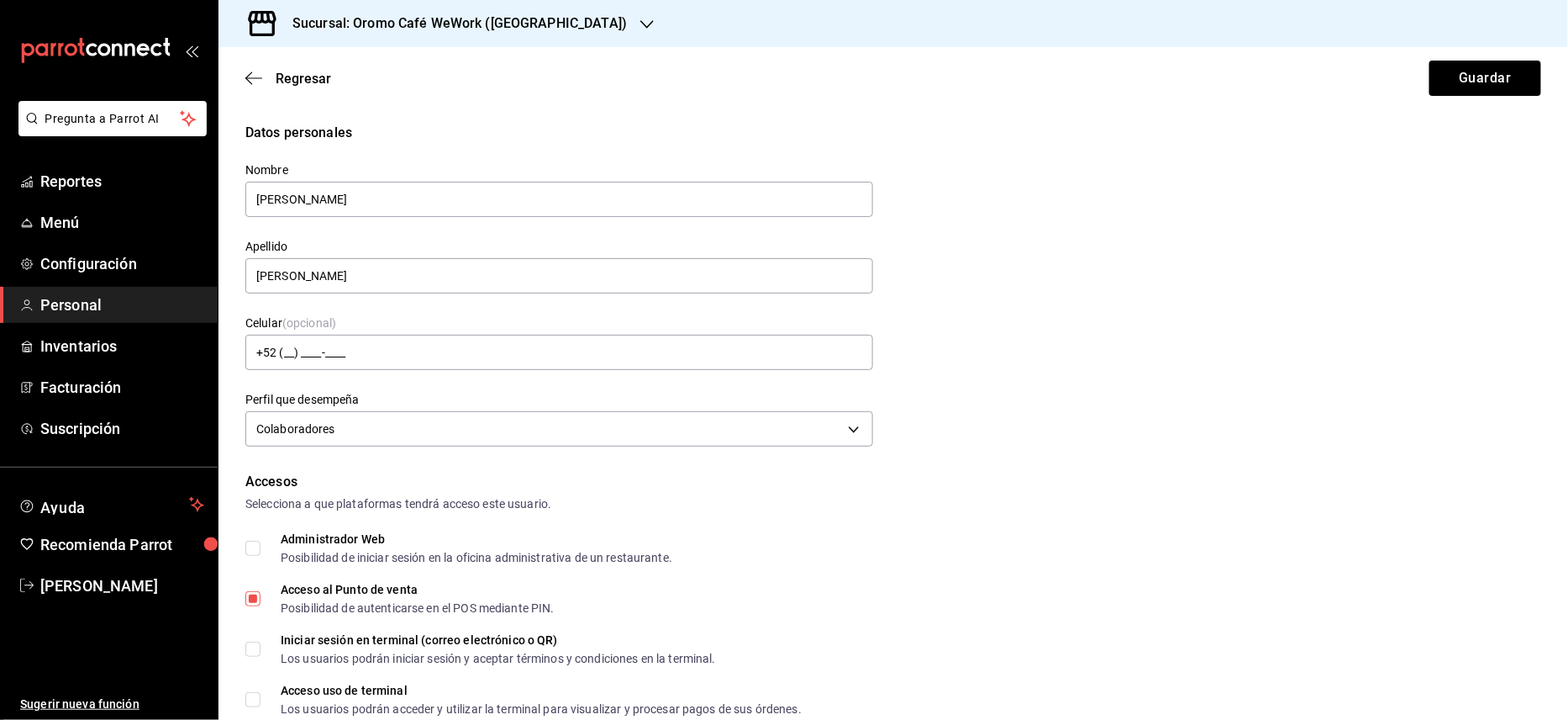
scroll to position [623, 0]
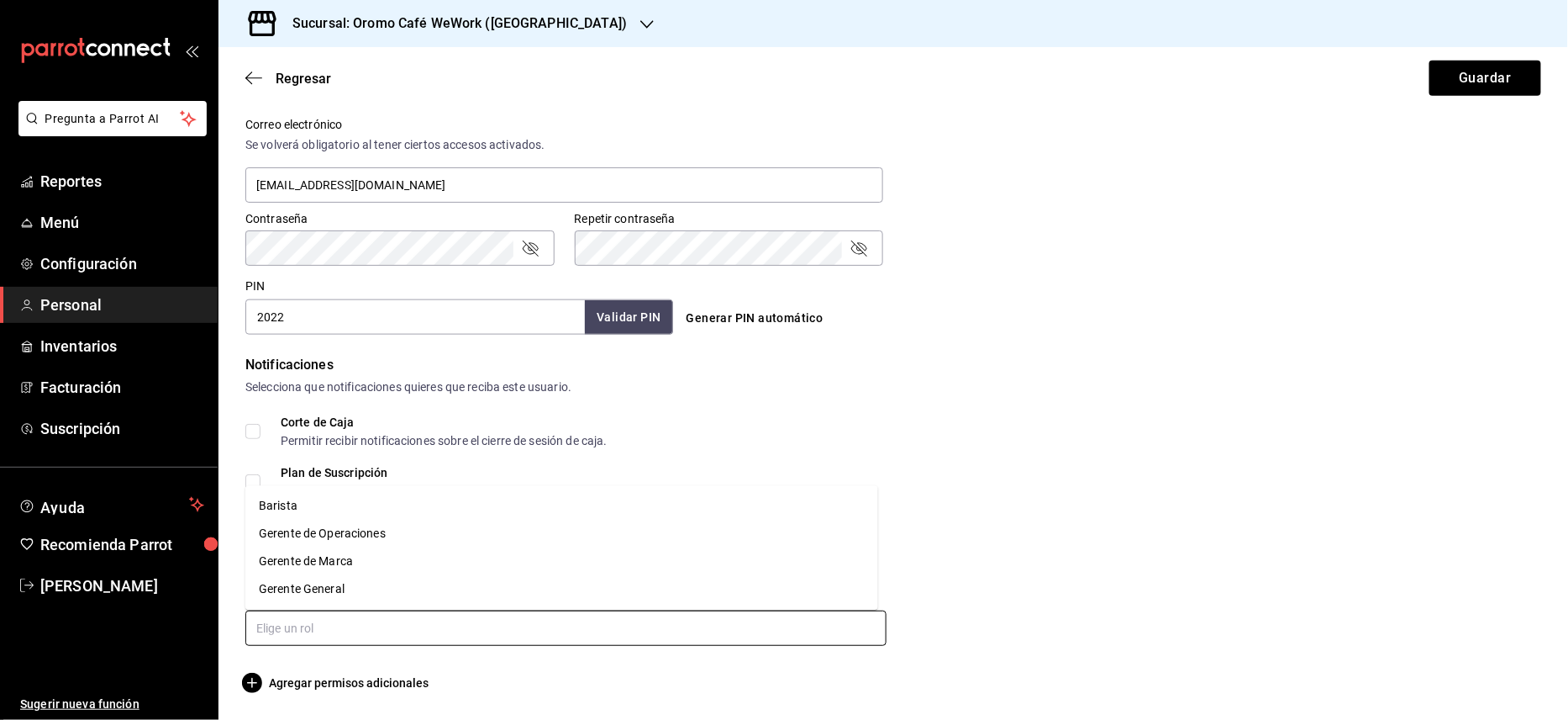
click at [478, 627] on input "text" at bounding box center [566, 628] width 641 height 35
click at [280, 505] on li "Barista" at bounding box center [562, 506] width 633 height 28
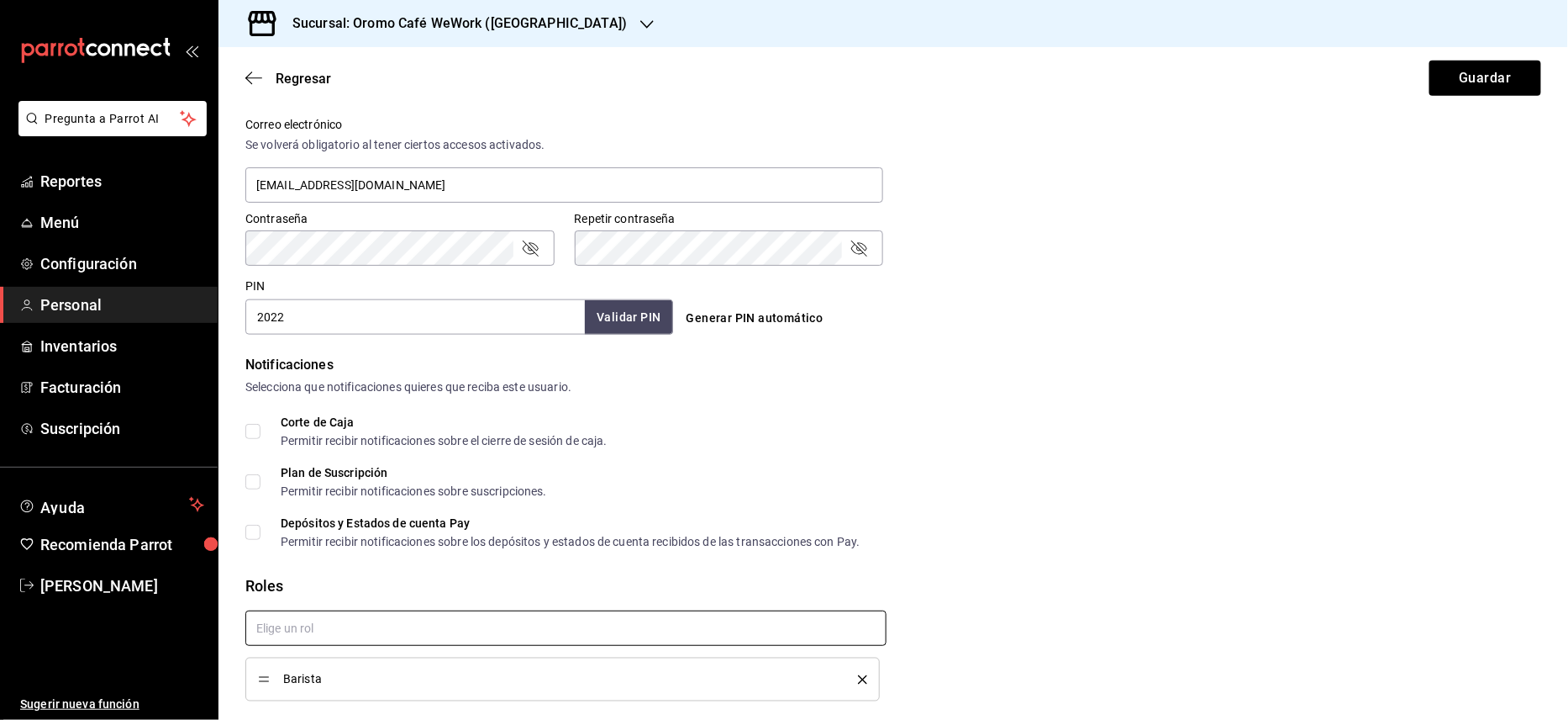
checkbox input "true"
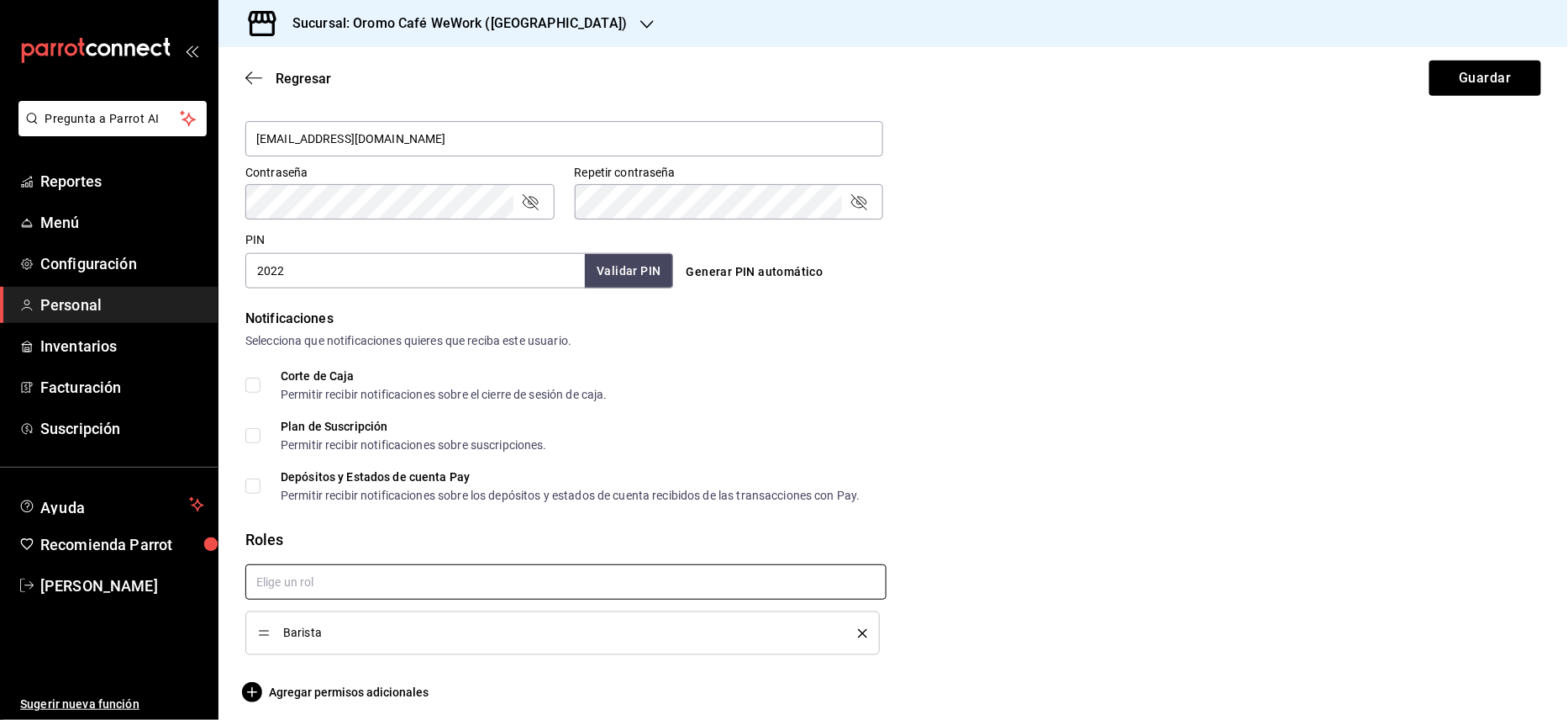
scroll to position [680, 0]
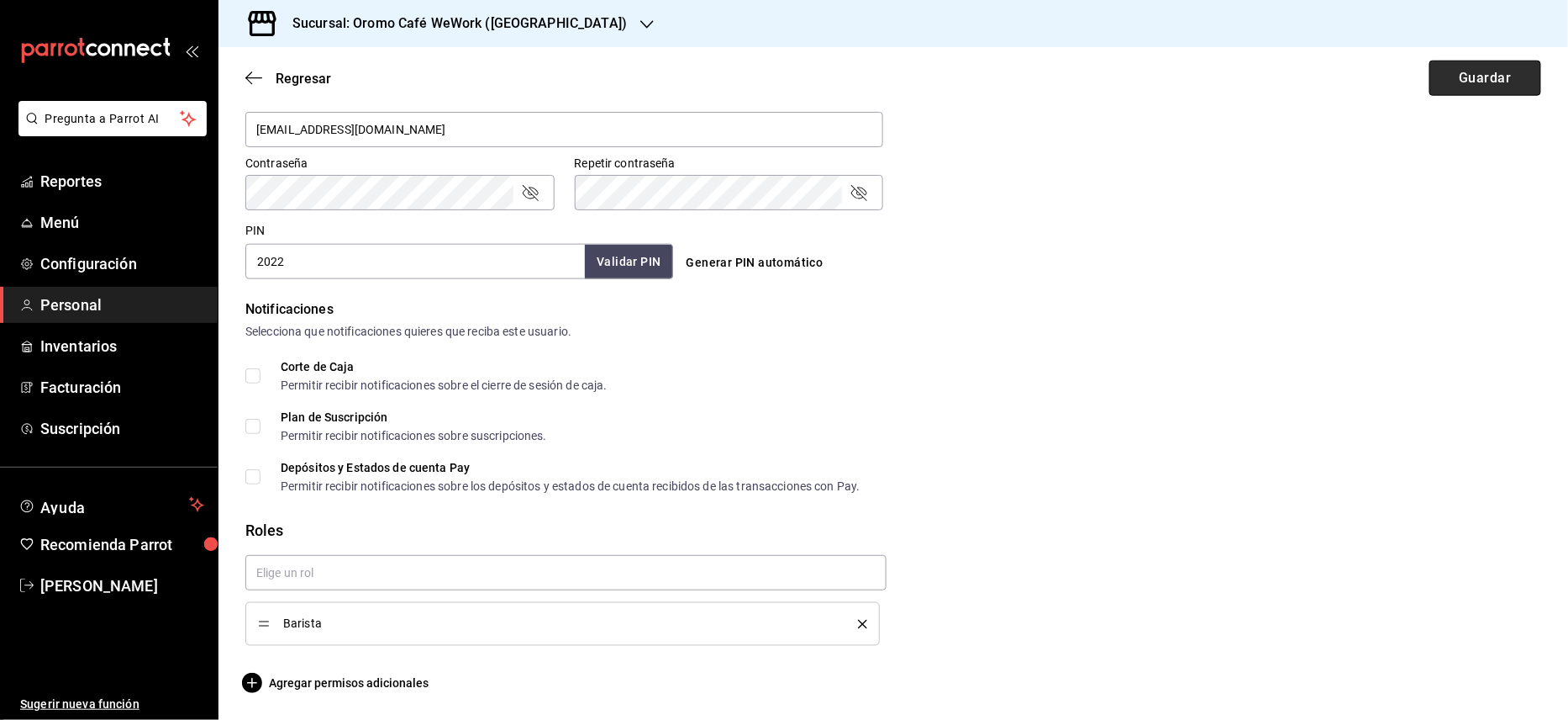
click at [1443, 79] on button "Guardar" at bounding box center [1485, 78] width 111 height 35
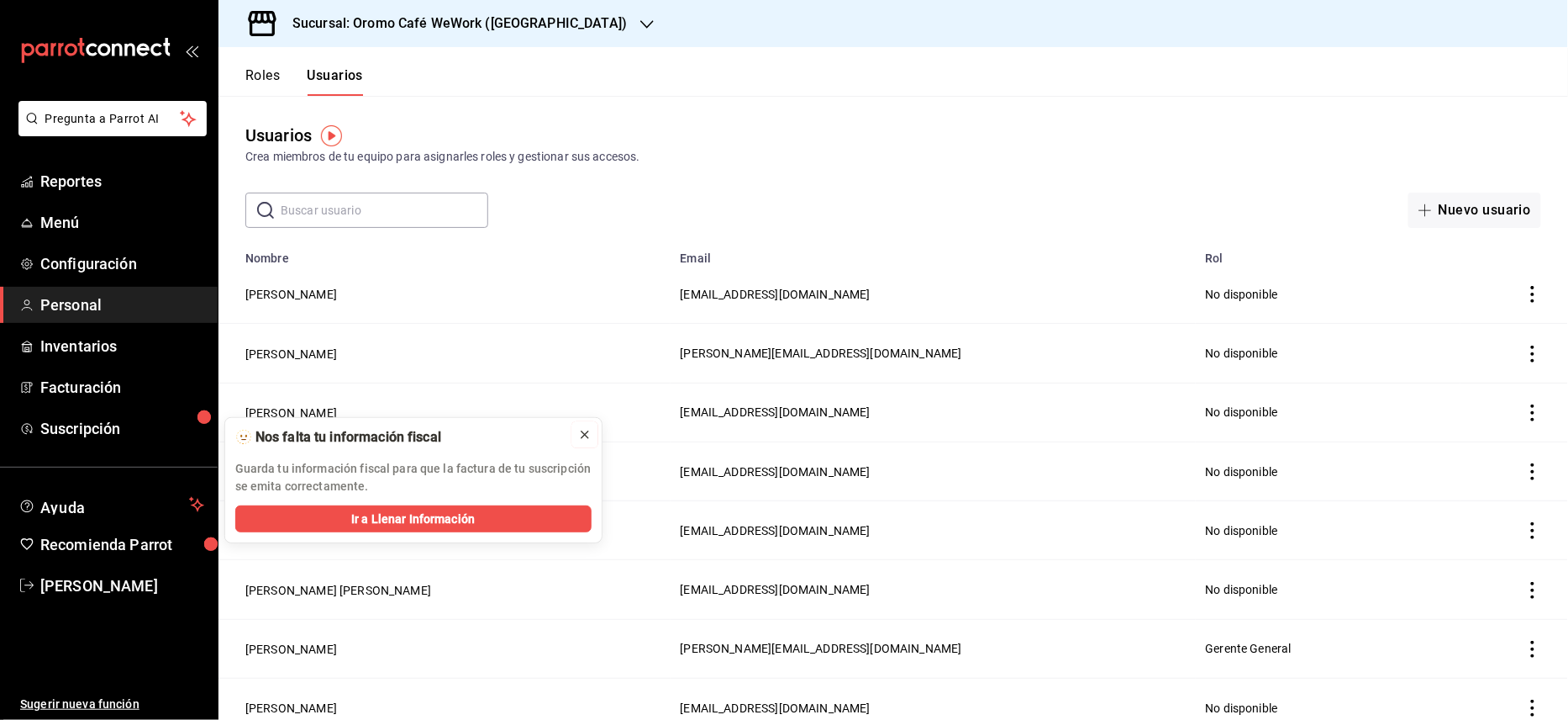
click at [585, 435] on icon at bounding box center [586, 435] width 7 height 7
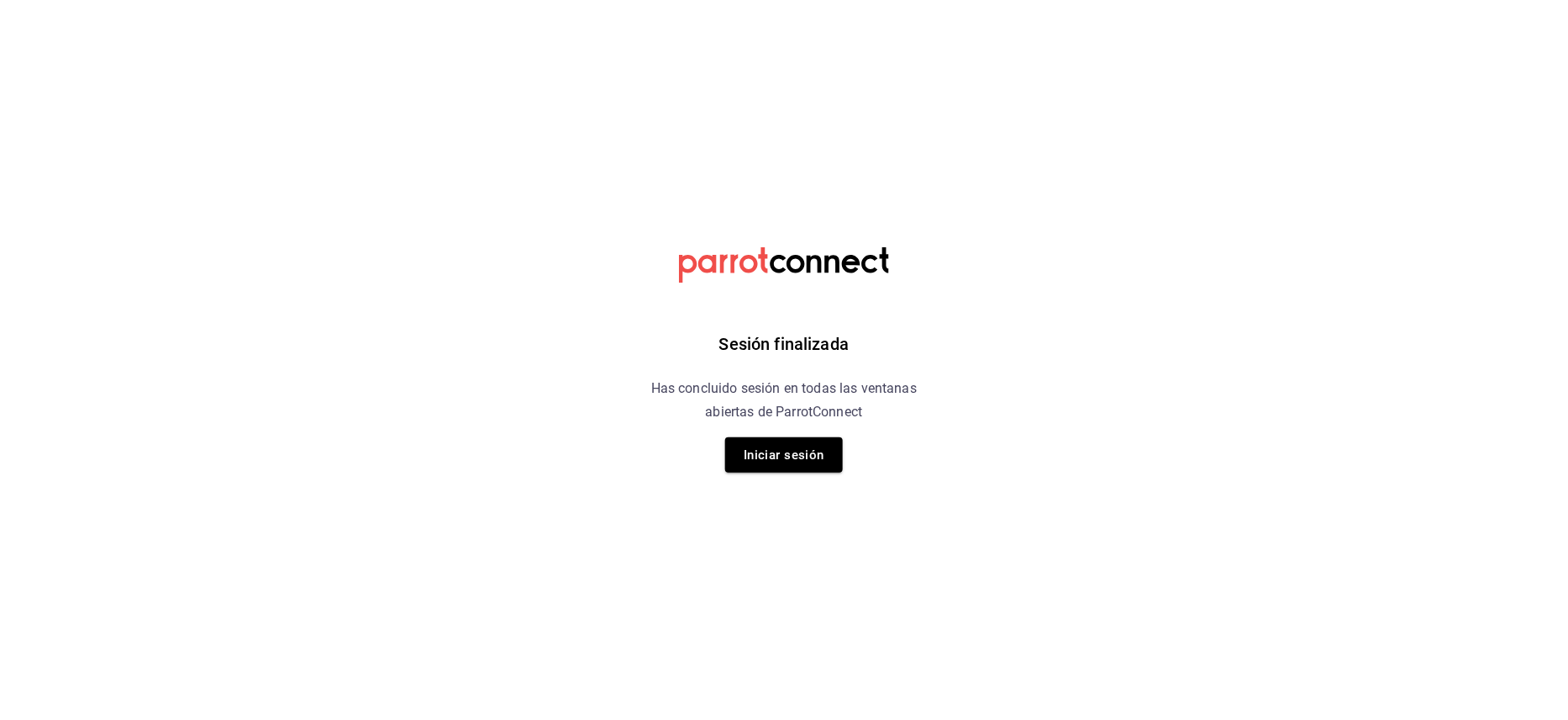
click at [757, 472] on div "Sesión finalizada Has concluido sesión en todas las ventanas abiertas de Parrot…" at bounding box center [784, 360] width 424 height 720
click at [759, 442] on button "Iniciar sesión" at bounding box center [784, 455] width 118 height 35
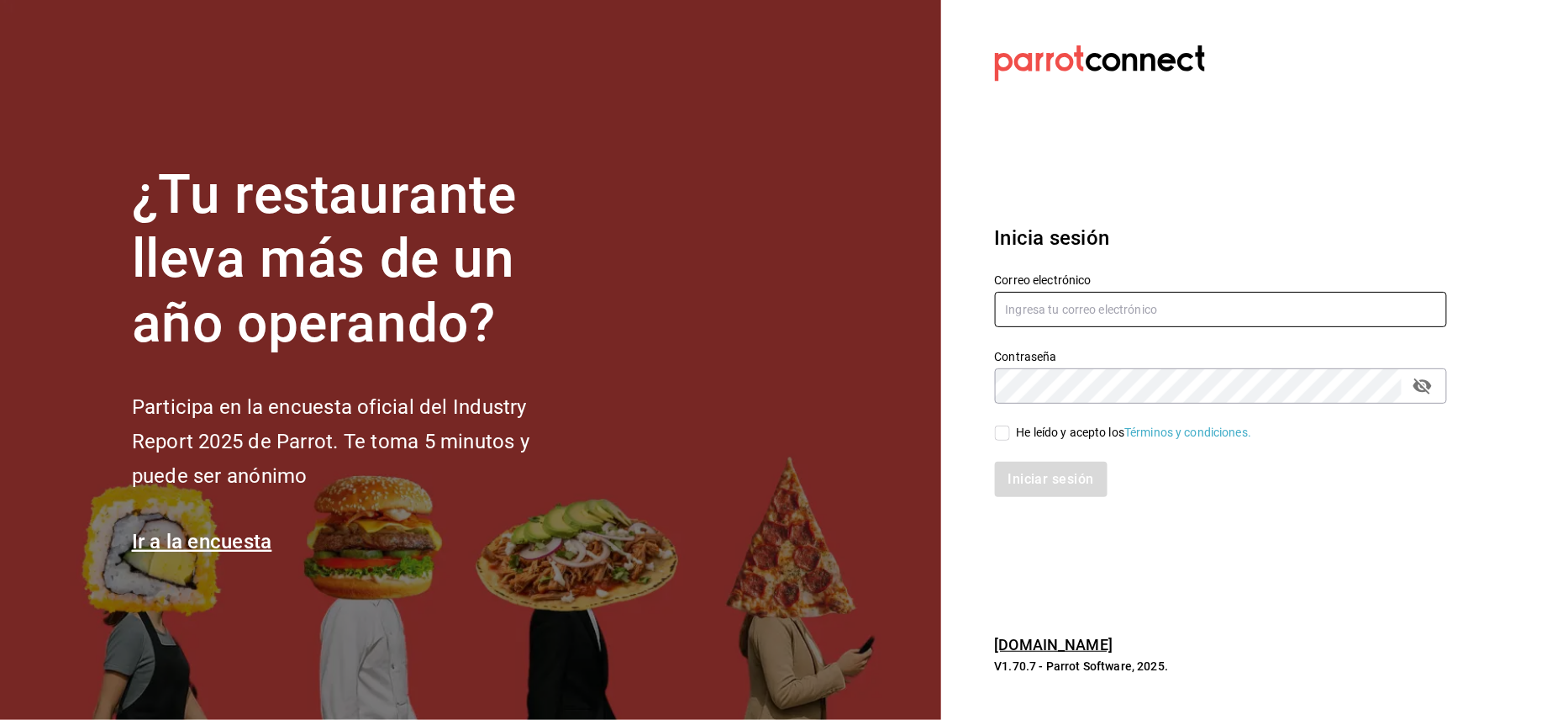
type input "[PERSON_NAME][EMAIL_ADDRESS][DOMAIN_NAME]"
click at [1000, 442] on div "Iniciar sesión" at bounding box center [1212, 469] width 472 height 55
click at [999, 430] on input "He leído y acepto los Términos y condiciones." at bounding box center [1003, 432] width 15 height 15
checkbox input "true"
click at [1033, 476] on button "Iniciar sesión" at bounding box center [1053, 479] width 114 height 35
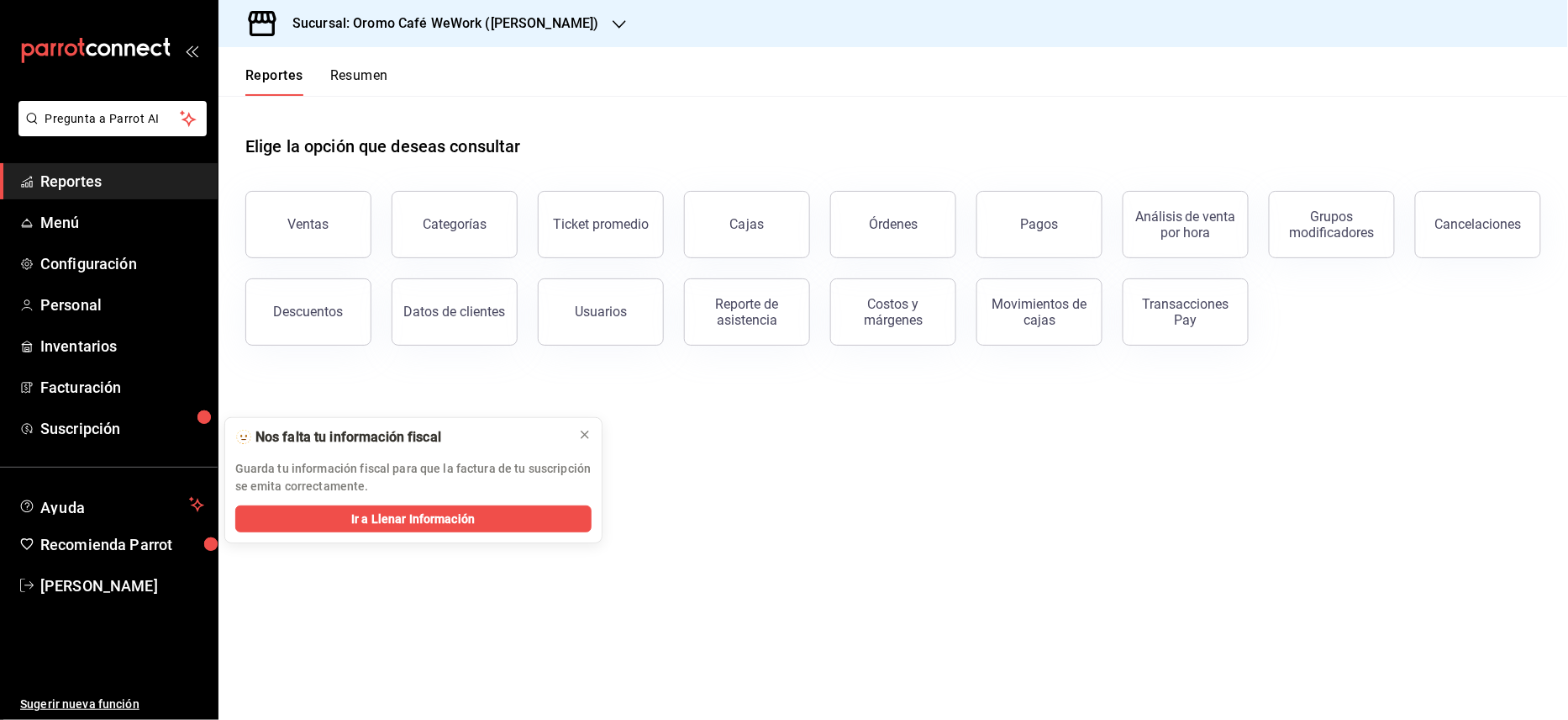
click at [586, 22] on h3 "Sucursal: Oromo Café WeWork ([PERSON_NAME])" at bounding box center [439, 23] width 320 height 20
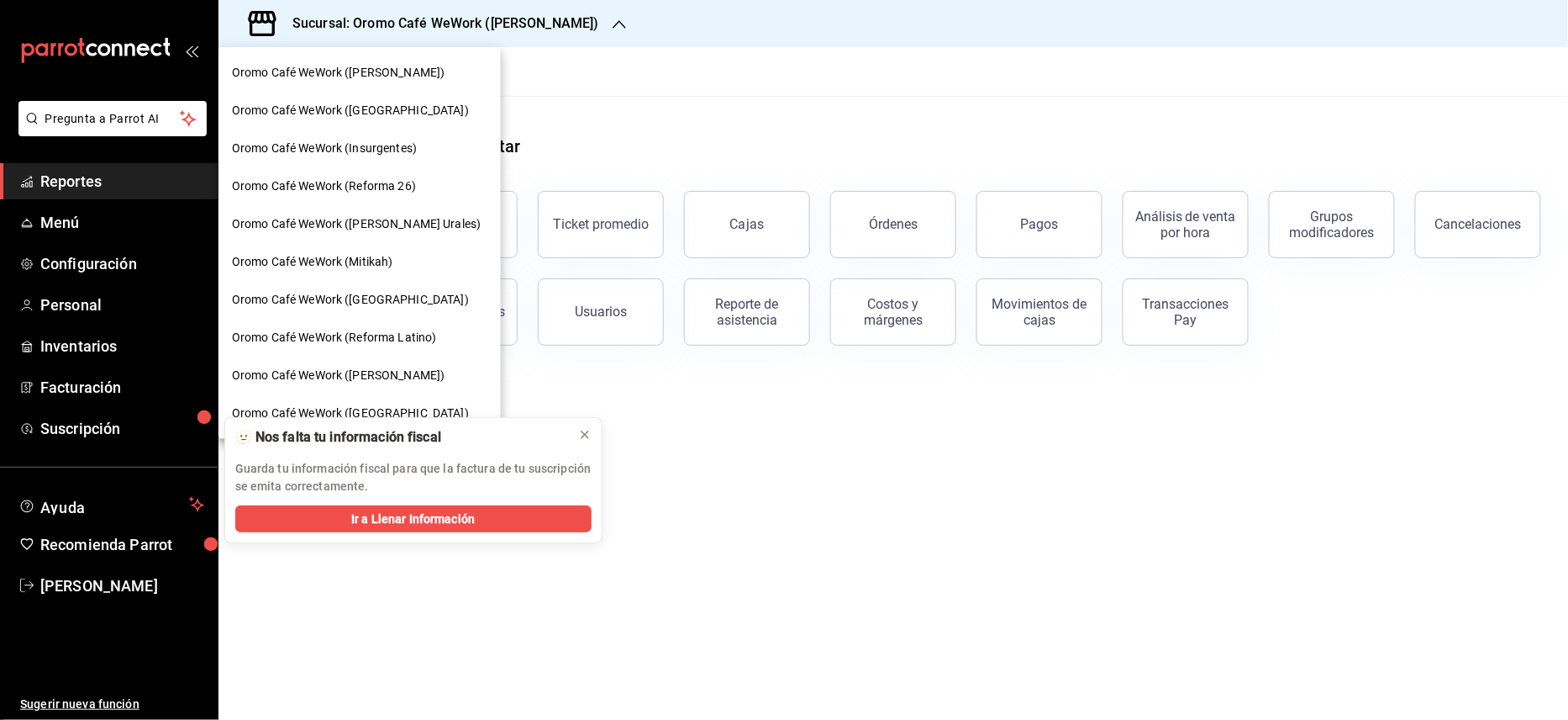
click at [397, 373] on span "Oromo Café WeWork ([PERSON_NAME])" at bounding box center [338, 375] width 212 height 18
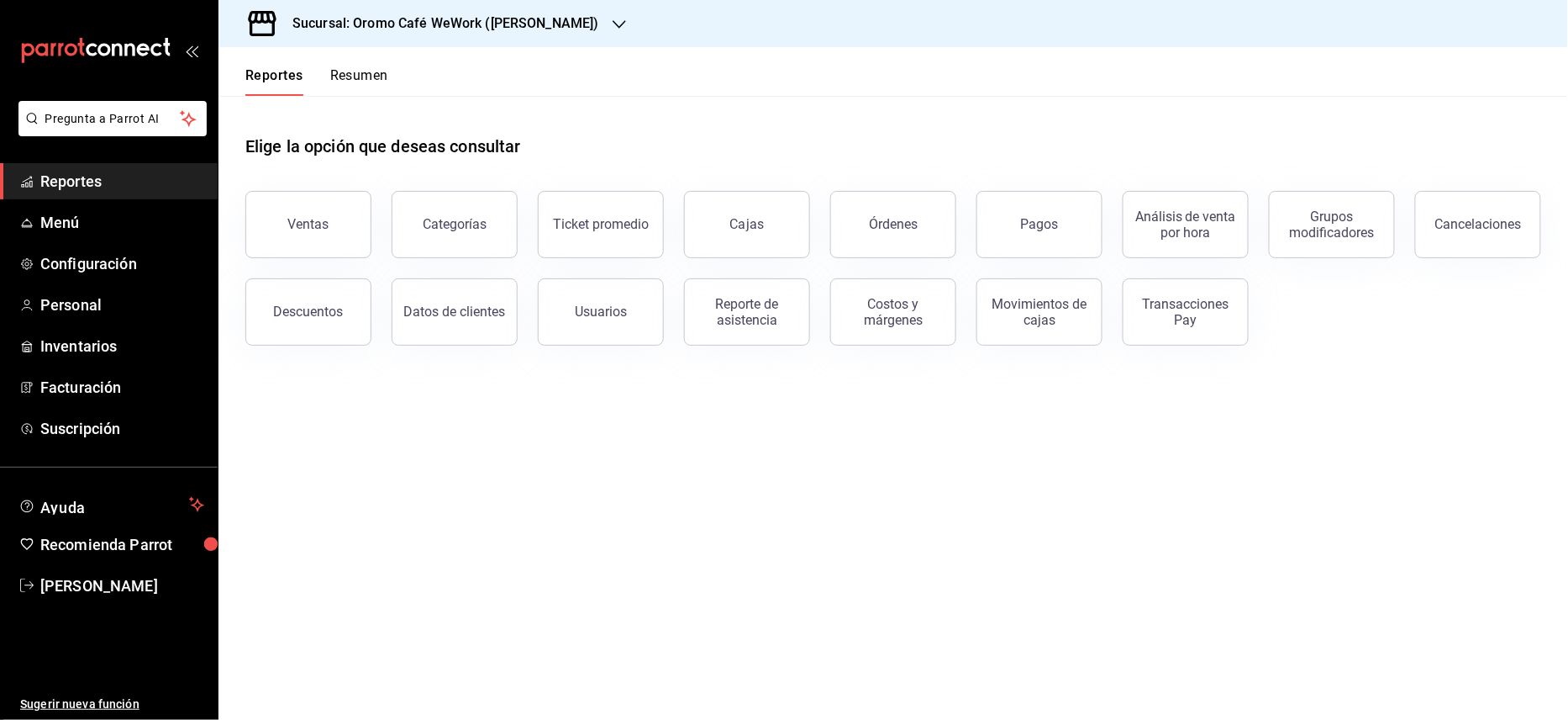
click at [325, 233] on button "Ventas" at bounding box center [309, 224] width 126 height 68
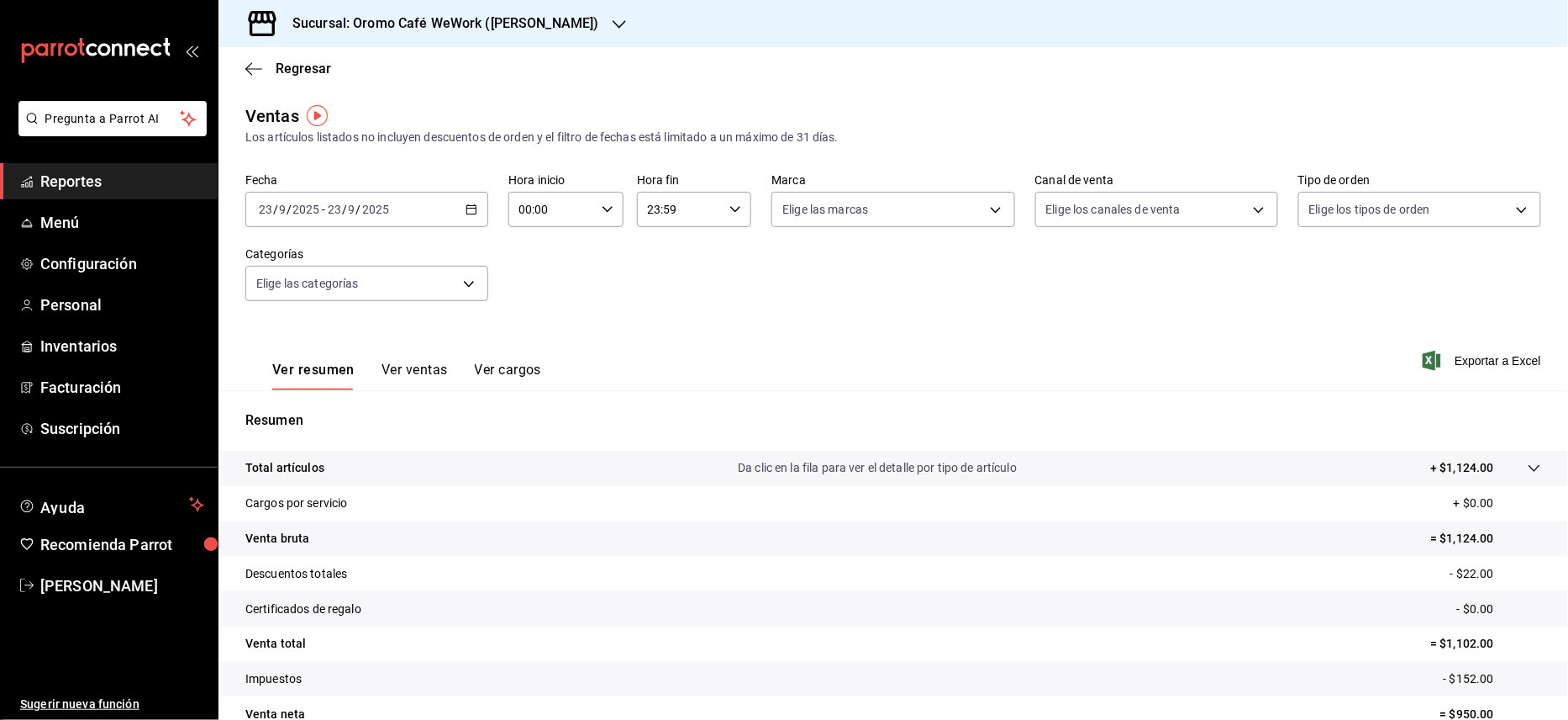
click at [461, 204] on div "2025-09-23 23 / 9 / 2025 - 2025-09-23 23 / 9 / 2025" at bounding box center [367, 209] width 243 height 35
click at [307, 403] on span "Rango de fechas" at bounding box center [325, 412] width 130 height 18
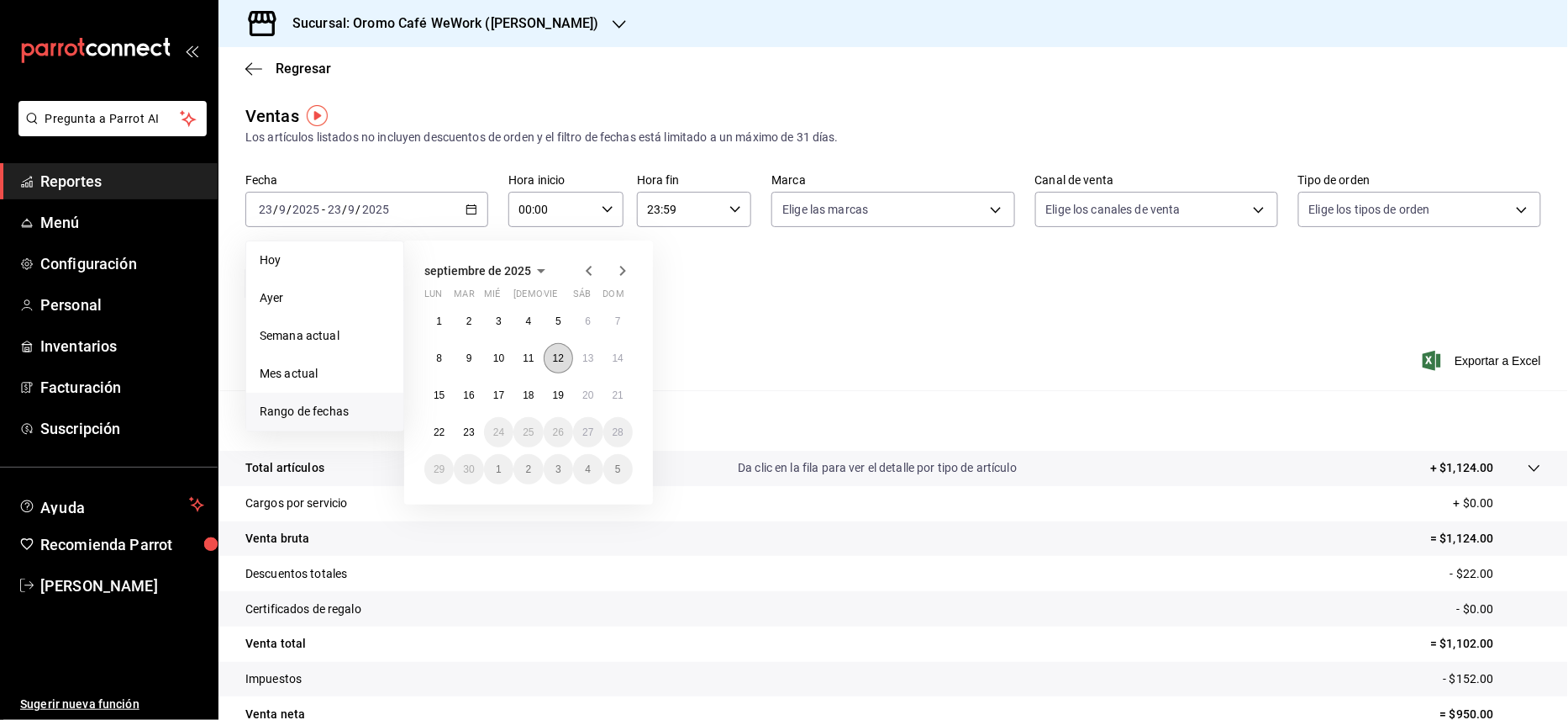
click at [562, 360] on abbr "12" at bounding box center [558, 357] width 11 height 11
click at [595, 264] on icon "button" at bounding box center [589, 270] width 20 height 20
click at [499, 387] on button "13" at bounding box center [499, 395] width 30 height 30
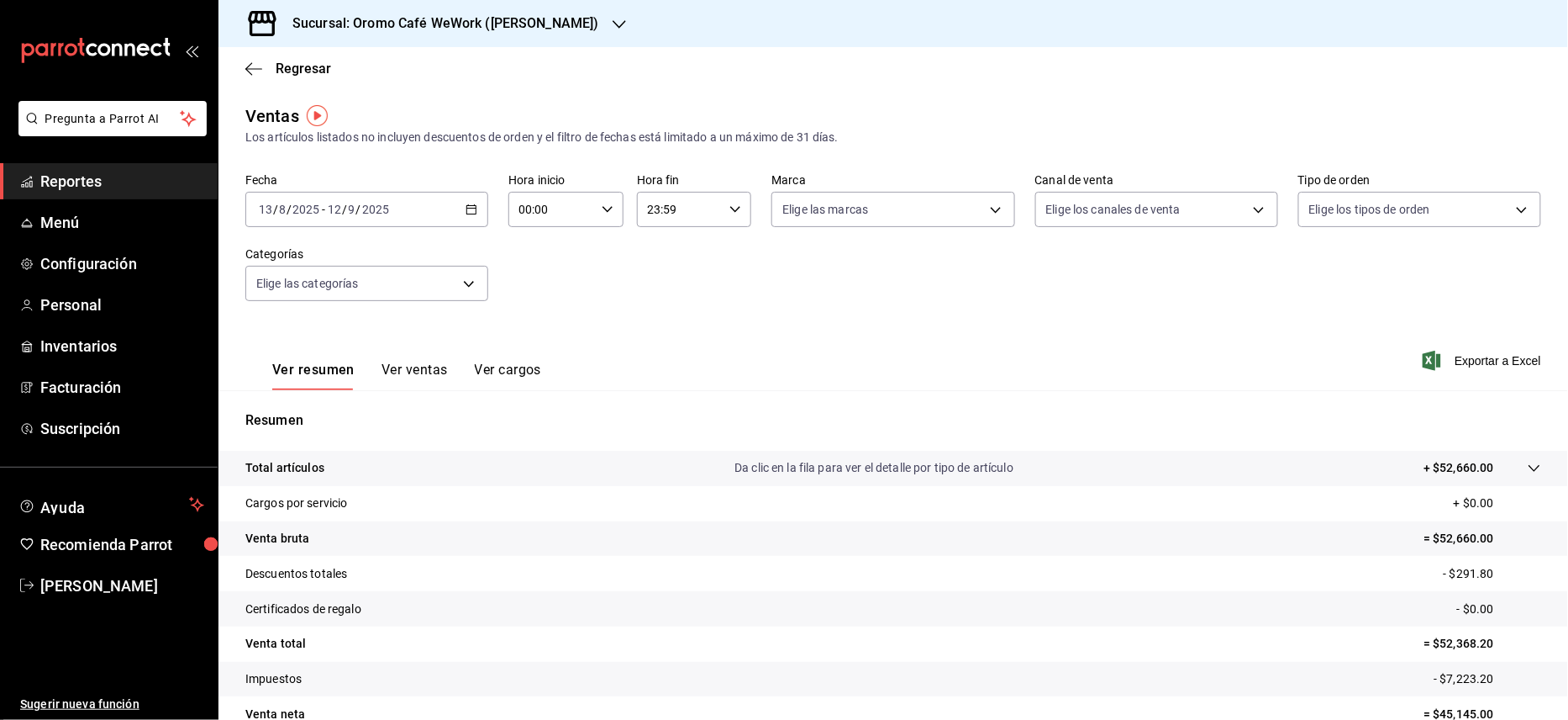
click at [404, 368] on button "Ver ventas" at bounding box center [415, 376] width 67 height 29
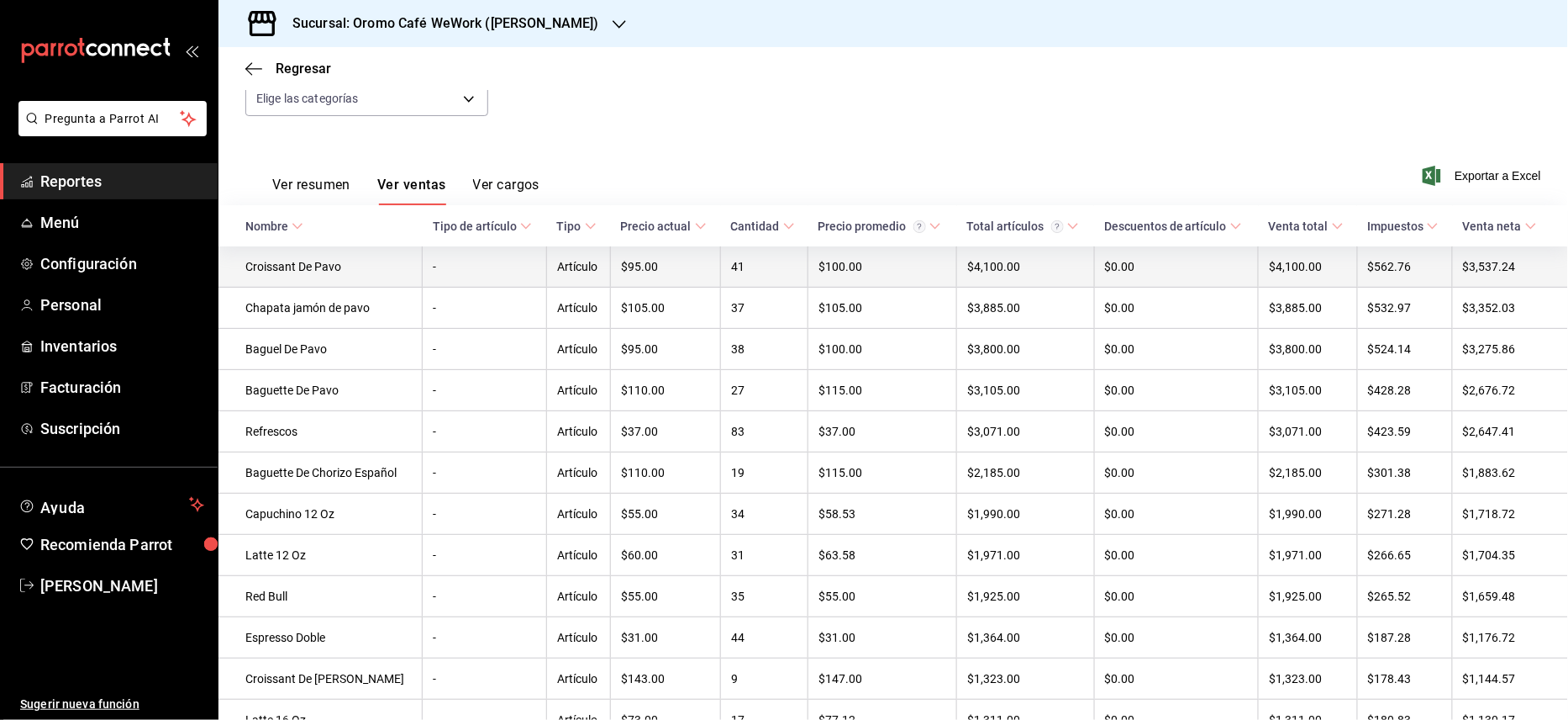
scroll to position [224, 0]
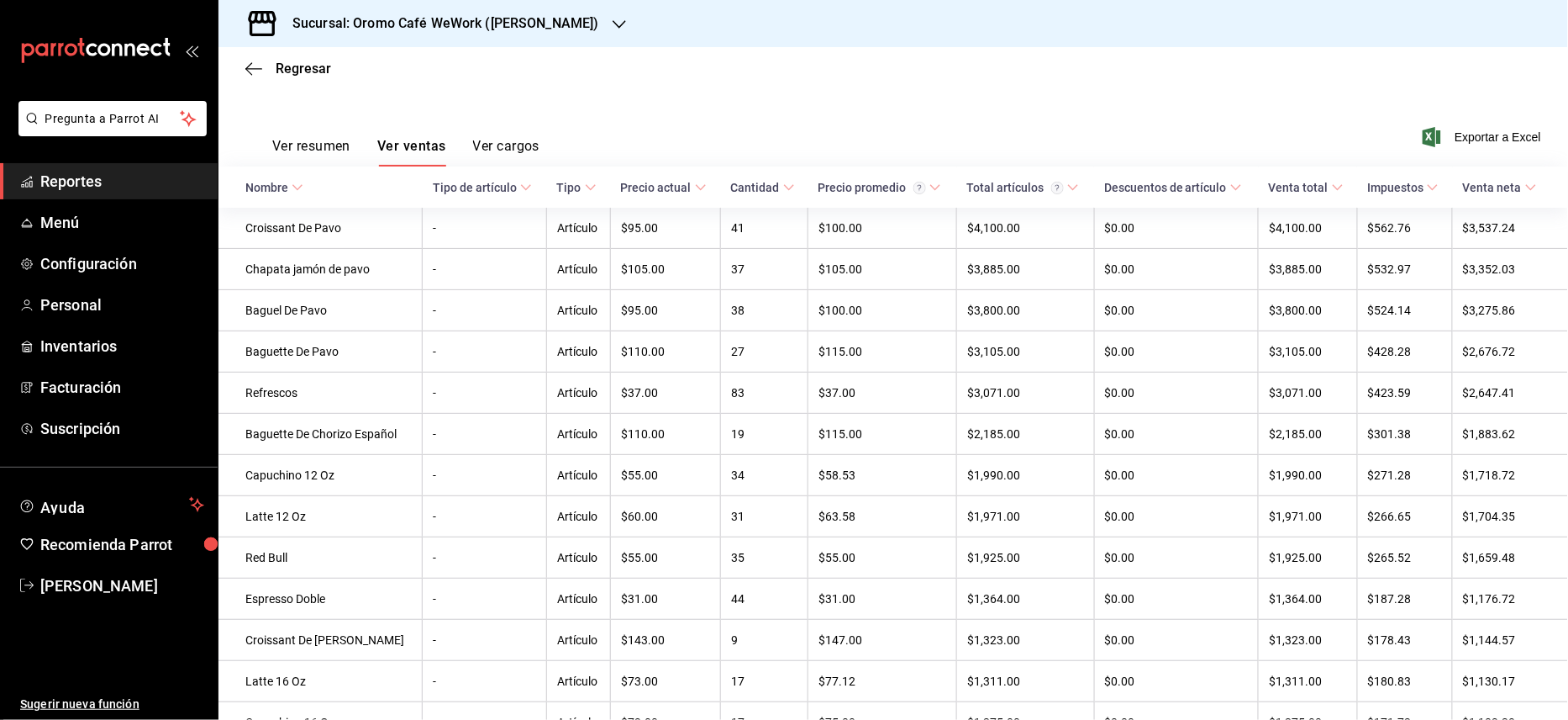
click at [767, 191] on div "Cantidad" at bounding box center [756, 187] width 49 height 13
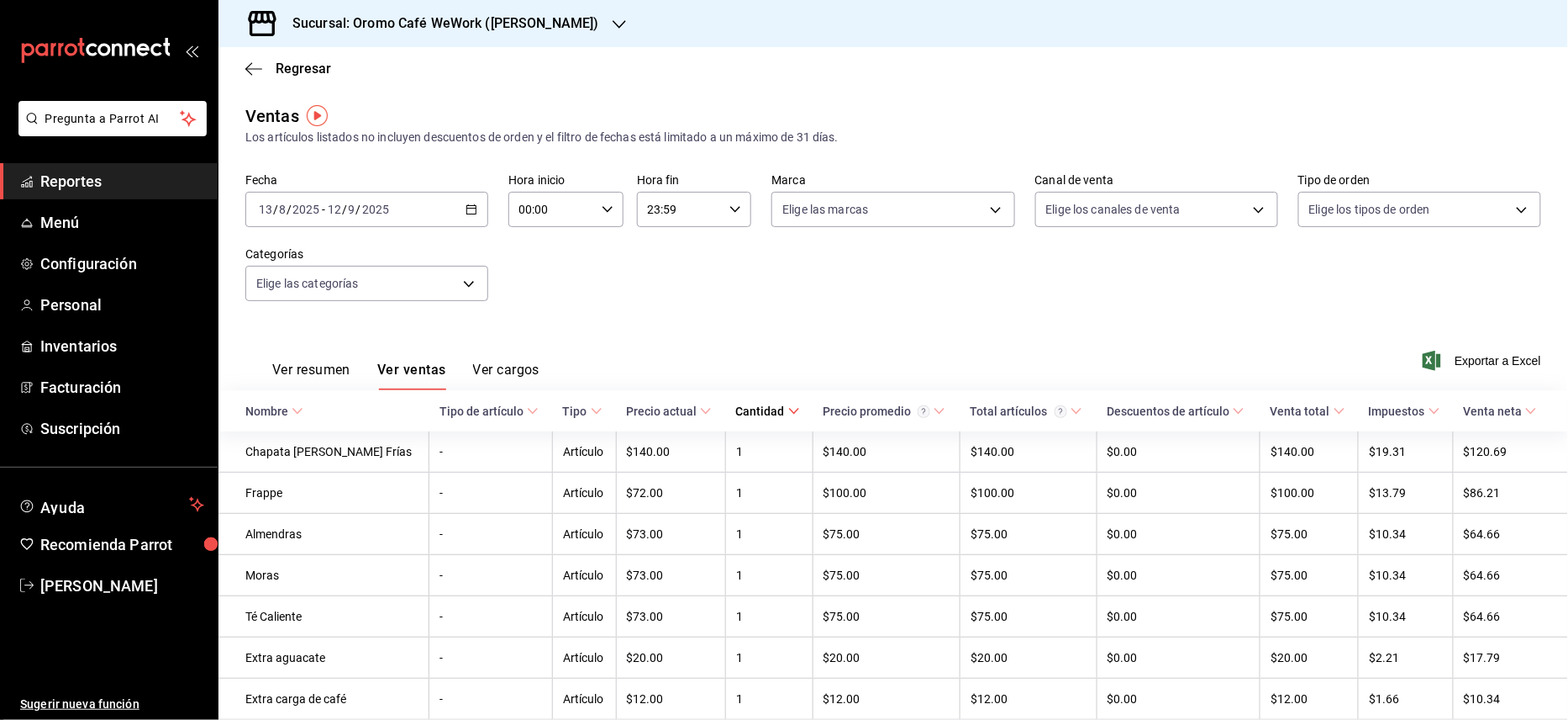
click at [754, 414] on div "Cantidad" at bounding box center [761, 410] width 49 height 13
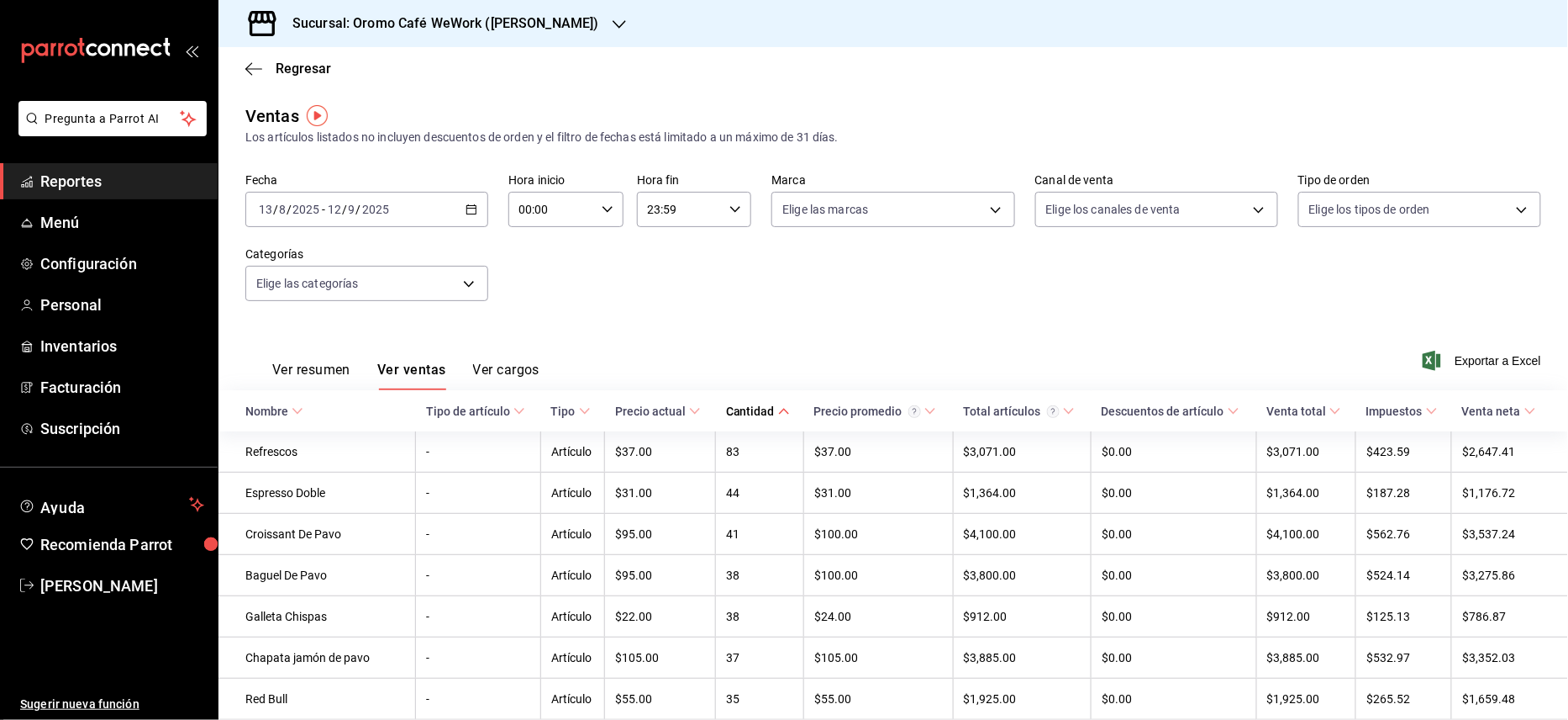
click at [465, 204] on icon "button" at bounding box center [471, 209] width 11 height 11
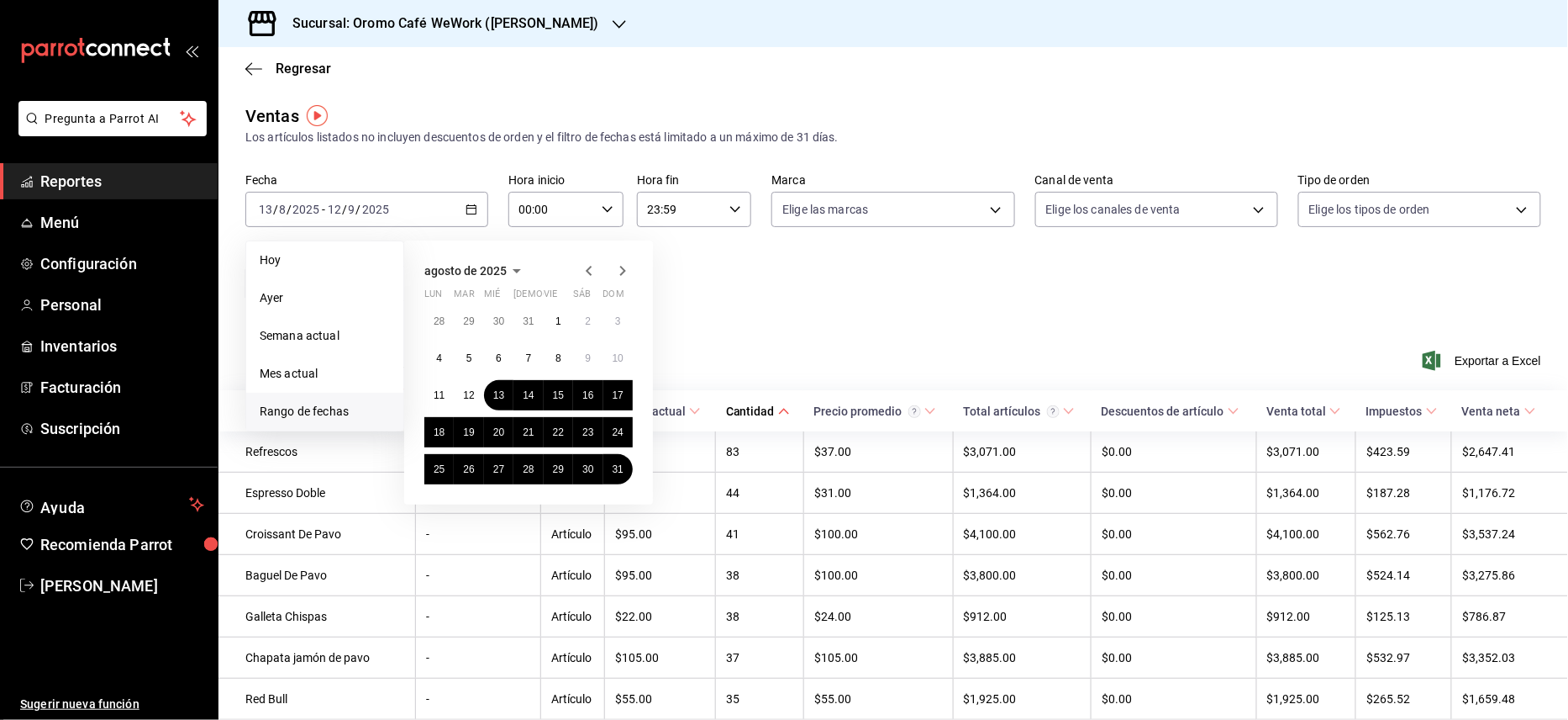
click at [621, 269] on icon "button" at bounding box center [622, 270] width 20 height 20
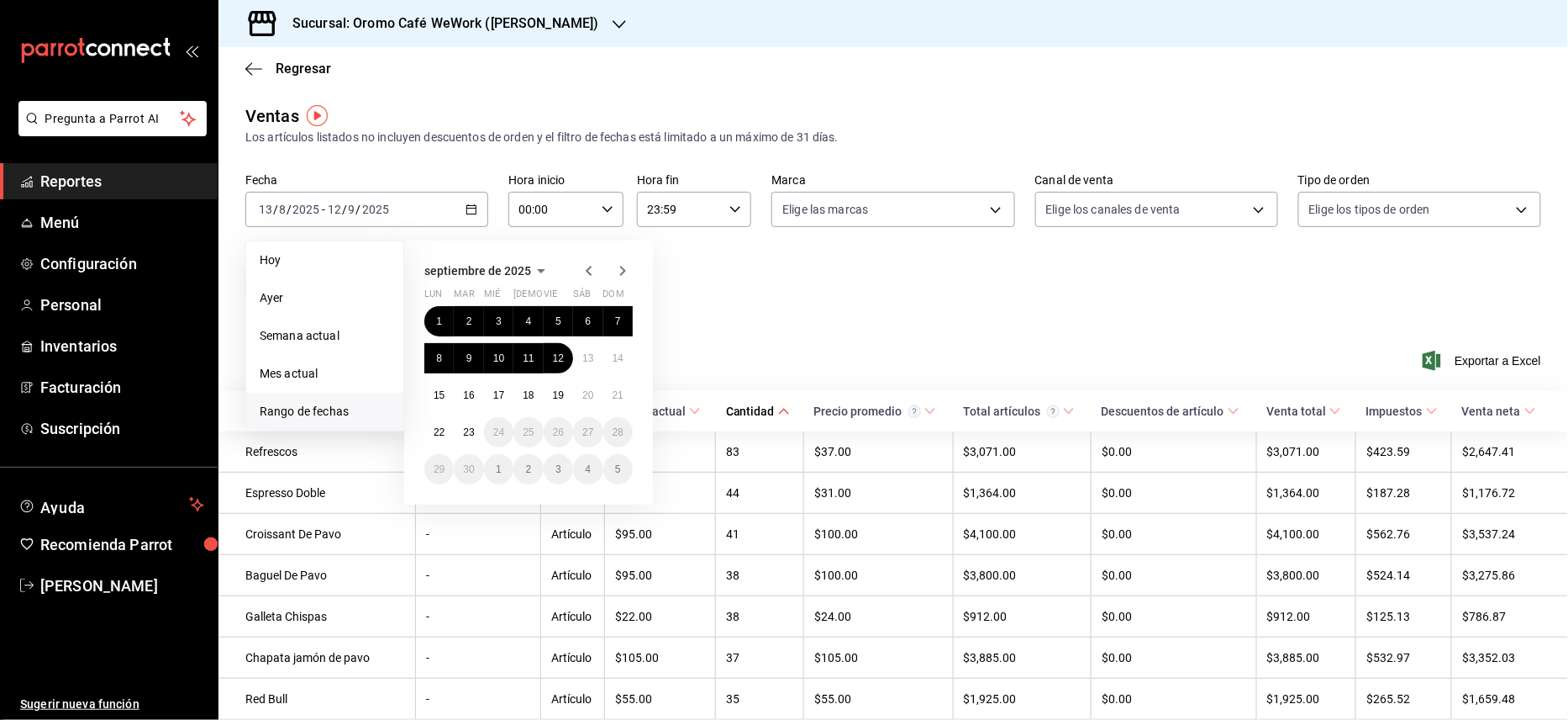
click at [588, 273] on icon "button" at bounding box center [589, 270] width 20 height 20
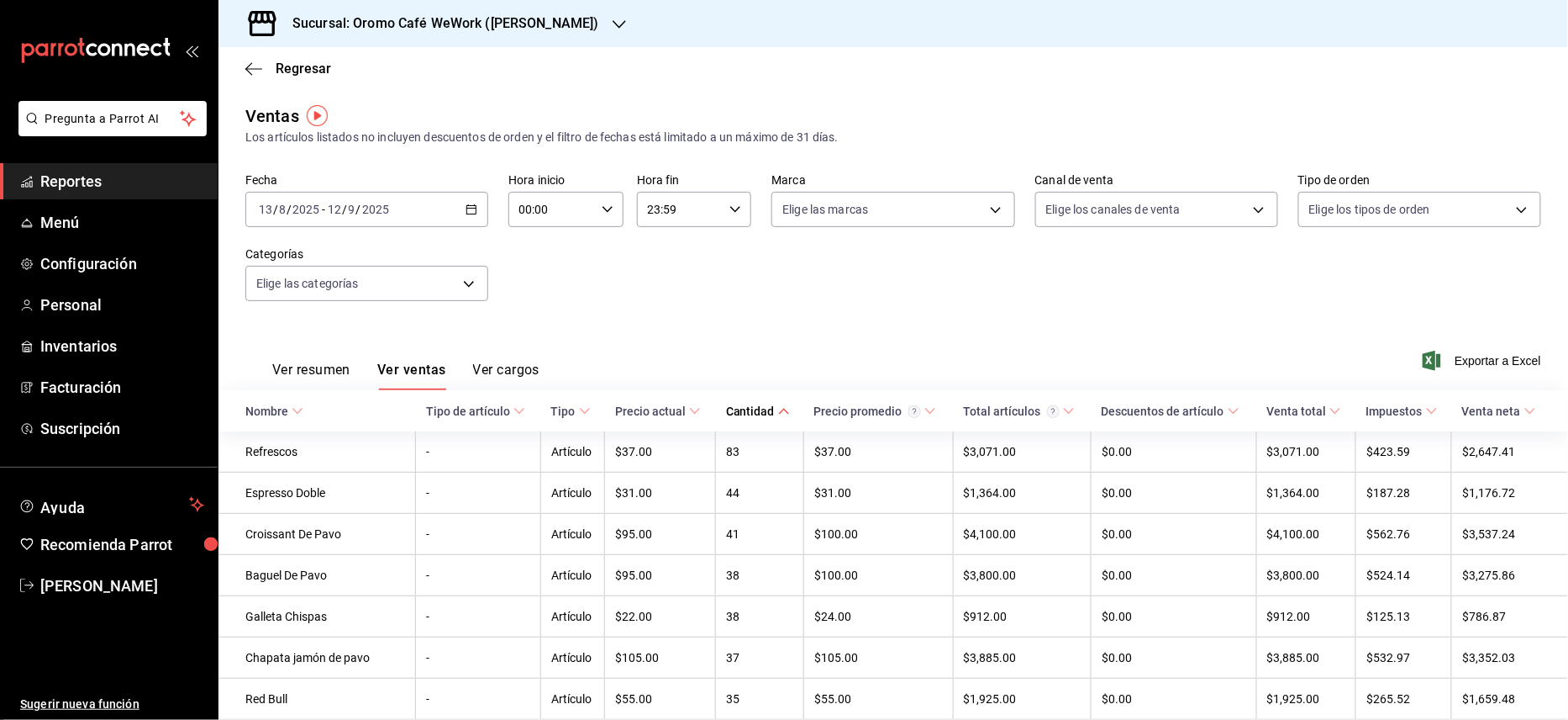
click at [798, 311] on div "Fecha 2025-08-13 13 / 8 / 2025 - 2025-09-12 12 / 9 / 2025 Hora inicio 00:00 Hor…" at bounding box center [894, 247] width 1296 height 148
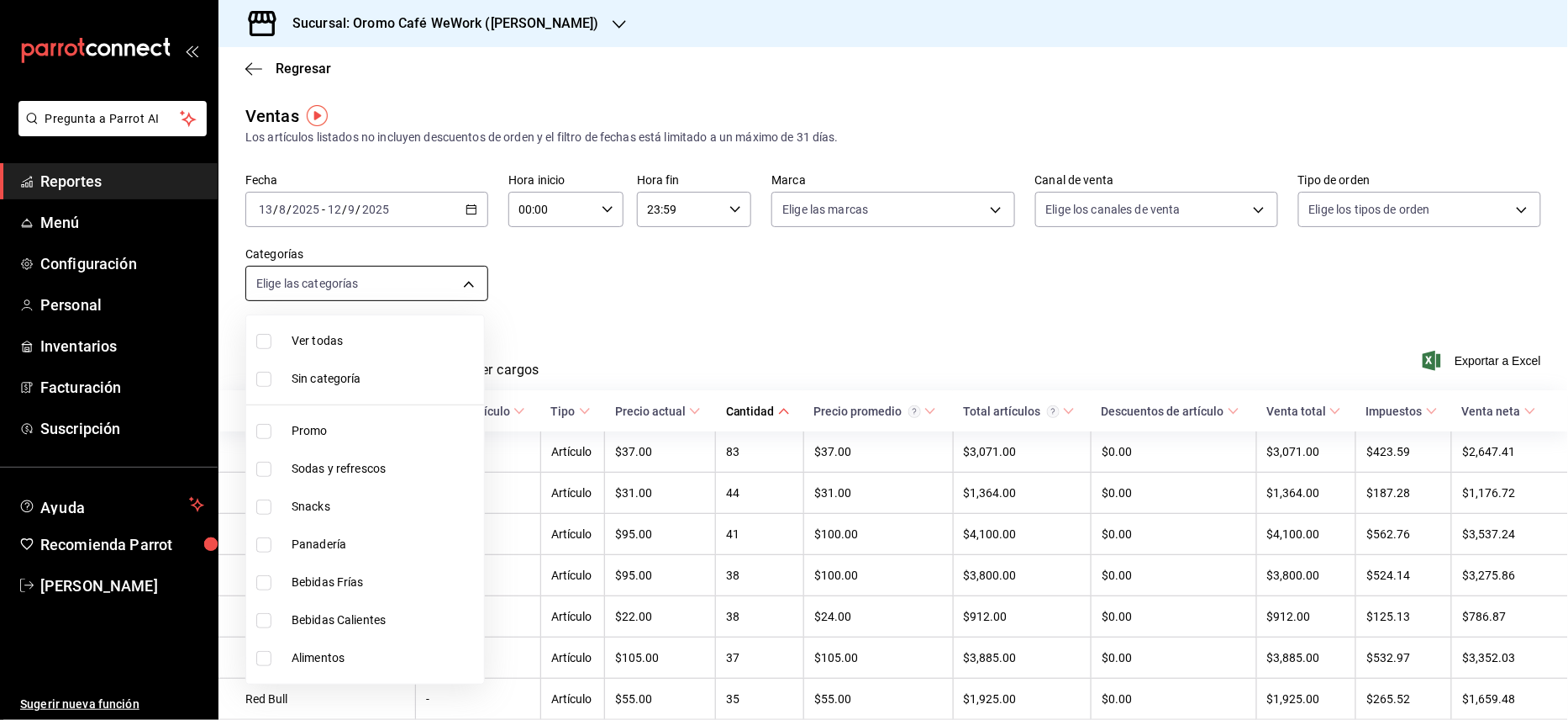
click at [457, 284] on body "Pregunta a Parrot AI Reportes Menú Configuración Personal Inventarios Facturaci…" at bounding box center [784, 360] width 1568 height 720
click at [331, 626] on span "Bebidas Calientes" at bounding box center [385, 620] width 186 height 18
type input "2069c6bf-d0ff-4210-bddb-9c96d9074090"
checkbox input "true"
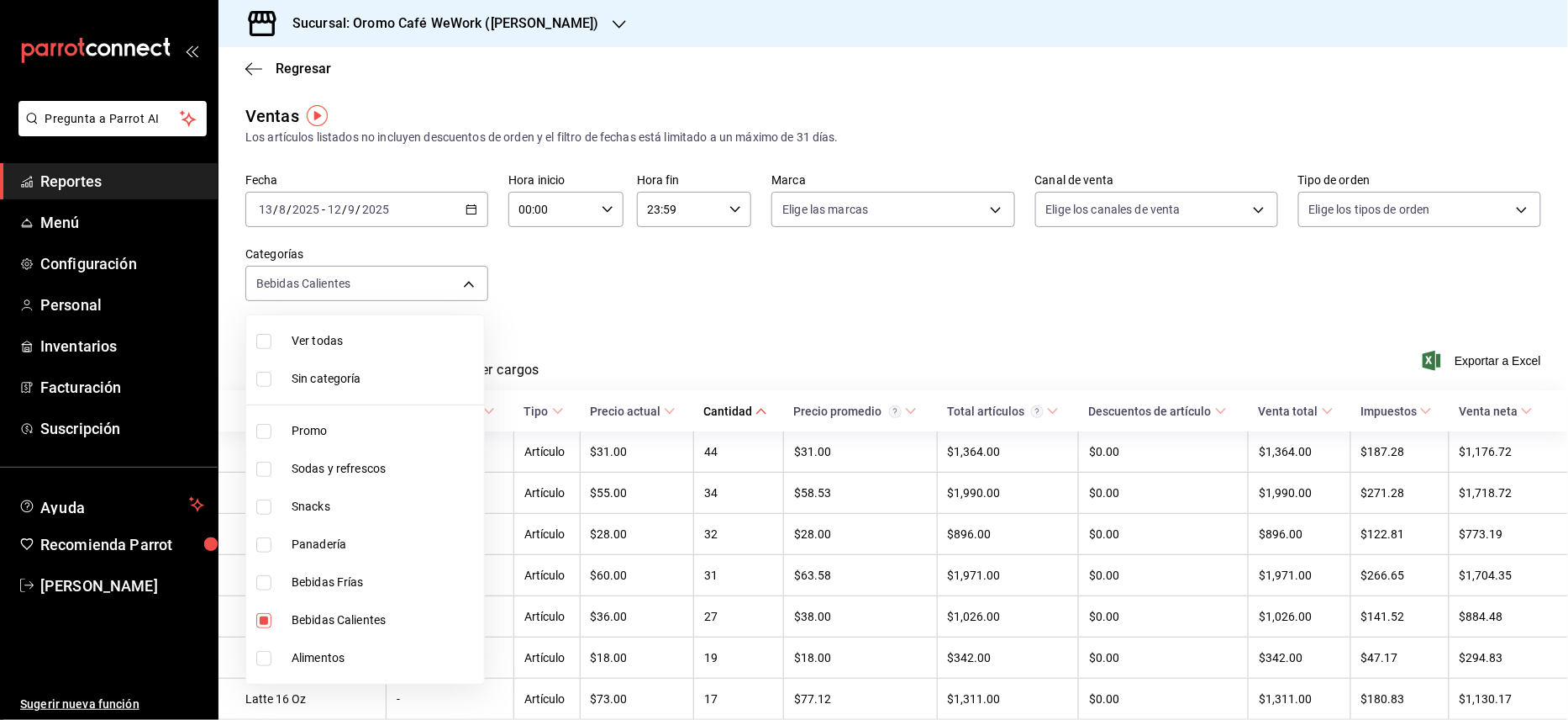
click at [854, 334] on div at bounding box center [784, 360] width 1568 height 720
